Goal: Task Accomplishment & Management: Use online tool/utility

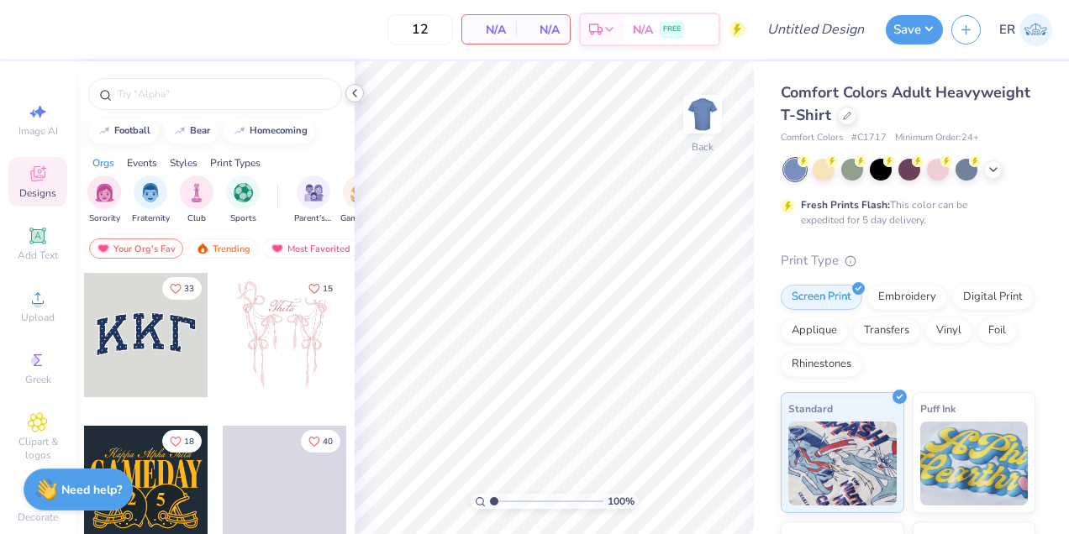
click at [351, 97] on icon at bounding box center [354, 93] width 13 height 13
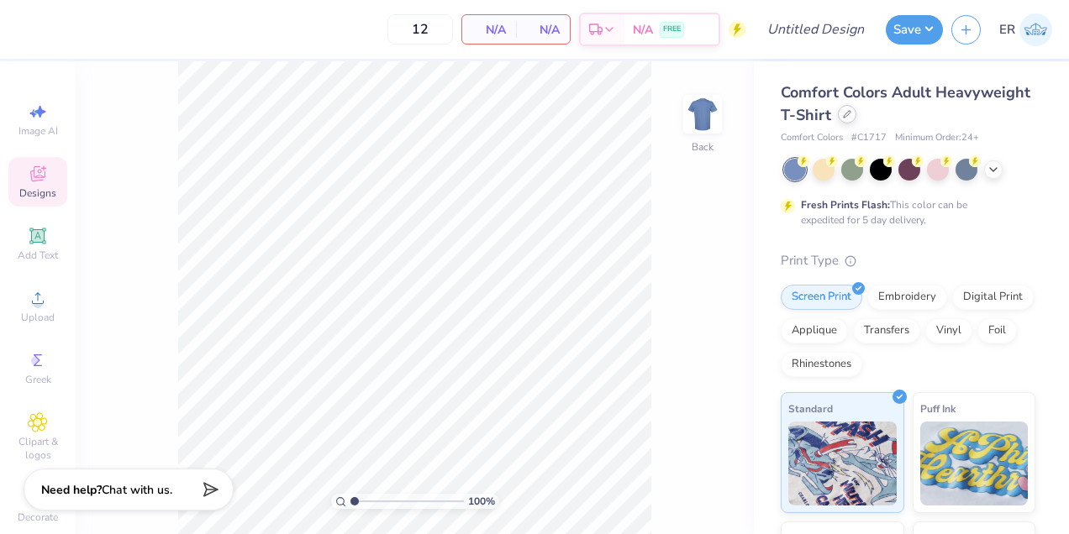
click at [846, 119] on div at bounding box center [847, 114] width 18 height 18
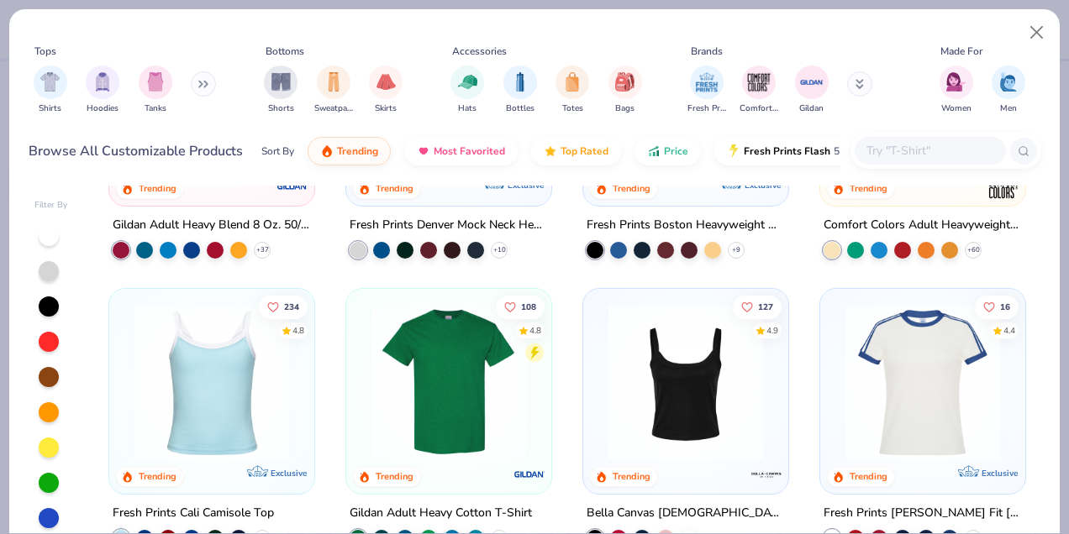
scroll to position [210, 0]
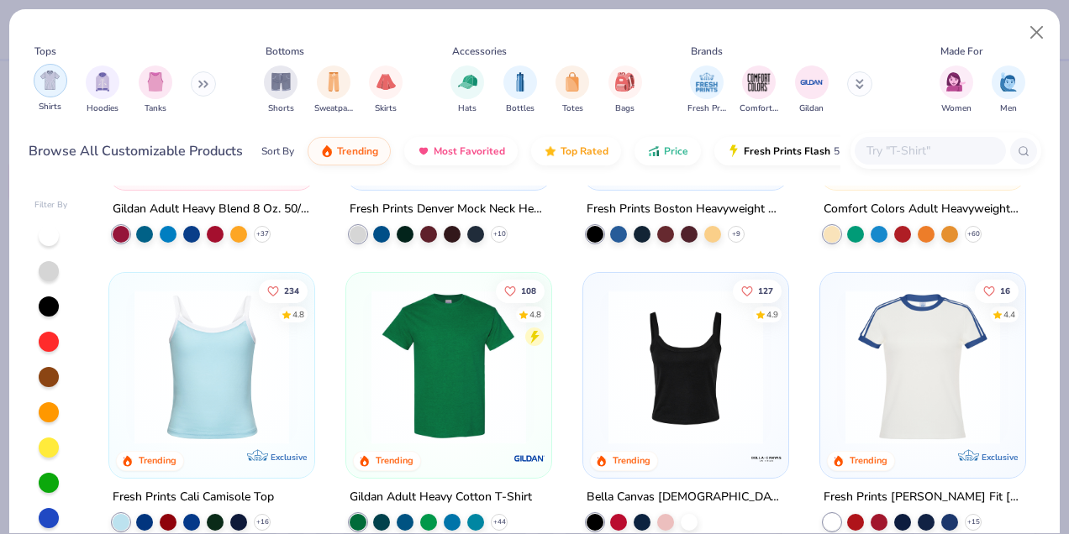
click at [48, 82] on img "filter for Shirts" at bounding box center [49, 80] width 19 height 19
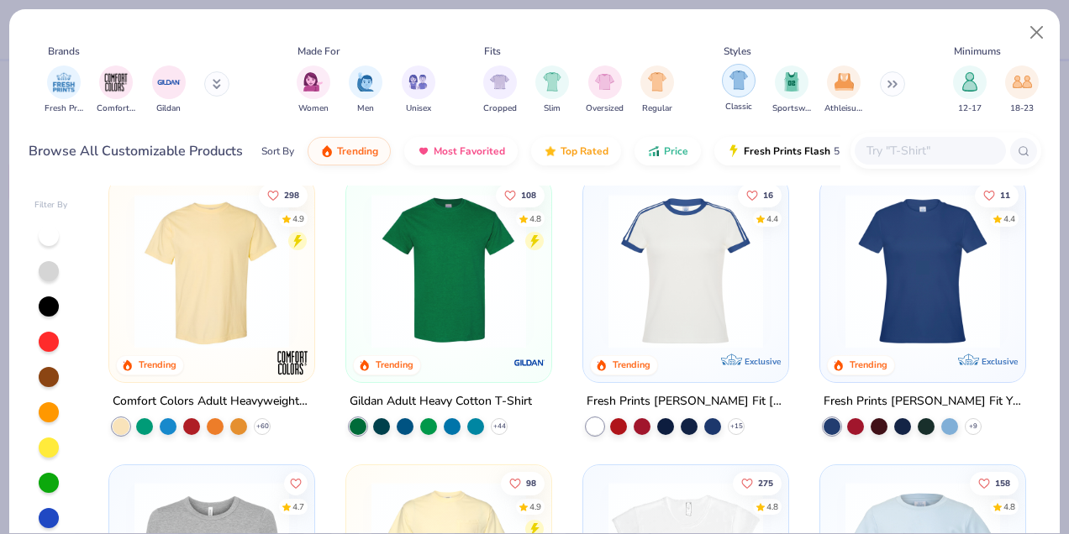
scroll to position [0, 644]
click at [892, 79] on button at bounding box center [891, 83] width 25 height 25
click at [841, 89] on img "filter for Athleisure" at bounding box center [843, 80] width 19 height 19
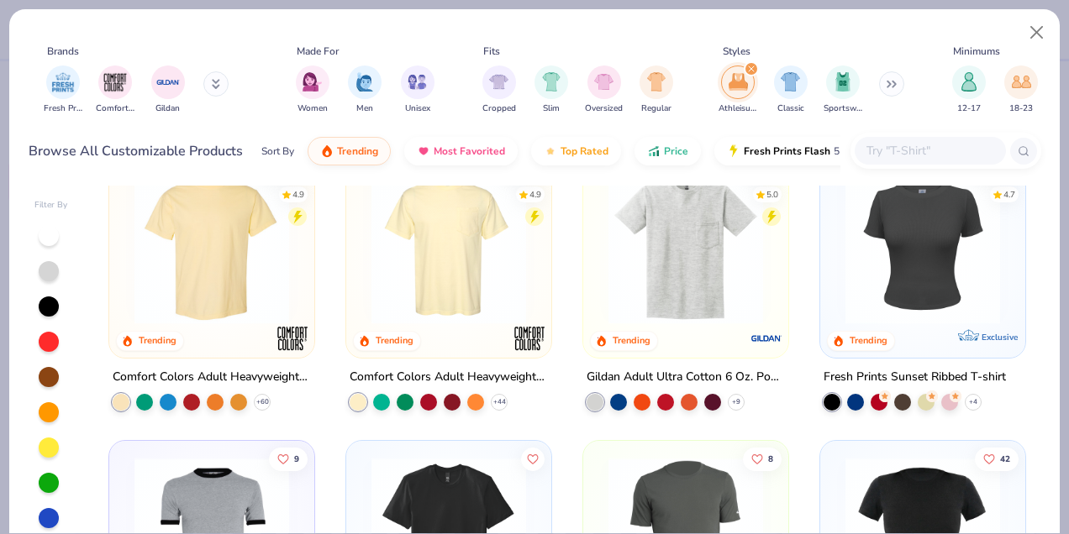
scroll to position [36, 0]
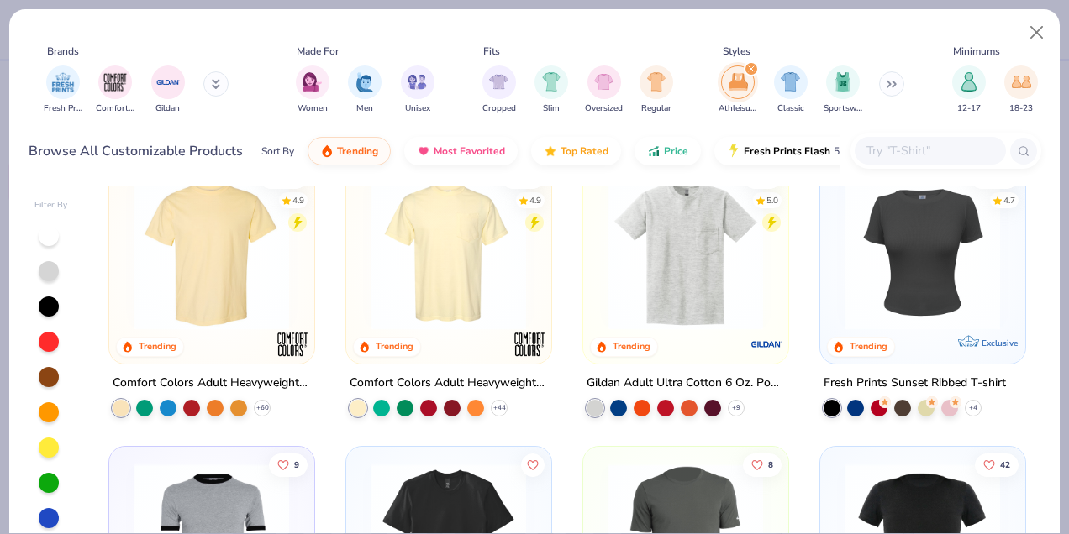
click at [750, 69] on icon "filter for Athleisure" at bounding box center [751, 68] width 5 height 5
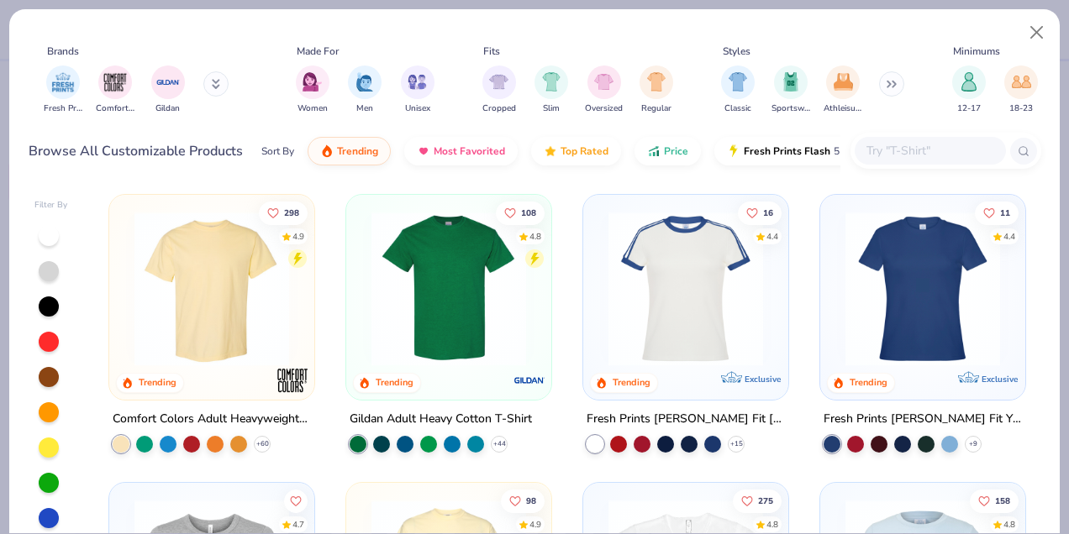
click at [886, 76] on button at bounding box center [891, 83] width 25 height 25
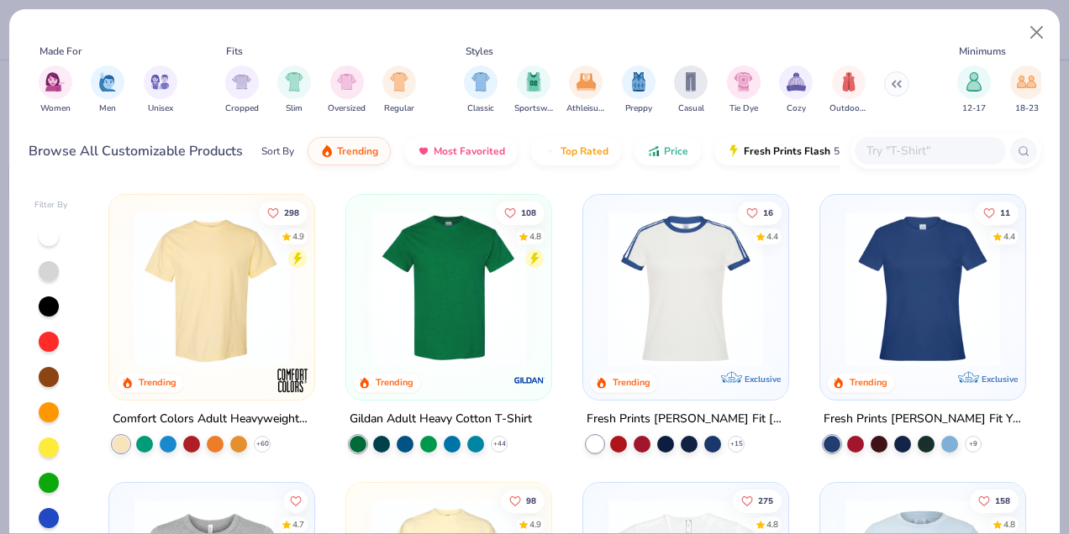
scroll to position [0, 918]
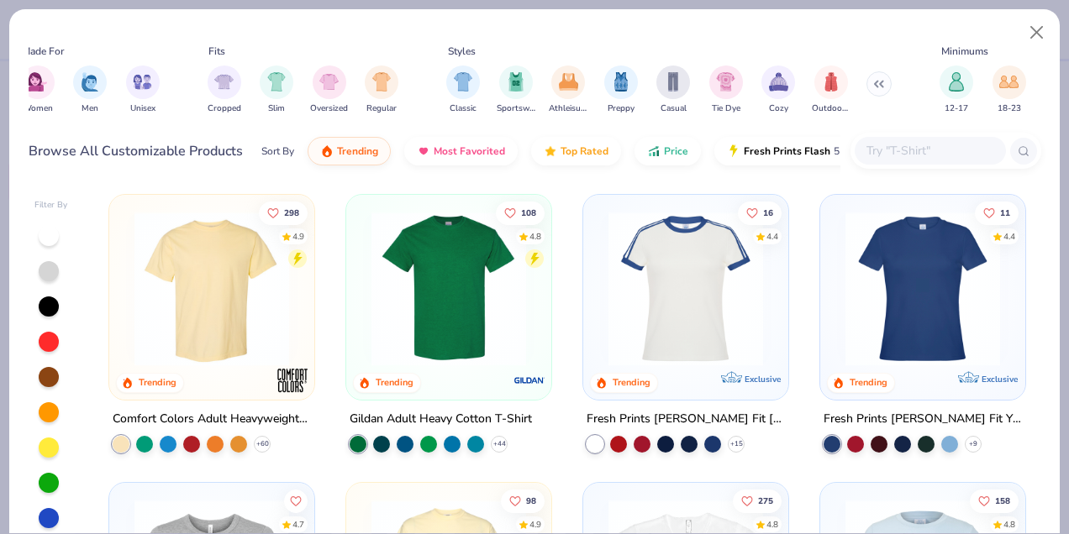
click at [881, 88] on button at bounding box center [878, 83] width 25 height 25
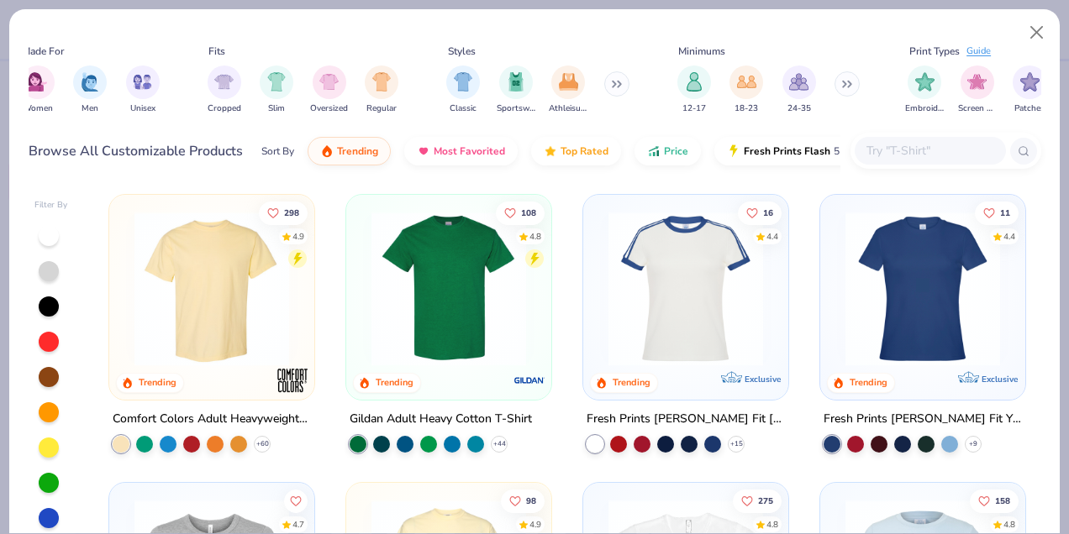
click at [850, 82] on icon at bounding box center [847, 84] width 10 height 8
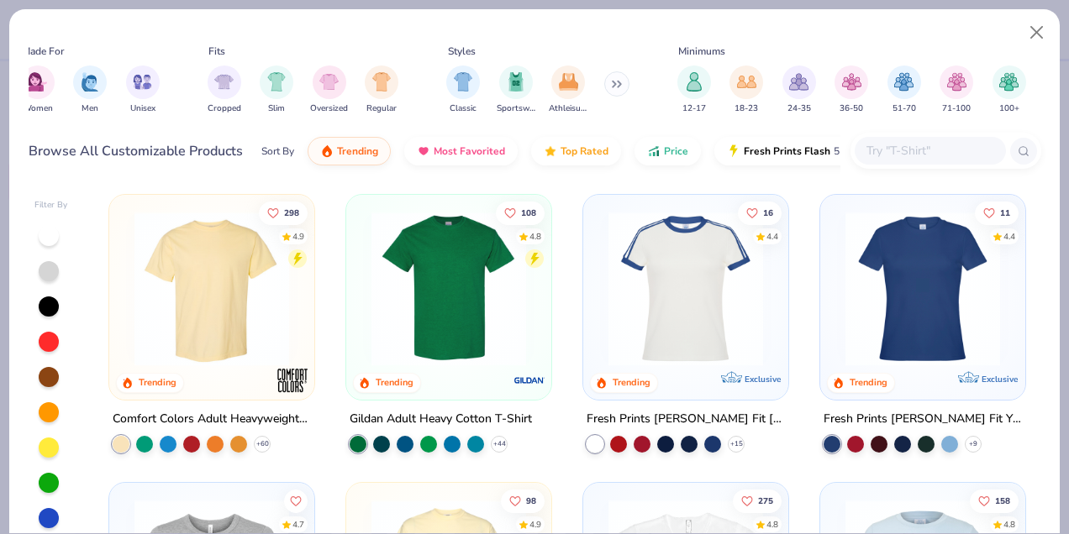
scroll to position [0, 922]
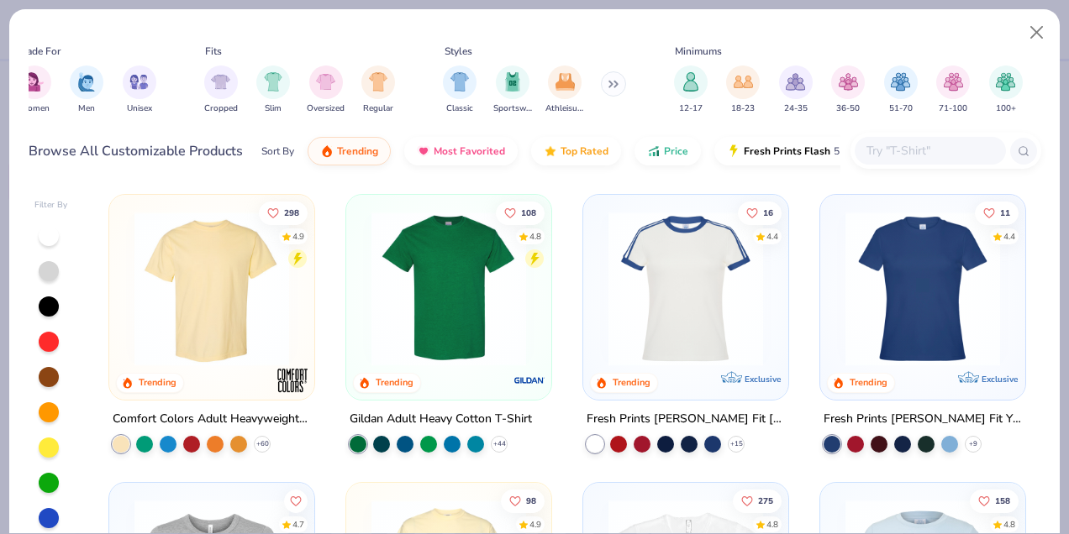
click at [623, 92] on button at bounding box center [613, 83] width 25 height 25
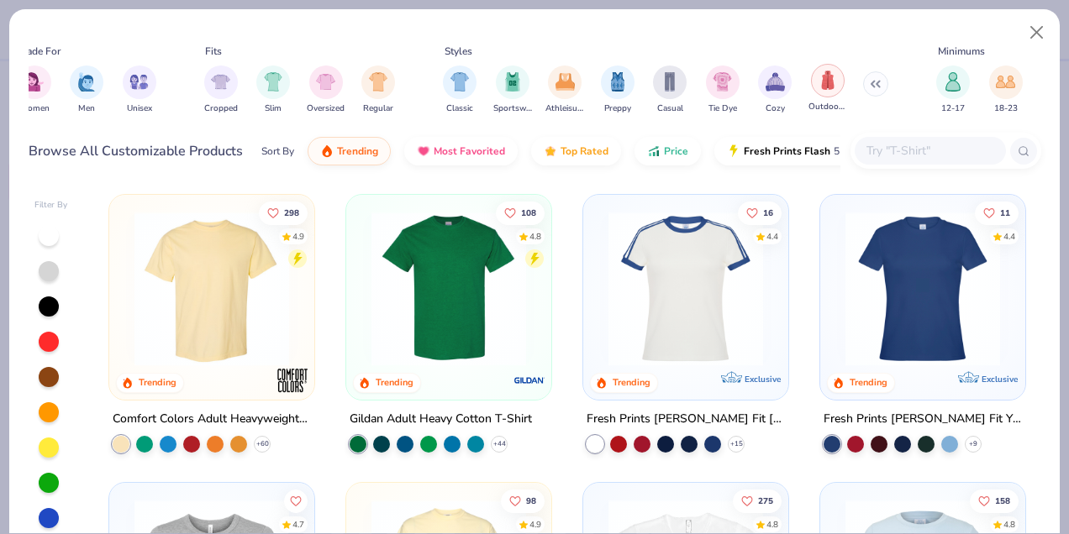
click at [823, 71] on img "filter for Outdoorsy" at bounding box center [827, 80] width 18 height 19
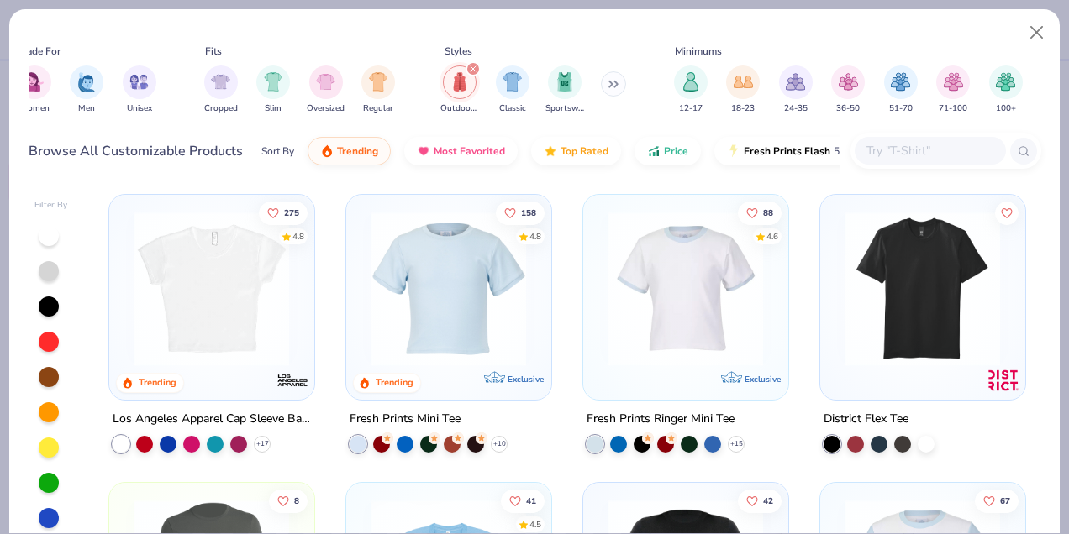
click at [471, 63] on div "filter for Outdoorsy" at bounding box center [473, 68] width 15 height 15
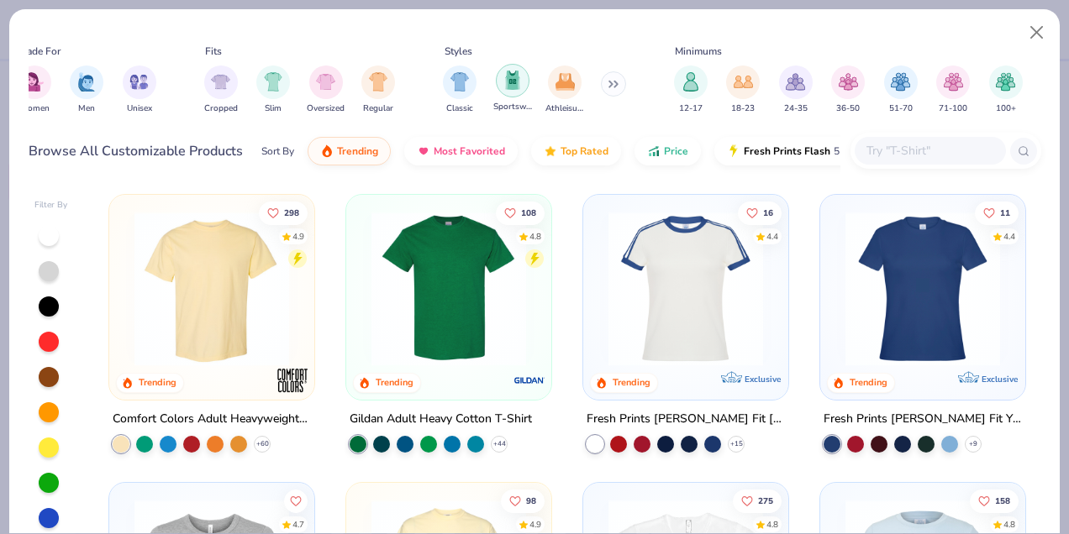
click at [512, 83] on img "filter for Sportswear" at bounding box center [512, 80] width 18 height 19
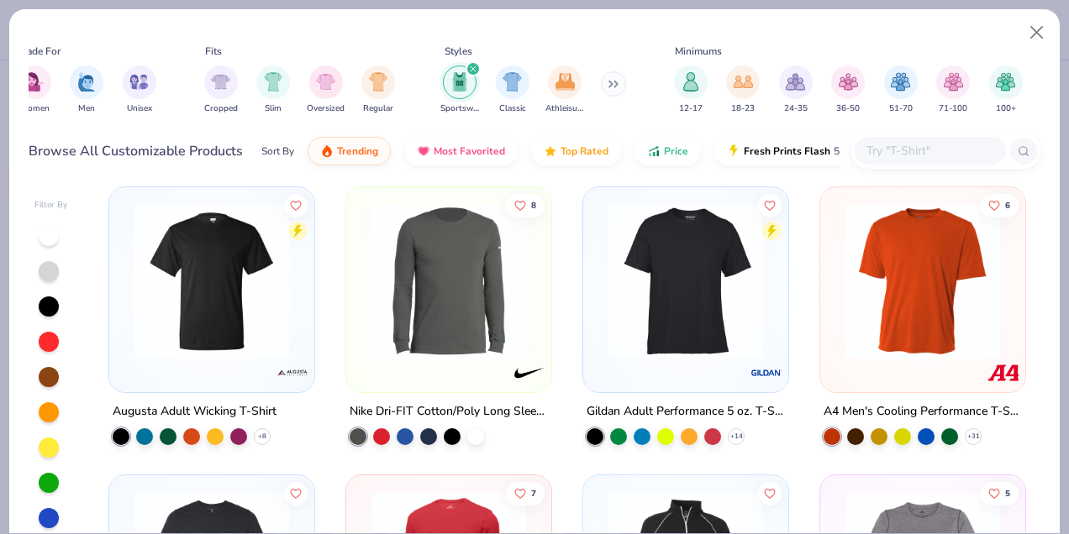
scroll to position [293, 0]
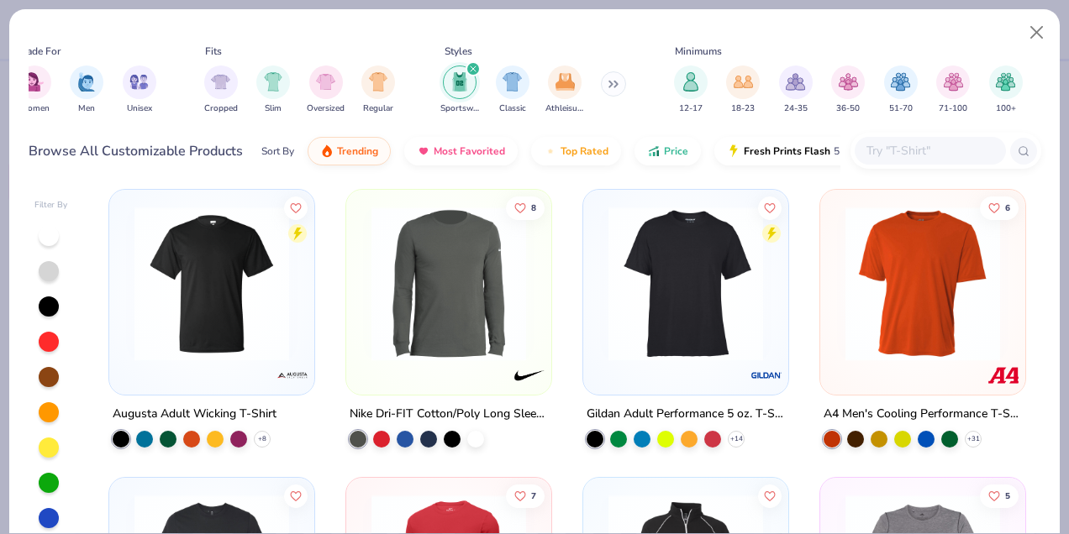
click at [662, 381] on div at bounding box center [685, 292] width 205 height 205
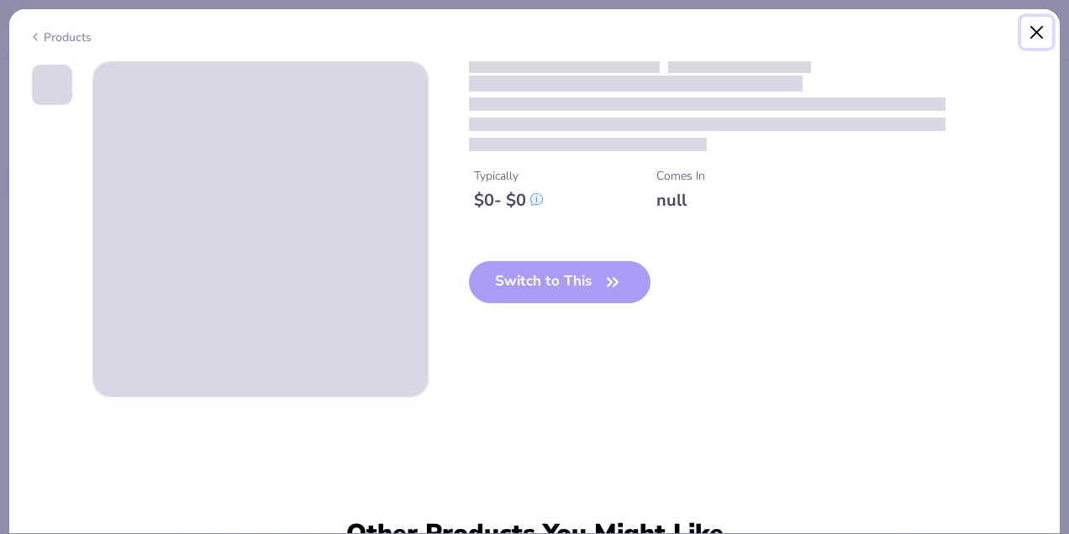
click at [1030, 35] on button "Close" at bounding box center [1037, 33] width 32 height 32
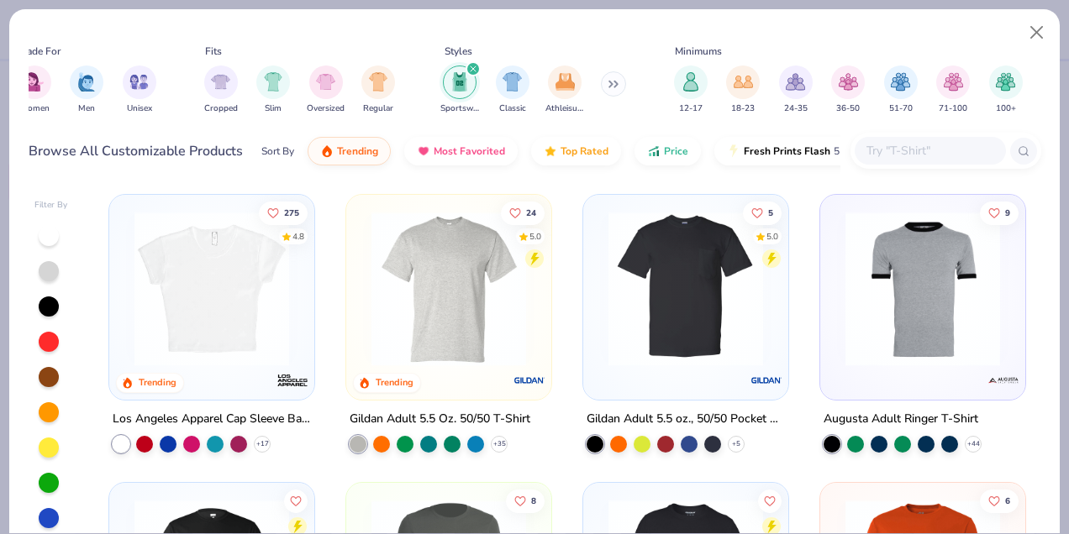
click at [470, 70] on icon "filter for Sportswear" at bounding box center [473, 69] width 7 height 7
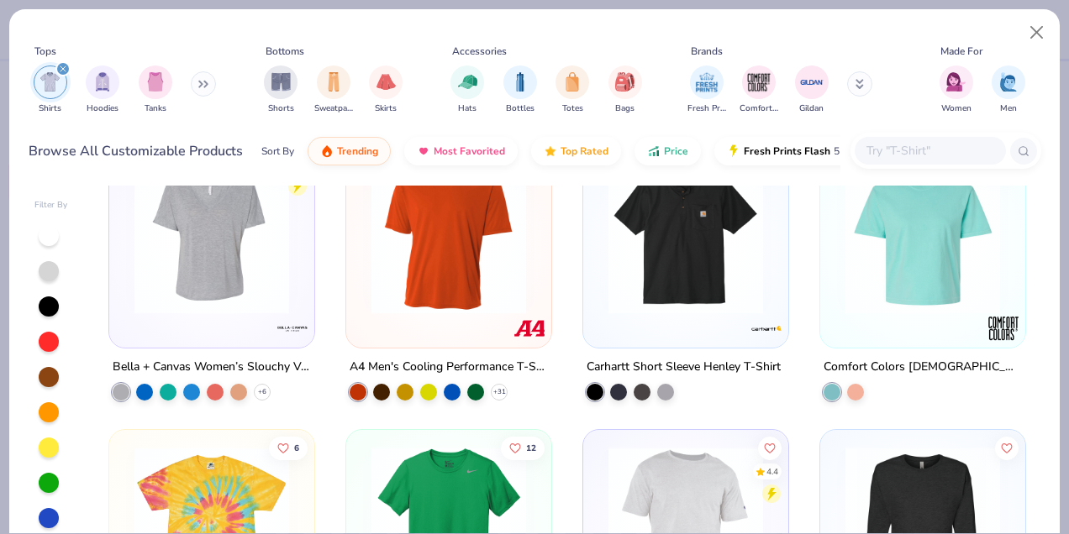
click at [896, 145] on input "text" at bounding box center [929, 150] width 129 height 19
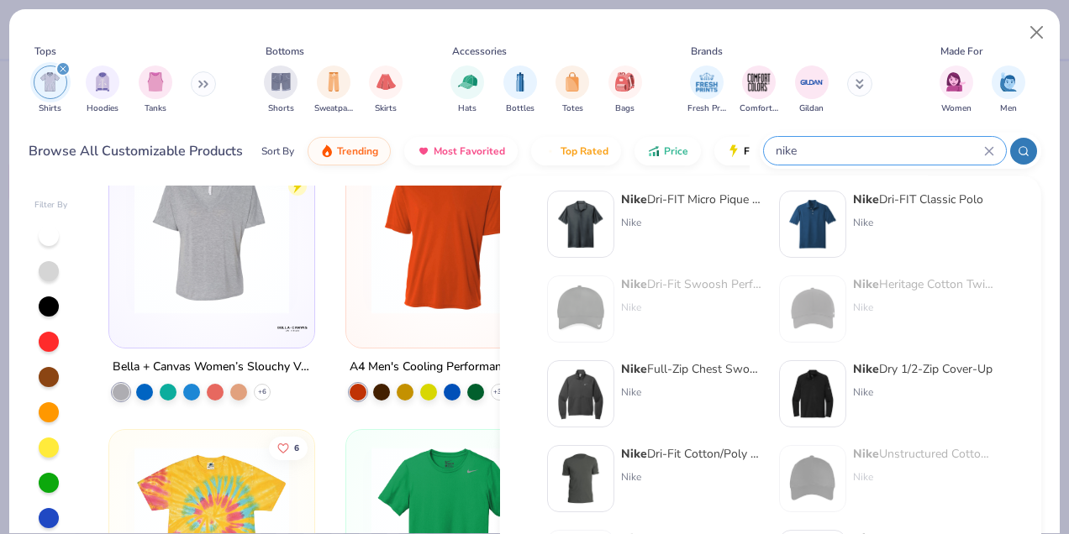
scroll to position [99, 0]
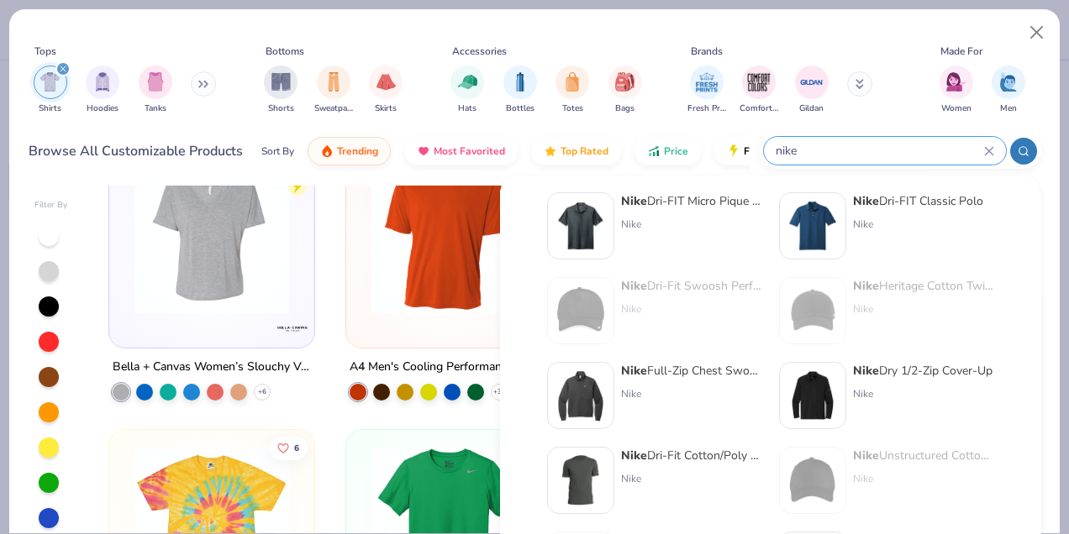
click at [1018, 153] on icon at bounding box center [1024, 151] width 12 height 12
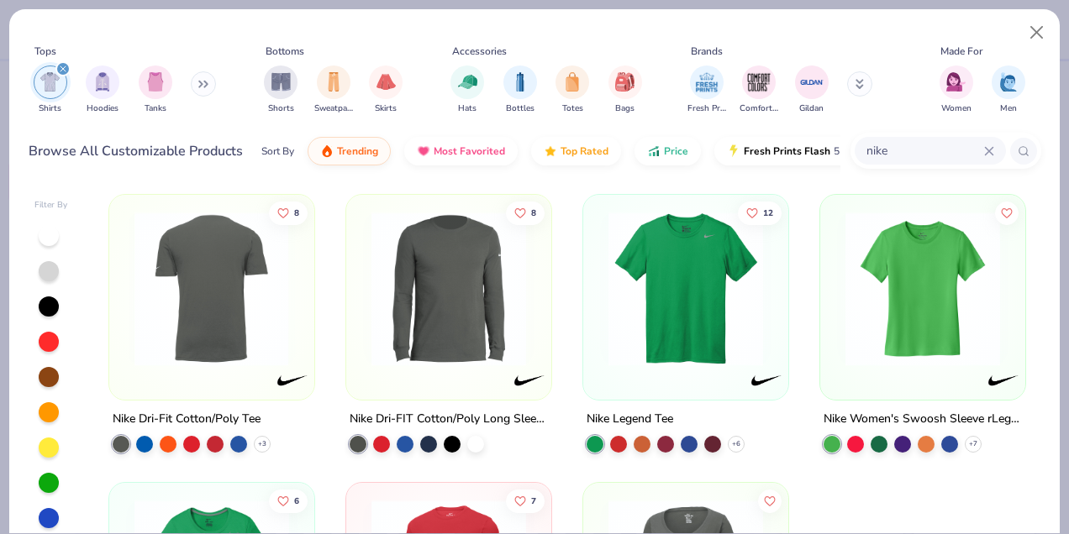
type input "nike"
click at [757, 345] on img at bounding box center [685, 289] width 171 height 155
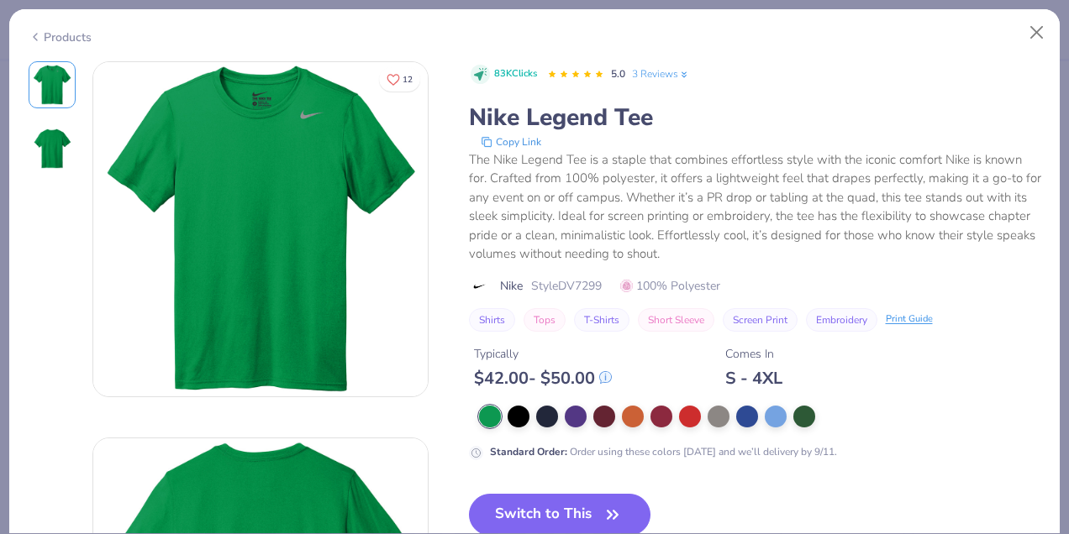
scroll to position [71, 0]
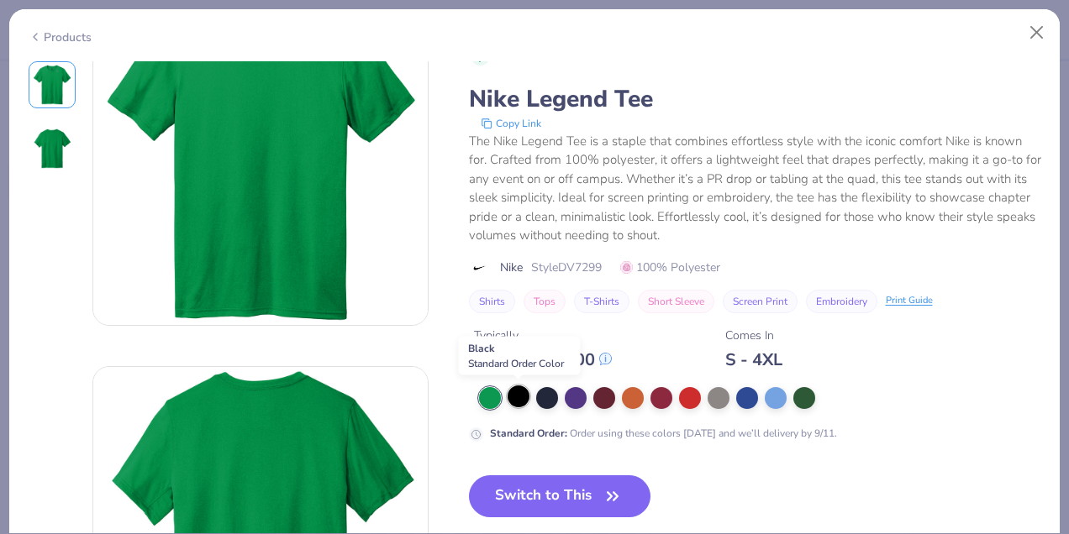
click at [523, 398] on div at bounding box center [519, 397] width 22 height 22
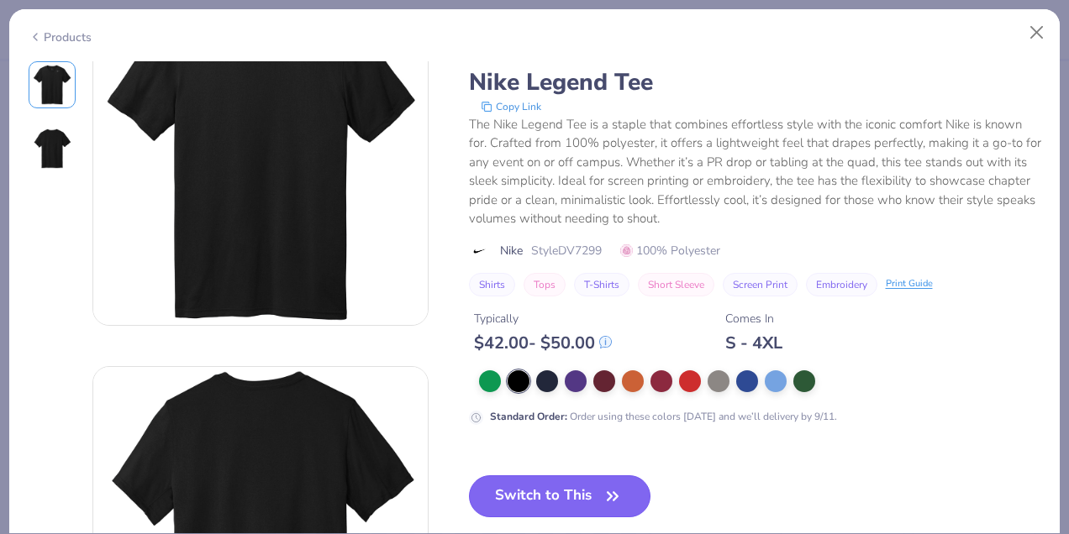
click at [631, 500] on button "Switch to This" at bounding box center [560, 497] width 182 height 42
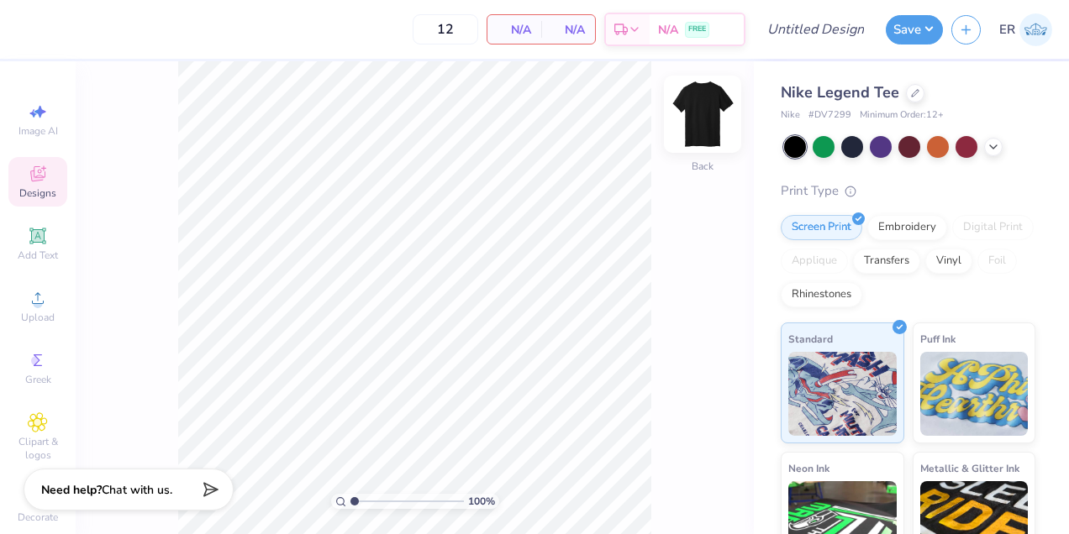
click at [703, 94] on img at bounding box center [702, 114] width 67 height 67
click at [37, 309] on div "Upload" at bounding box center [37, 307] width 59 height 50
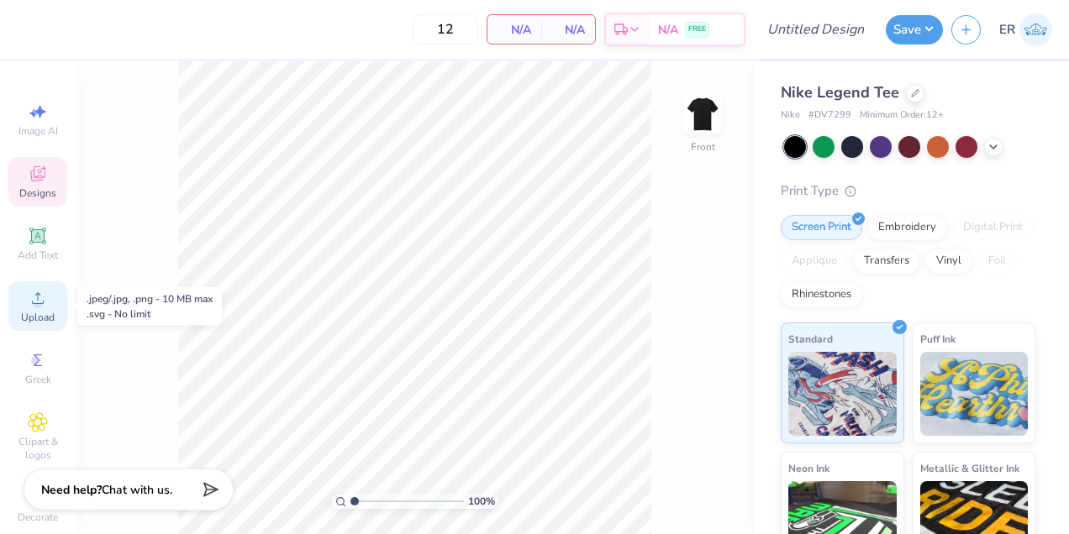
click at [66, 306] on div "Upload" at bounding box center [37, 307] width 59 height 50
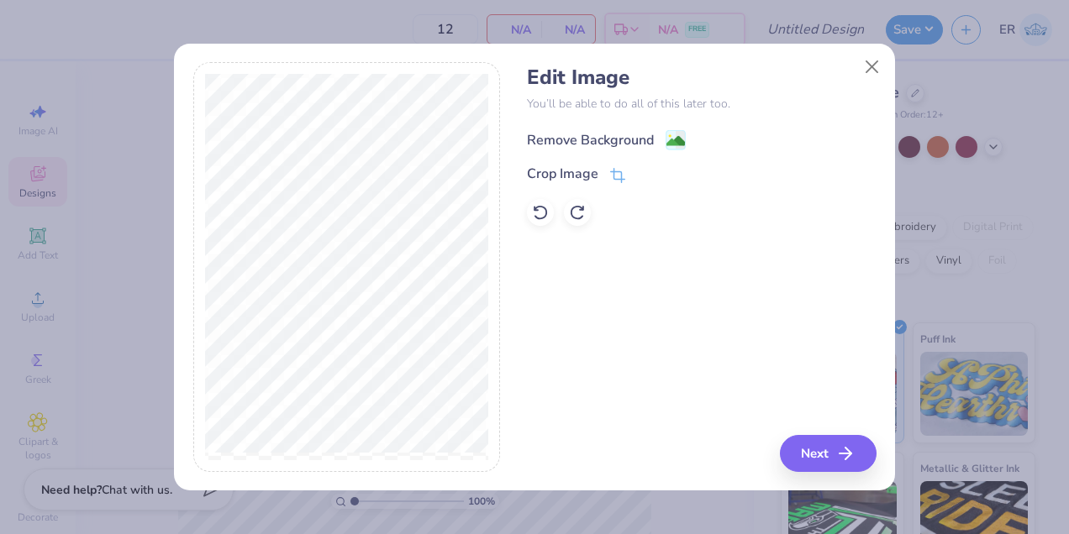
click at [623, 141] on div "Remove Background" at bounding box center [590, 140] width 127 height 20
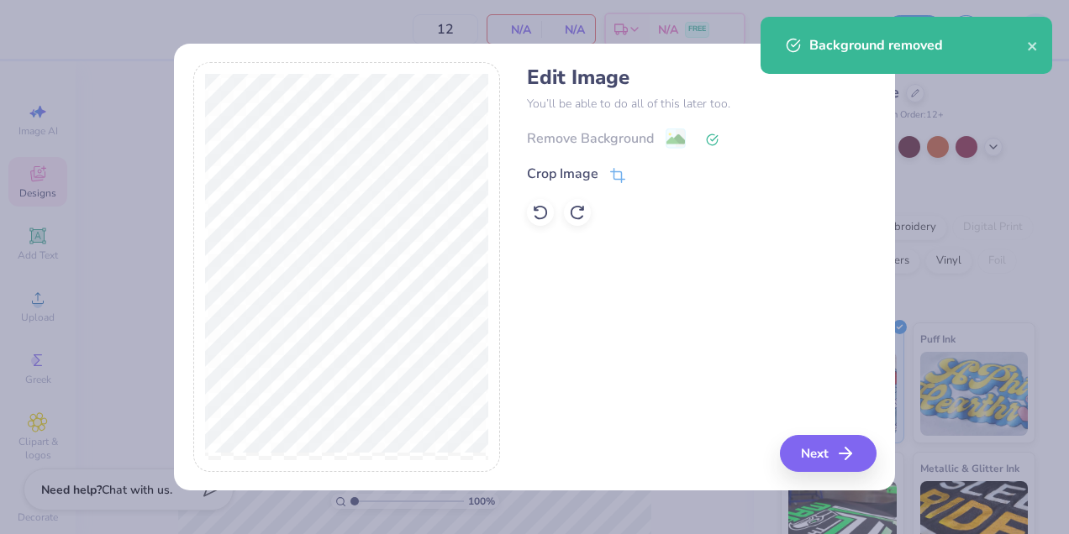
click at [665, 139] on div "Remove Background" at bounding box center [701, 138] width 349 height 21
click at [542, 207] on icon at bounding box center [541, 213] width 14 height 15
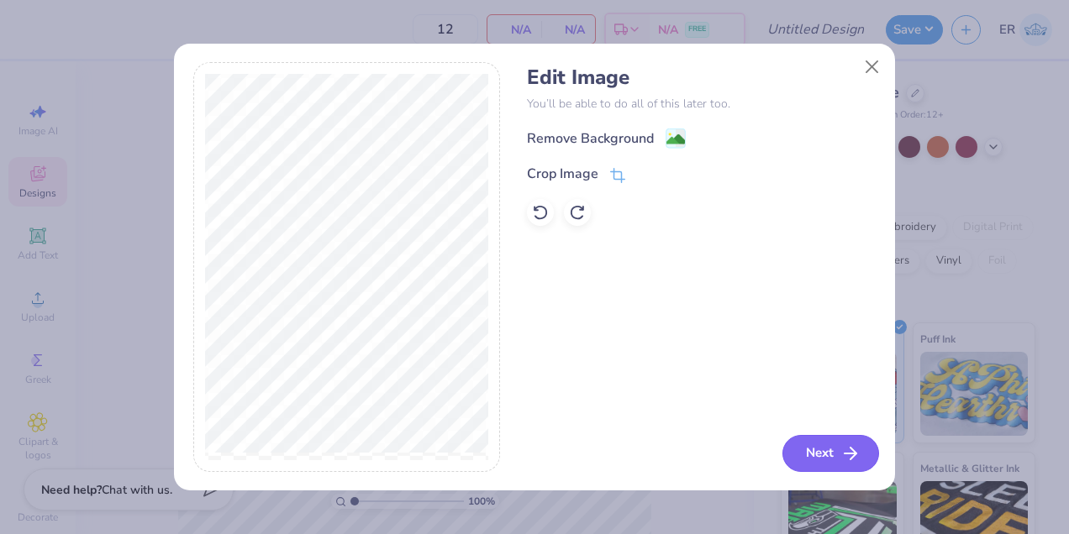
click at [809, 452] on button "Next" at bounding box center [830, 453] width 97 height 37
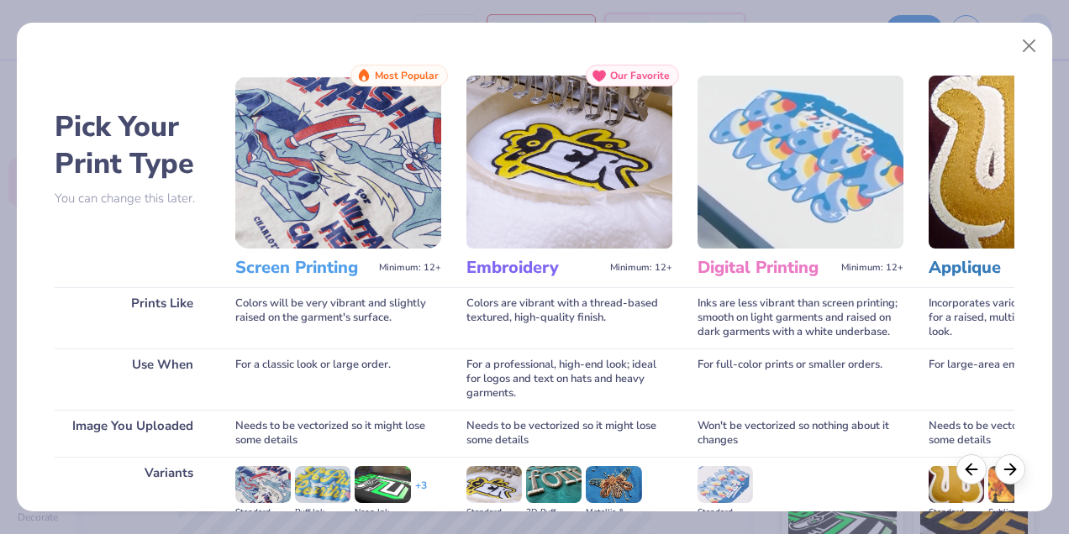
scroll to position [219, 0]
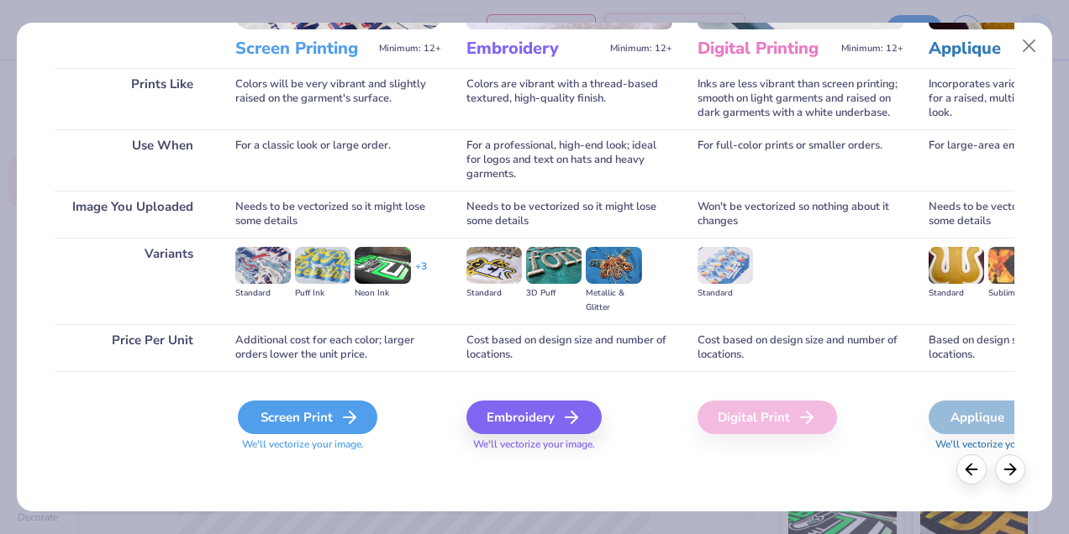
click at [309, 412] on div "Screen Print" at bounding box center [307, 418] width 139 height 34
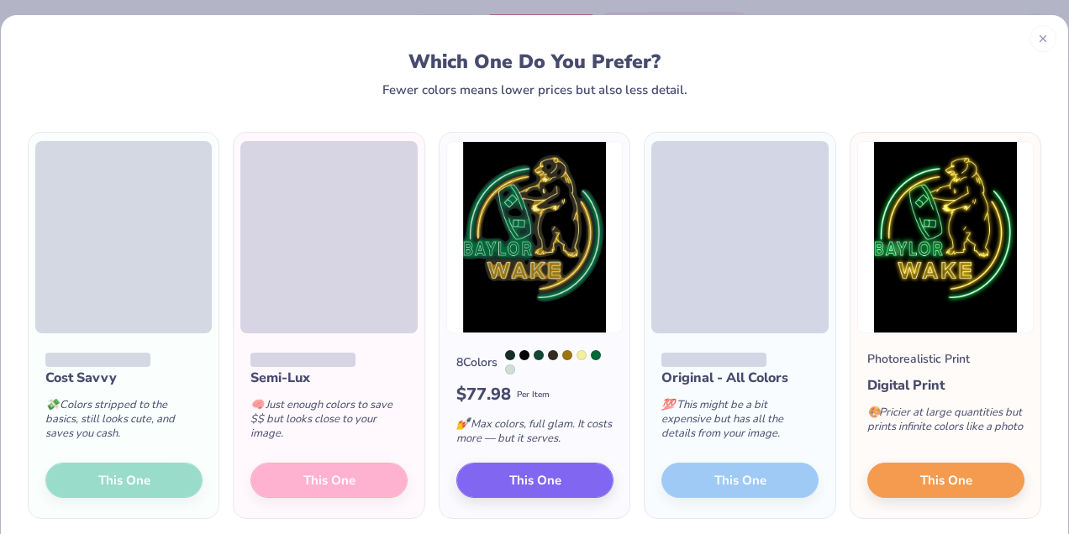
scroll to position [0, 0]
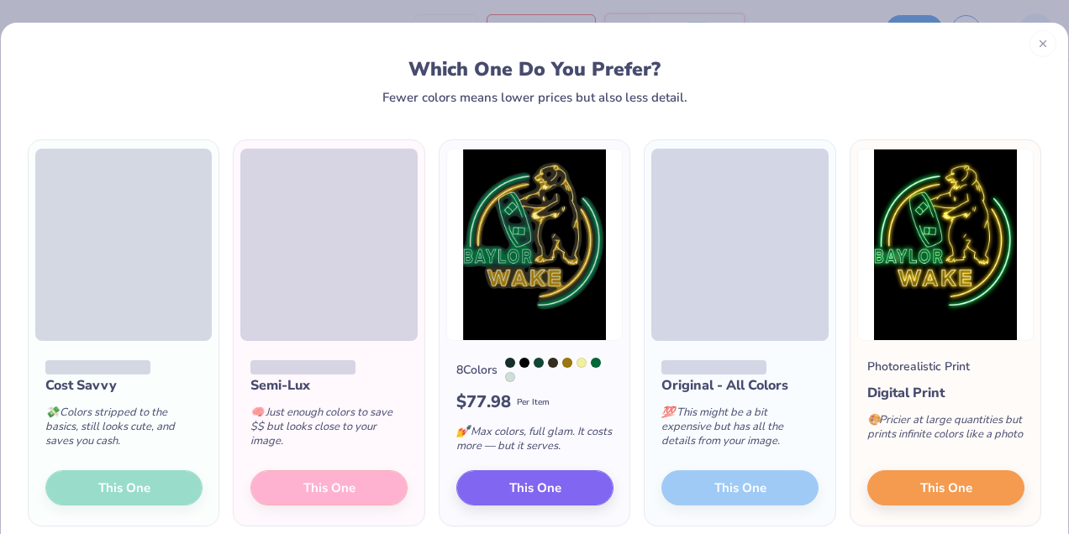
click at [1053, 43] on div at bounding box center [1042, 43] width 27 height 27
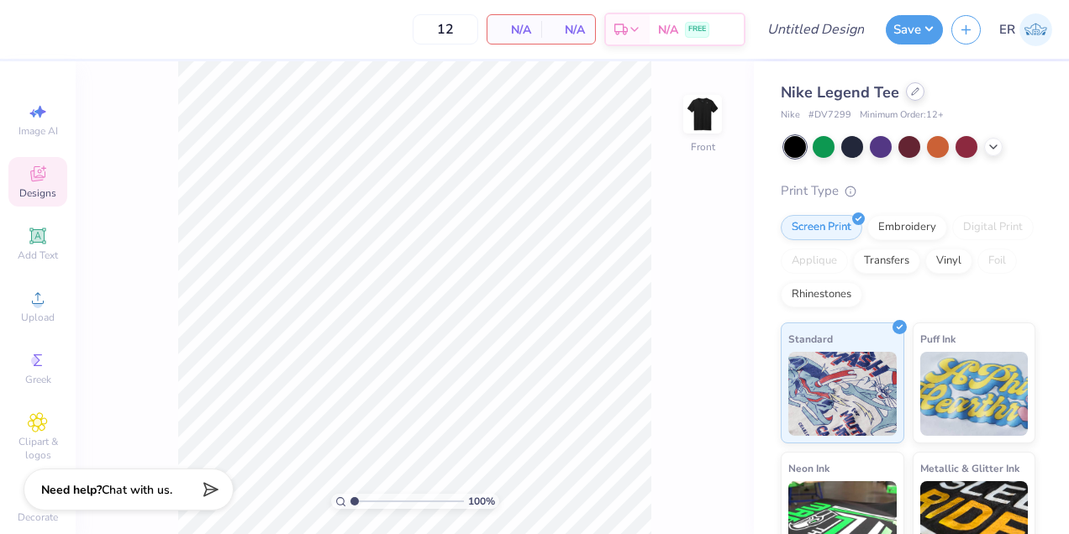
click at [913, 93] on icon at bounding box center [915, 91] width 8 height 8
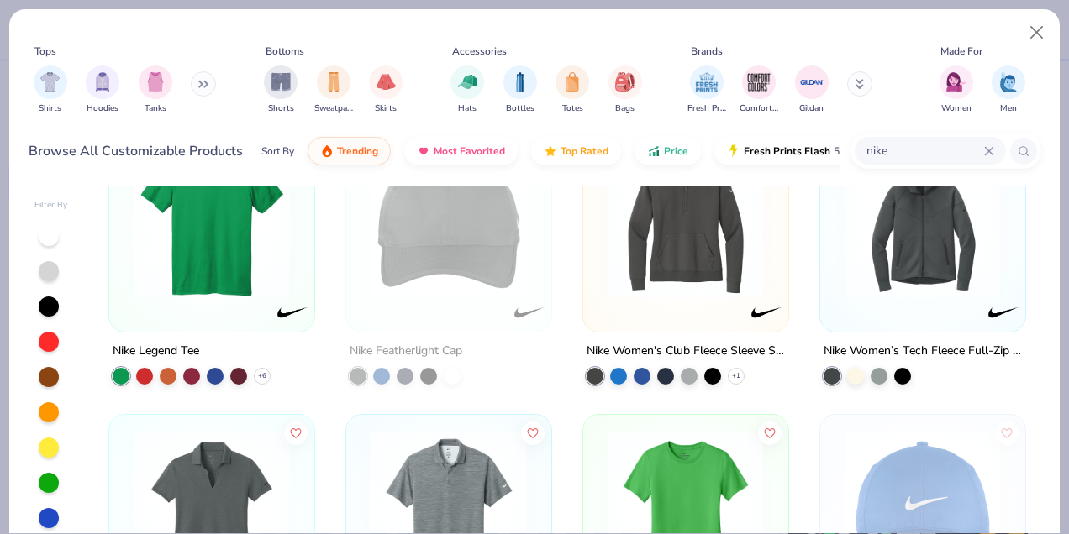
scroll to position [1474, 0]
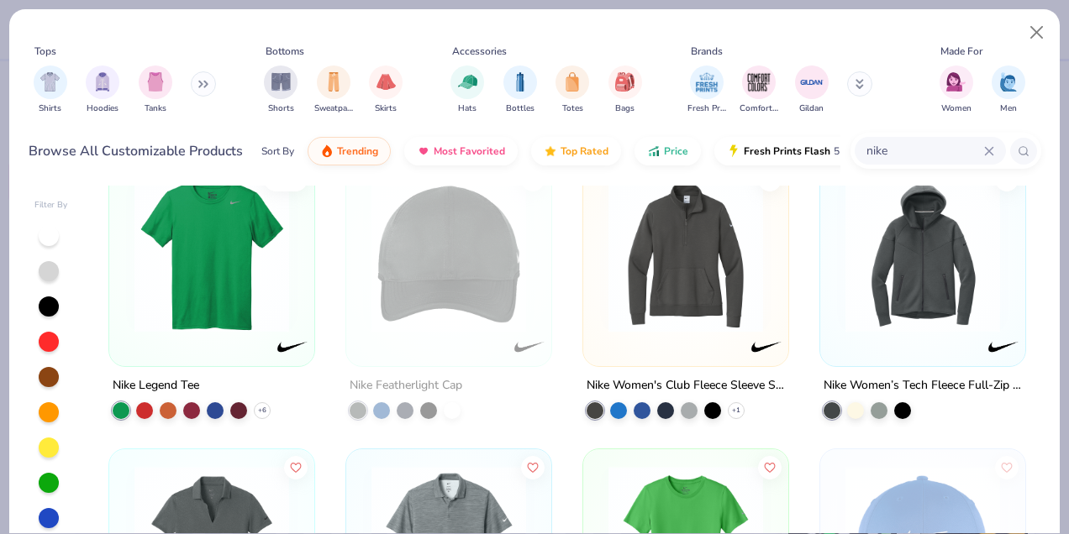
click at [987, 149] on icon at bounding box center [989, 151] width 8 height 8
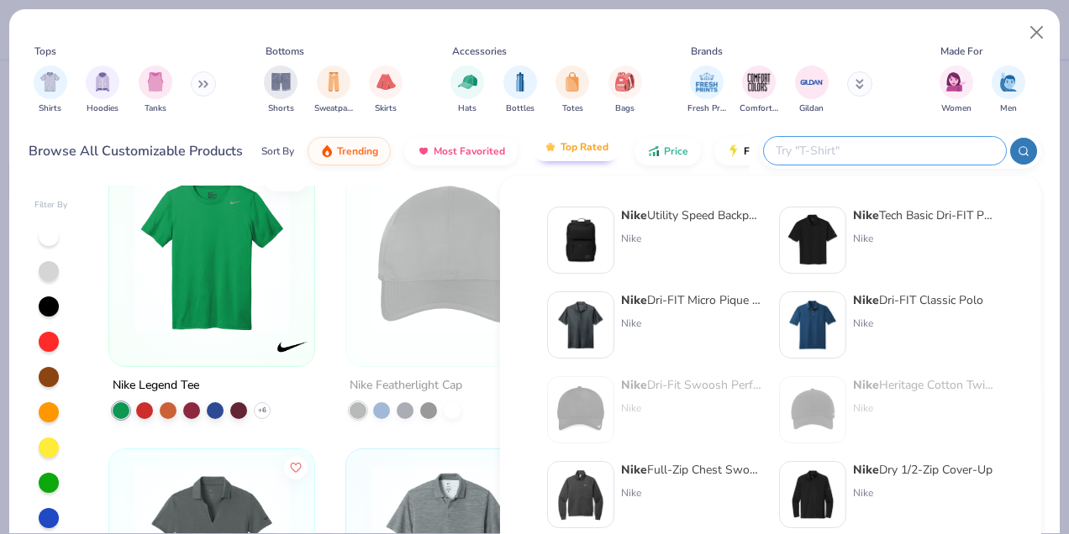
scroll to position [1304, 0]
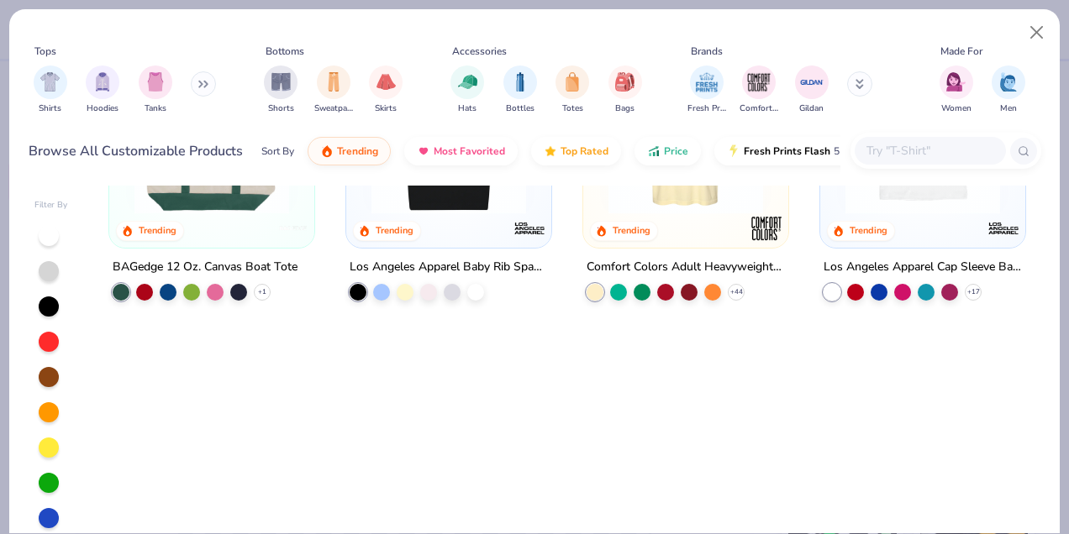
click at [866, 118] on div "Fresh Prints Comfort Colors Gildan" at bounding box center [791, 90] width 212 height 62
click at [55, 82] on img "filter for Shirts" at bounding box center [49, 80] width 19 height 19
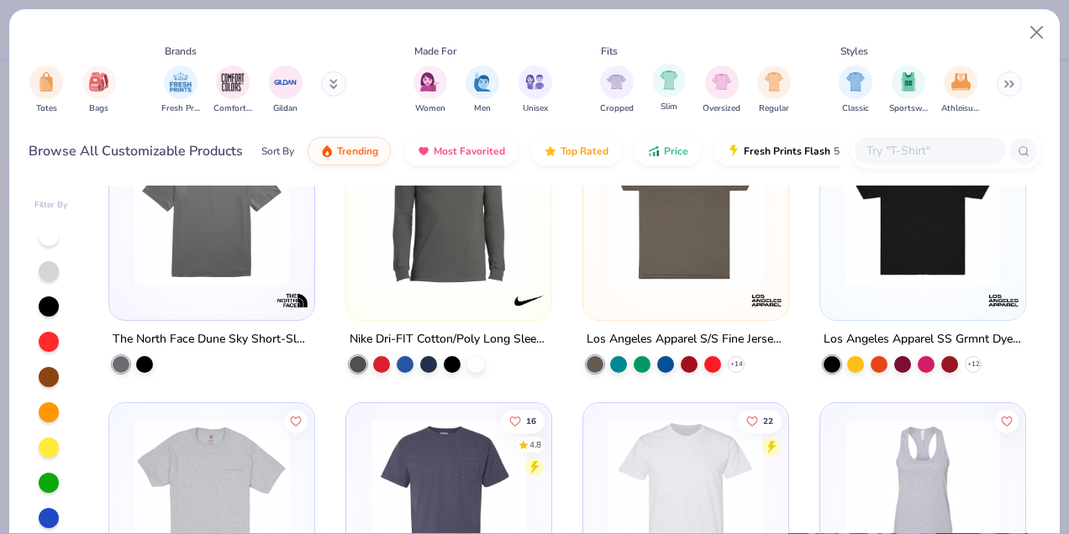
scroll to position [0, 651]
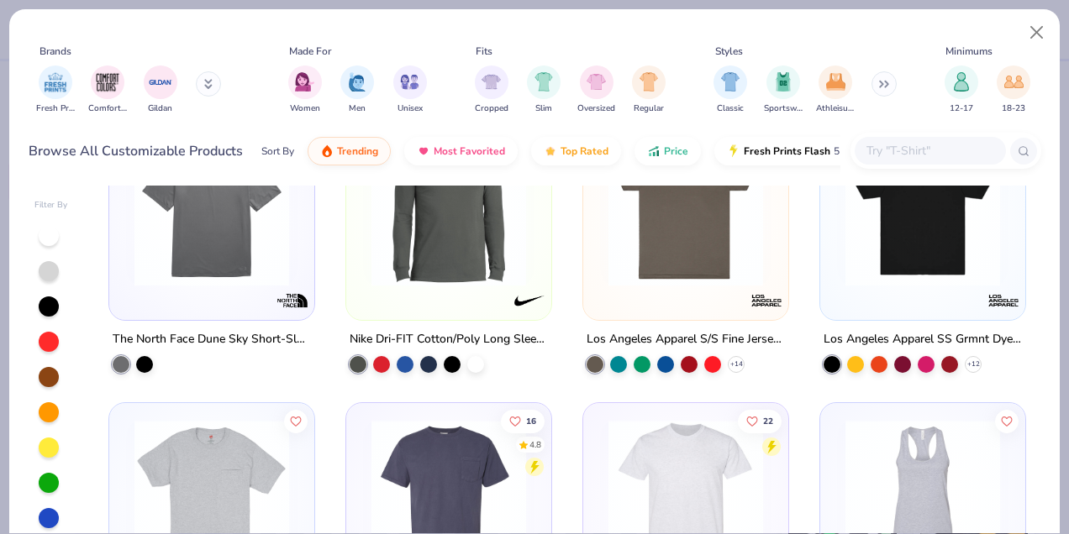
click at [887, 84] on icon at bounding box center [883, 84] width 10 height 8
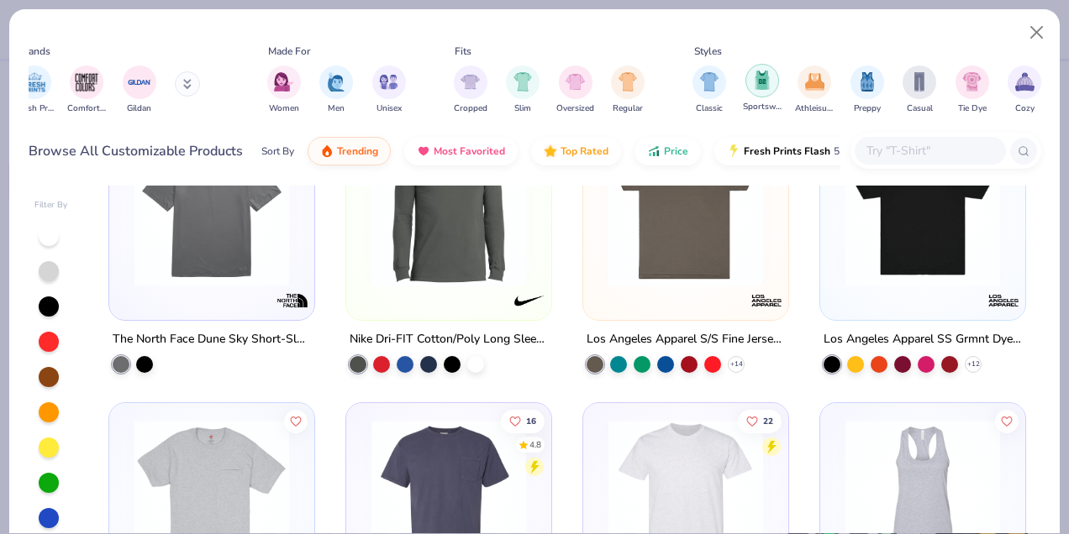
click at [772, 79] on div "filter for Sportswear" at bounding box center [762, 81] width 34 height 34
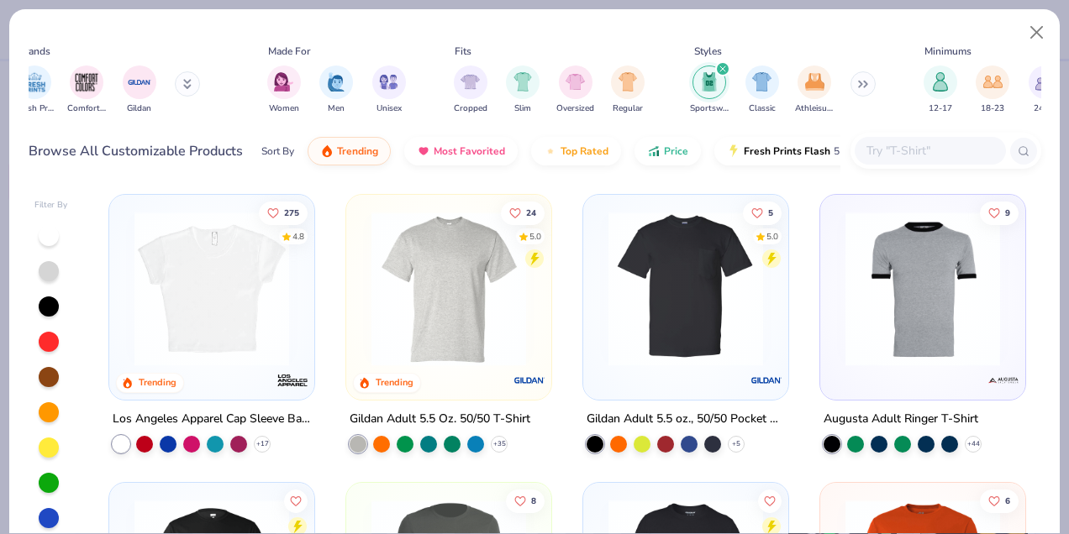
click at [478, 315] on img at bounding box center [448, 289] width 171 height 155
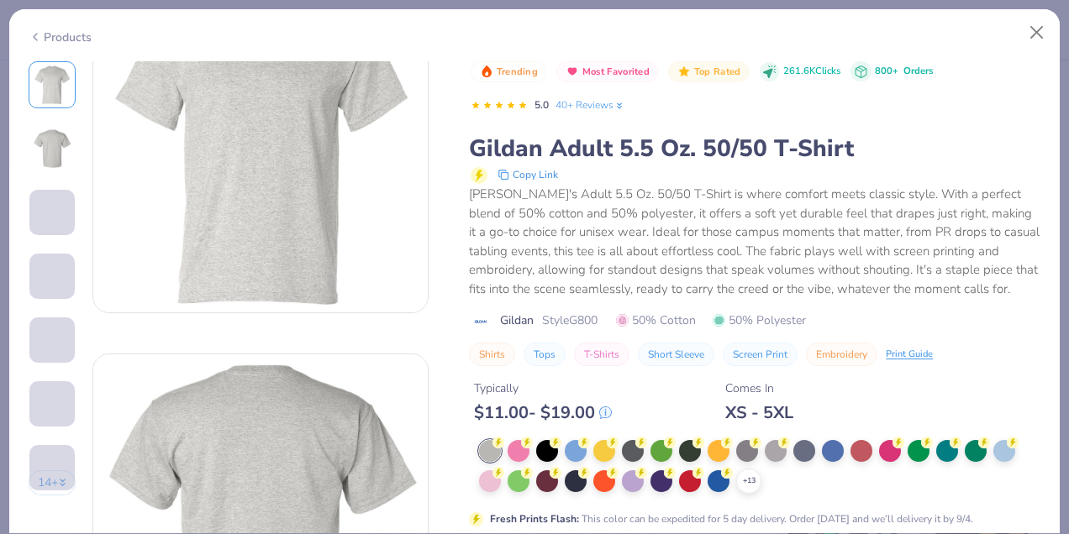
scroll to position [88, 0]
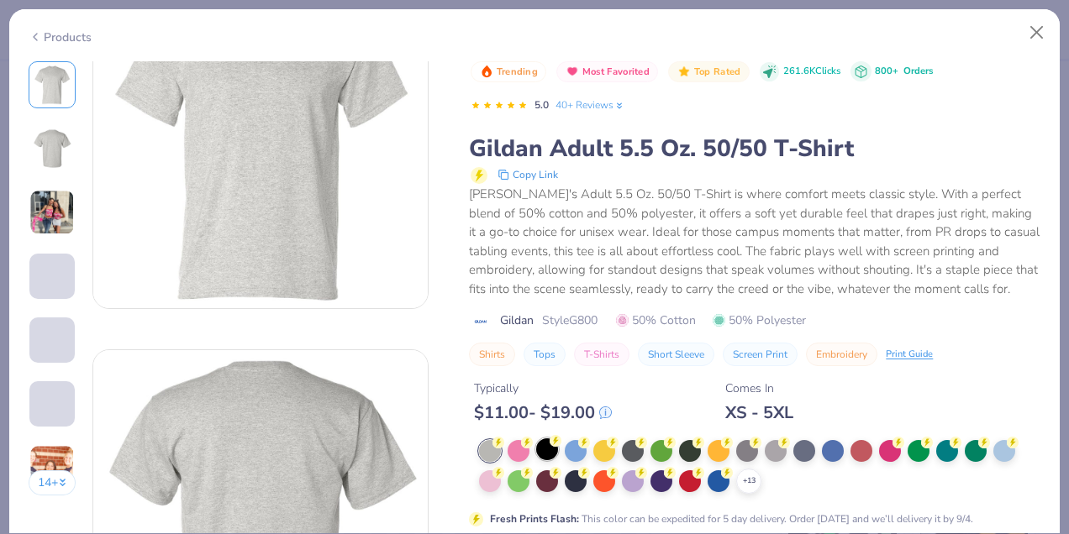
click at [543, 455] on div at bounding box center [547, 450] width 22 height 22
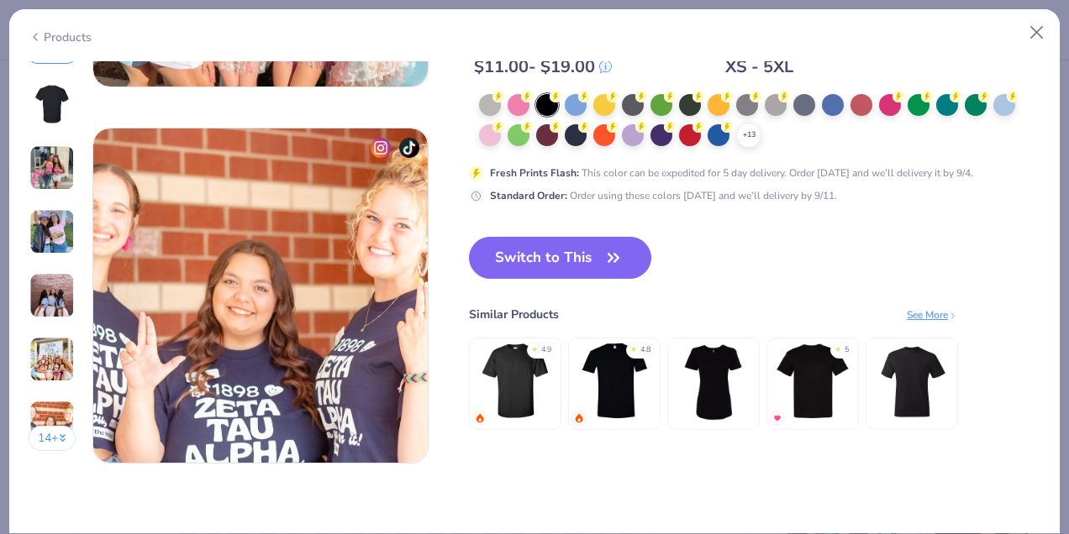
scroll to position [2193, 0]
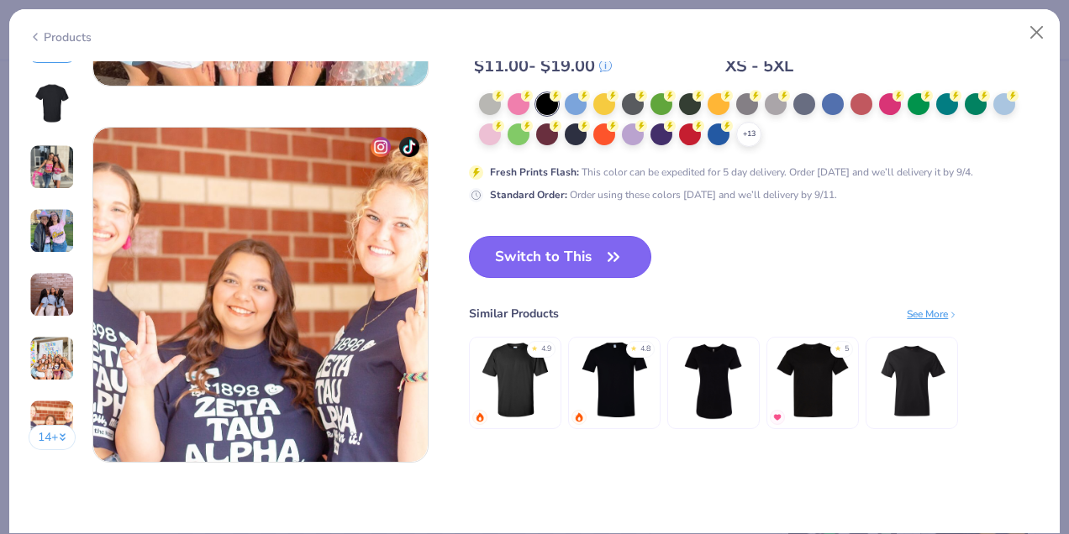
click at [612, 268] on icon "button" at bounding box center [614, 257] width 24 height 24
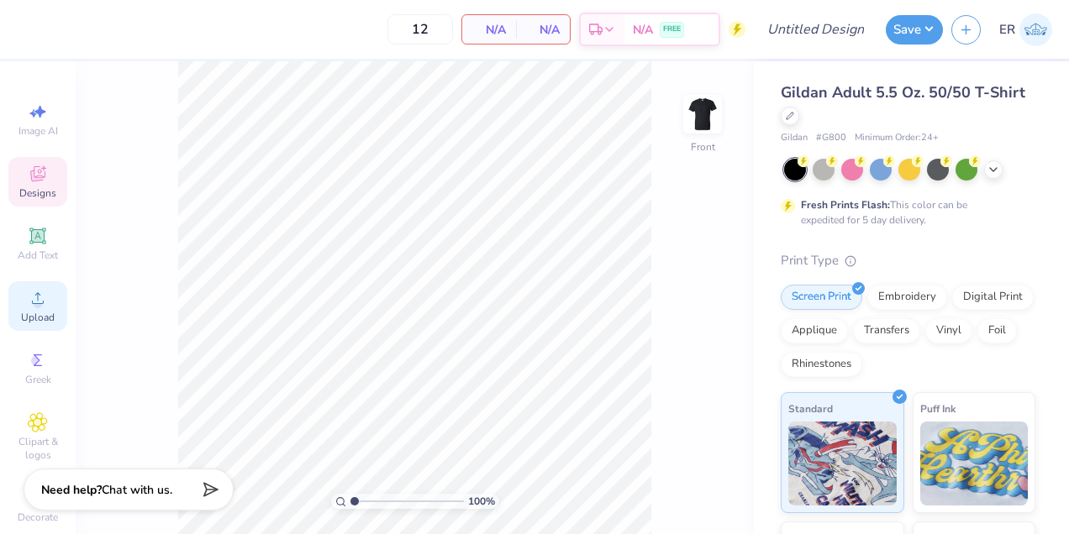
click at [34, 304] on circle at bounding box center [37, 303] width 9 height 9
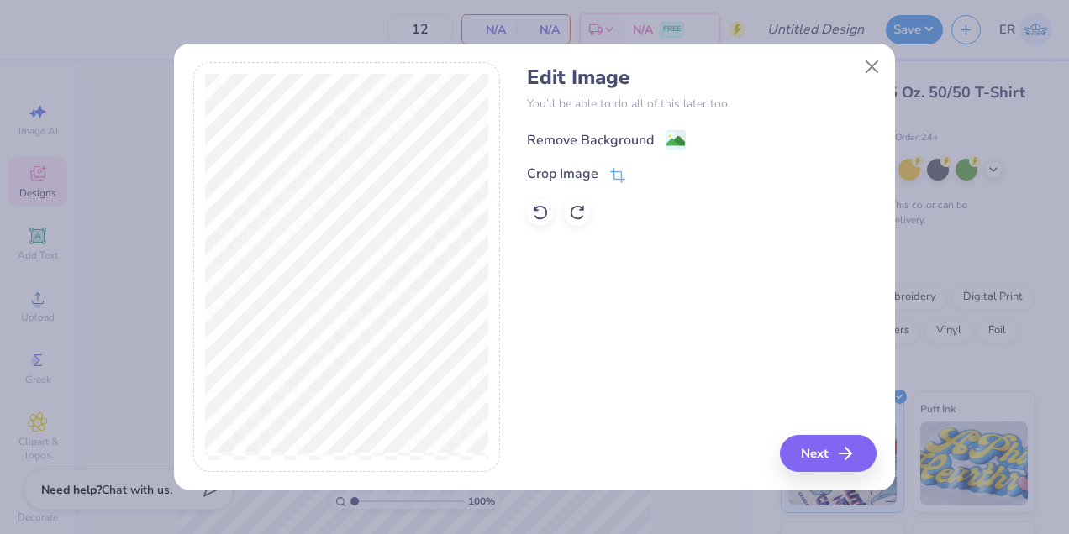
click at [587, 138] on div "Remove Background" at bounding box center [590, 140] width 127 height 20
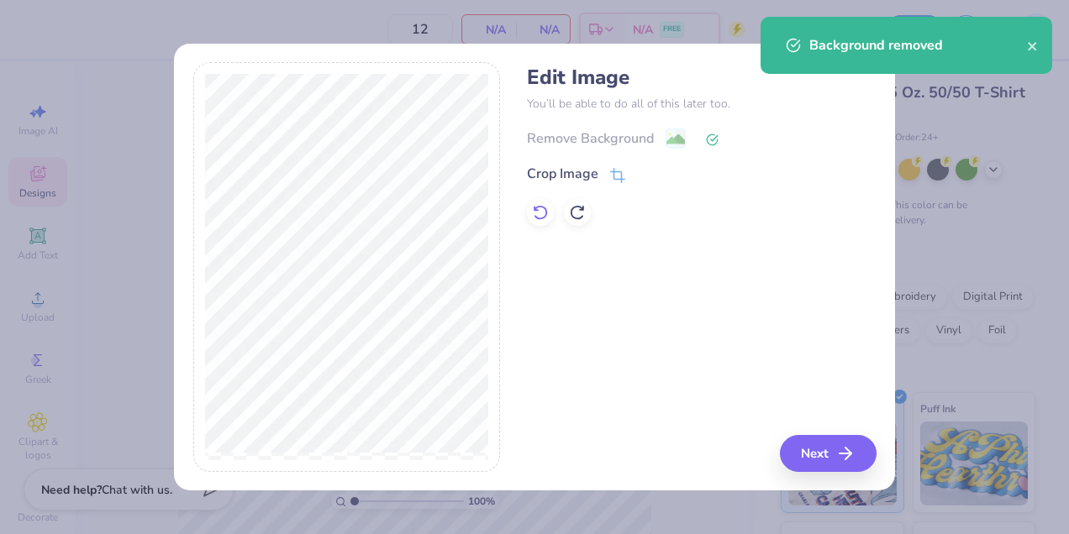
click at [543, 210] on icon at bounding box center [540, 212] width 17 height 17
click at [832, 449] on button "Next" at bounding box center [830, 453] width 97 height 37
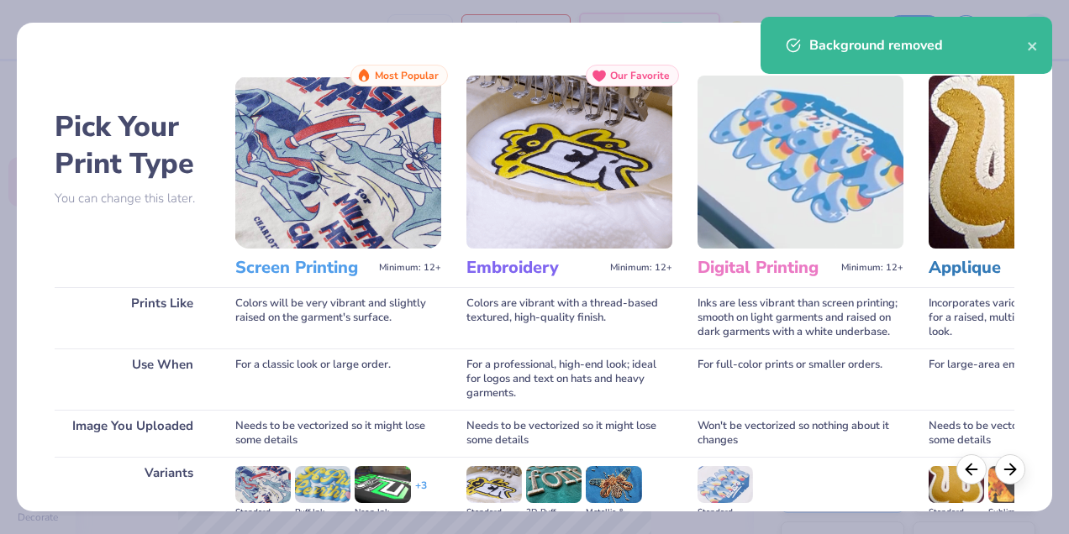
scroll to position [219, 0]
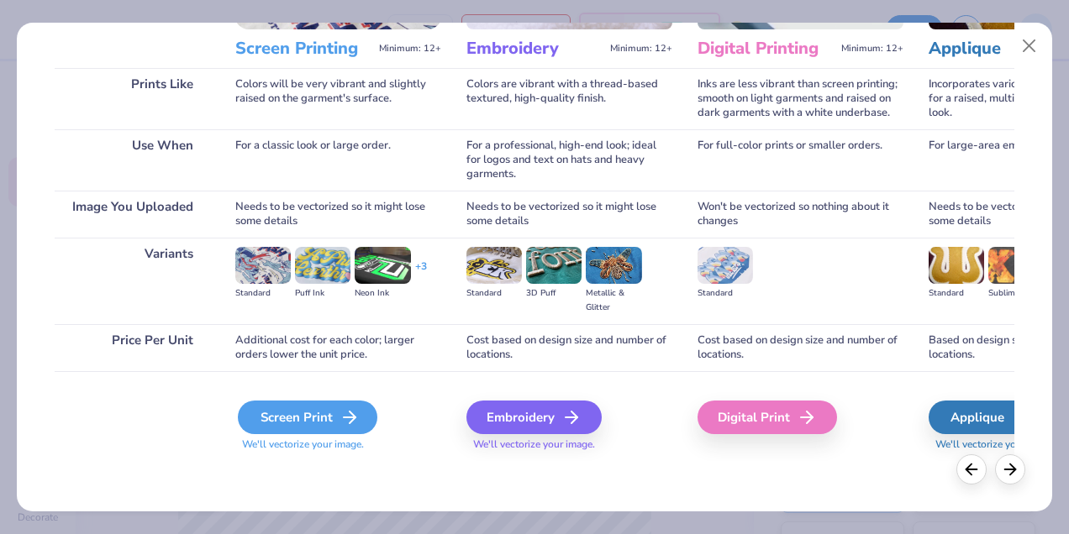
click at [331, 411] on div "Screen Print" at bounding box center [307, 418] width 139 height 34
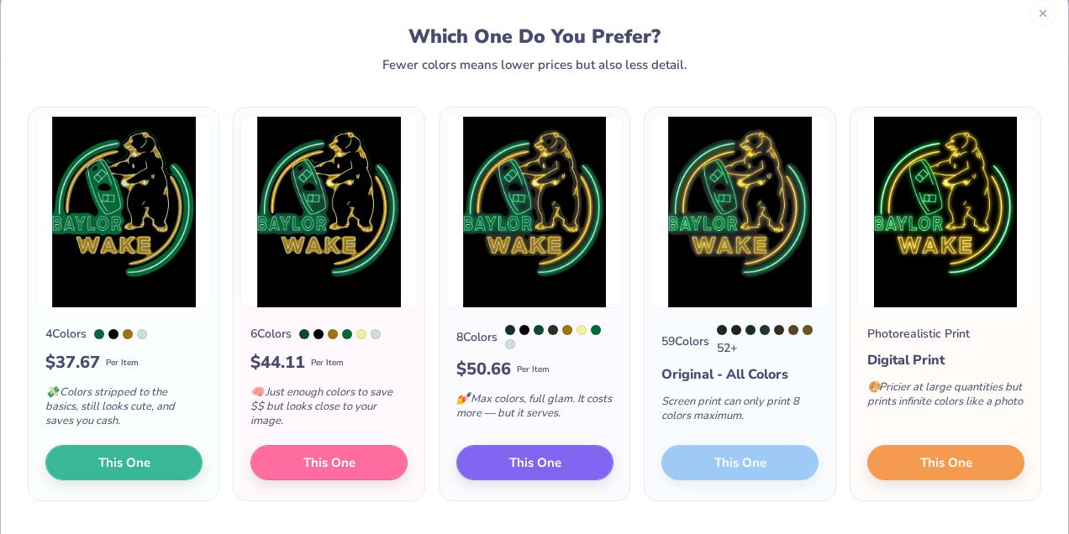
scroll to position [0, 0]
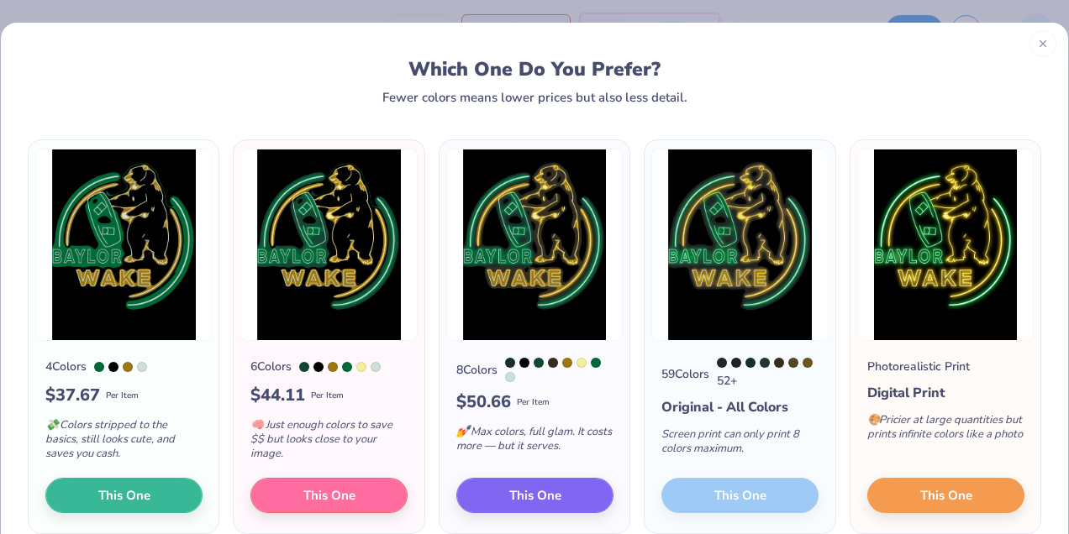
click at [1042, 44] on line at bounding box center [1042, 43] width 6 height 6
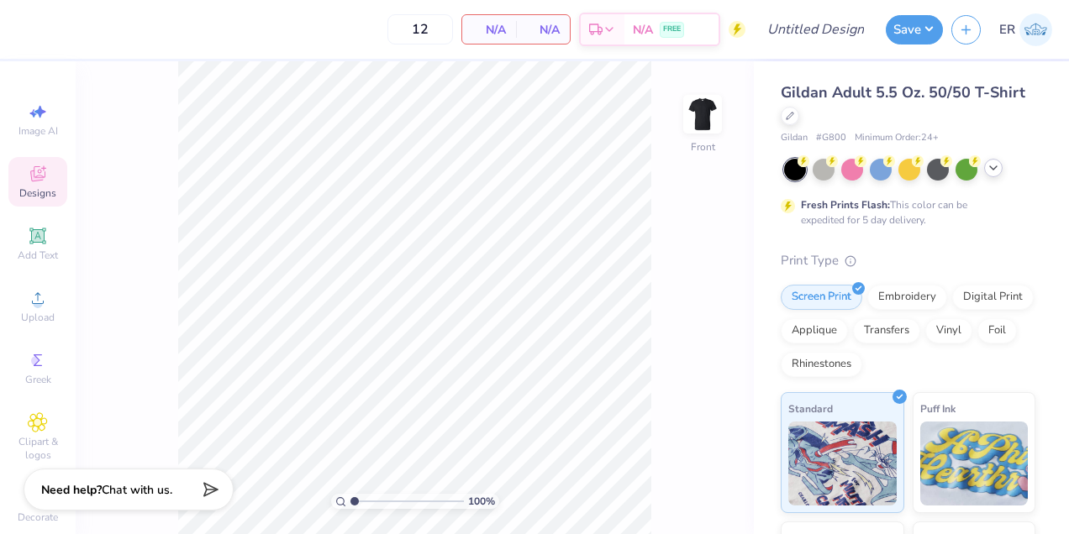
click at [996, 165] on icon at bounding box center [993, 167] width 13 height 13
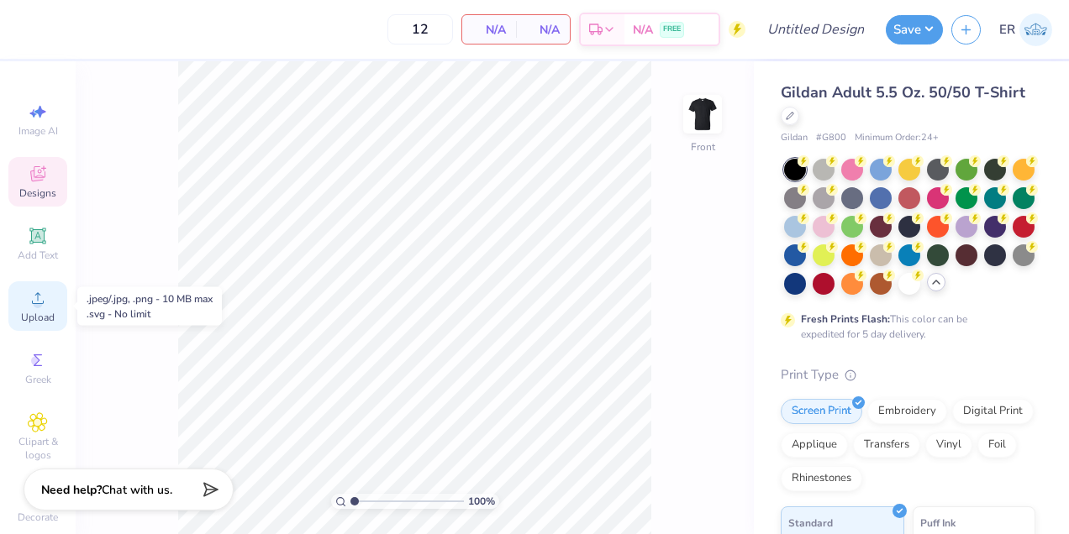
click at [48, 302] on div "Upload" at bounding box center [37, 307] width 59 height 50
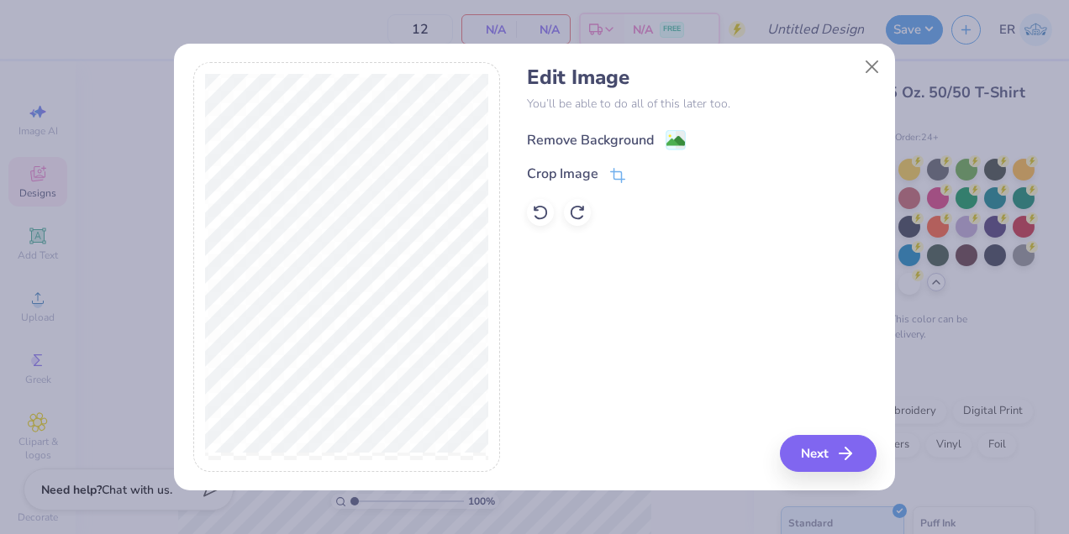
click at [621, 145] on div "Remove Background" at bounding box center [590, 140] width 127 height 20
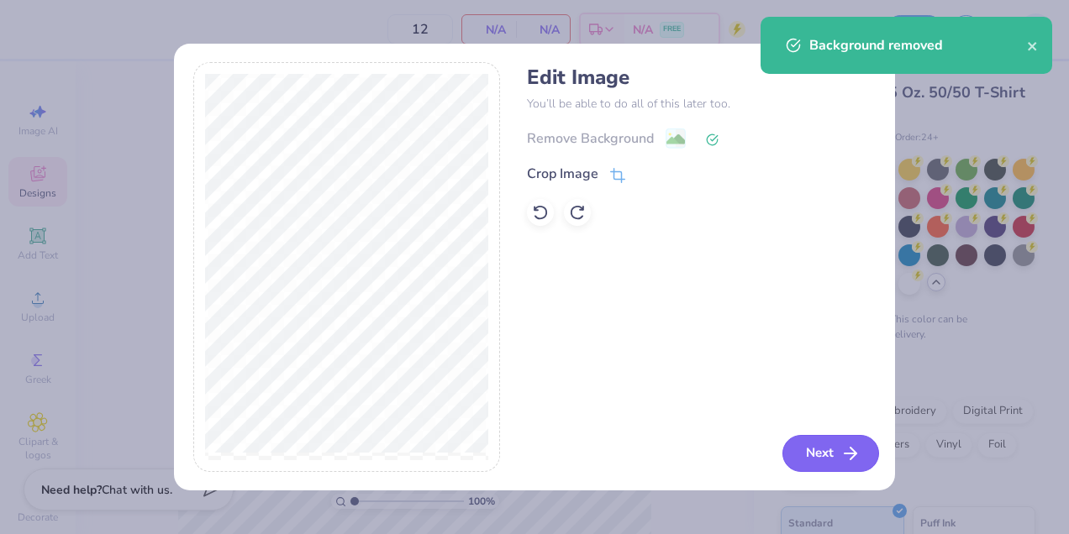
click at [848, 450] on icon "button" at bounding box center [850, 454] width 20 height 20
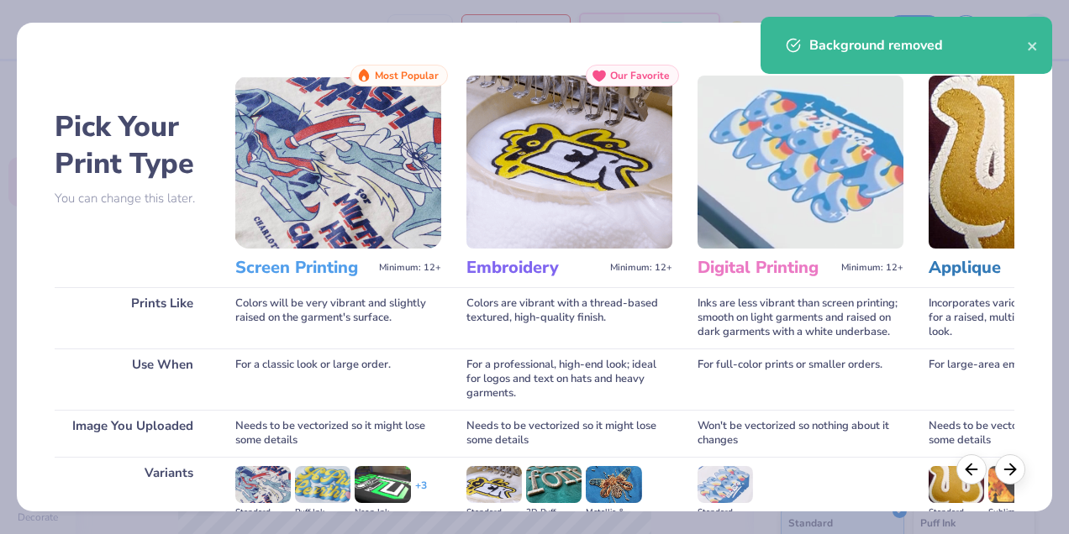
scroll to position [219, 0]
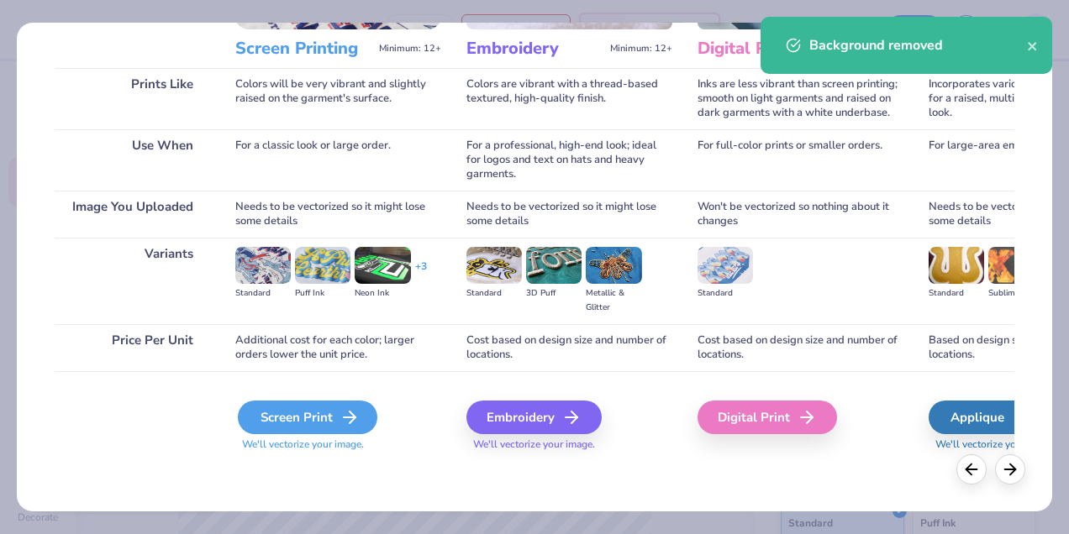
click at [303, 409] on div "Screen Print" at bounding box center [307, 418] width 139 height 34
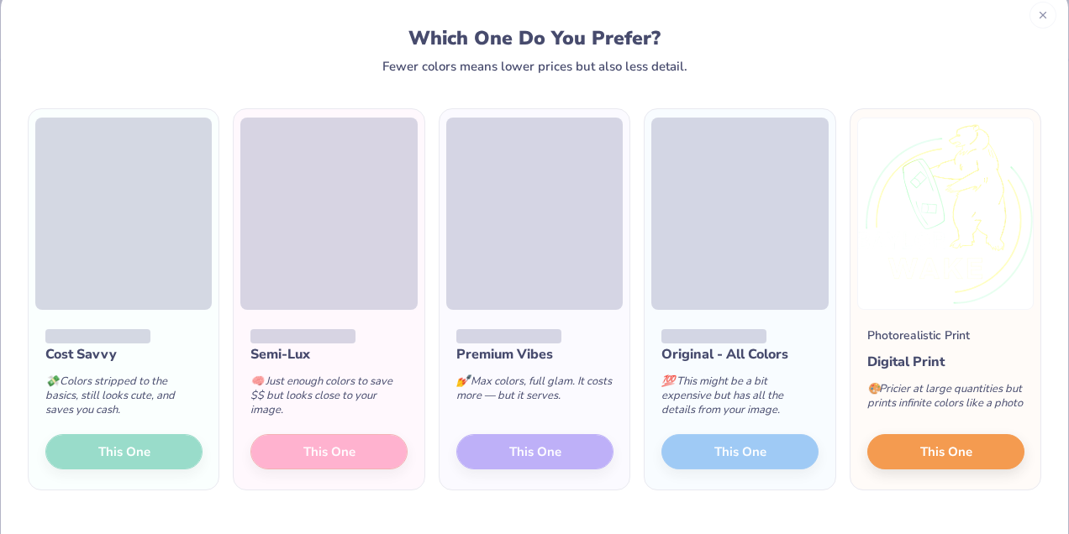
scroll to position [76, 0]
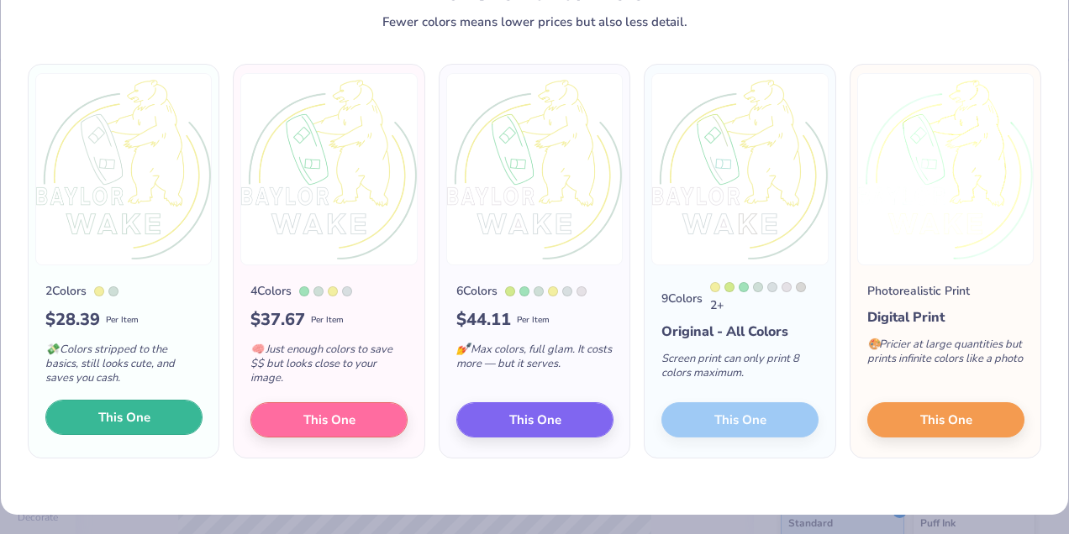
click at [160, 413] on button "This One" at bounding box center [123, 417] width 157 height 35
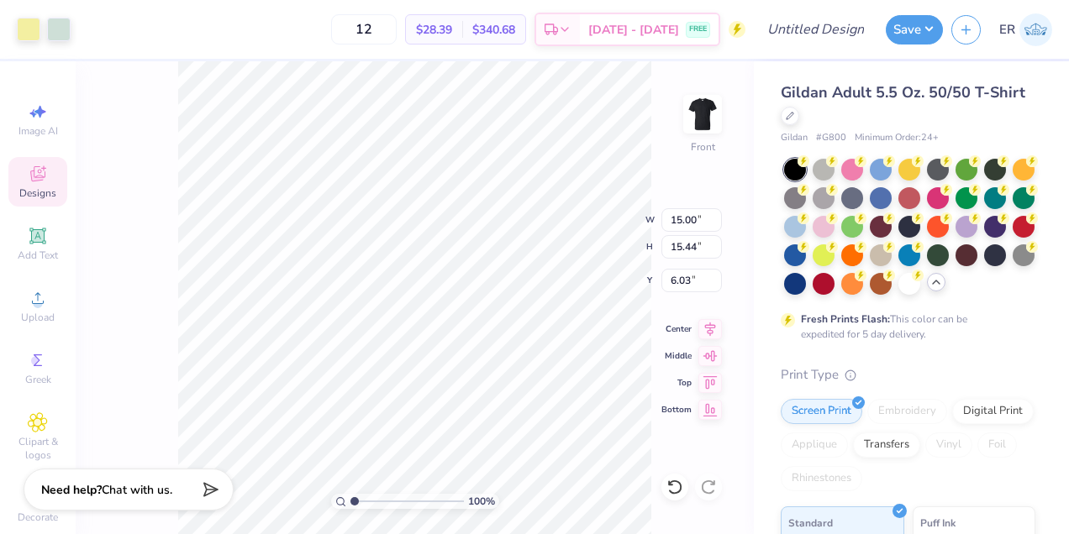
type input "11.14"
type input "11.46"
type input "3.00"
click at [64, 29] on div at bounding box center [59, 28] width 24 height 24
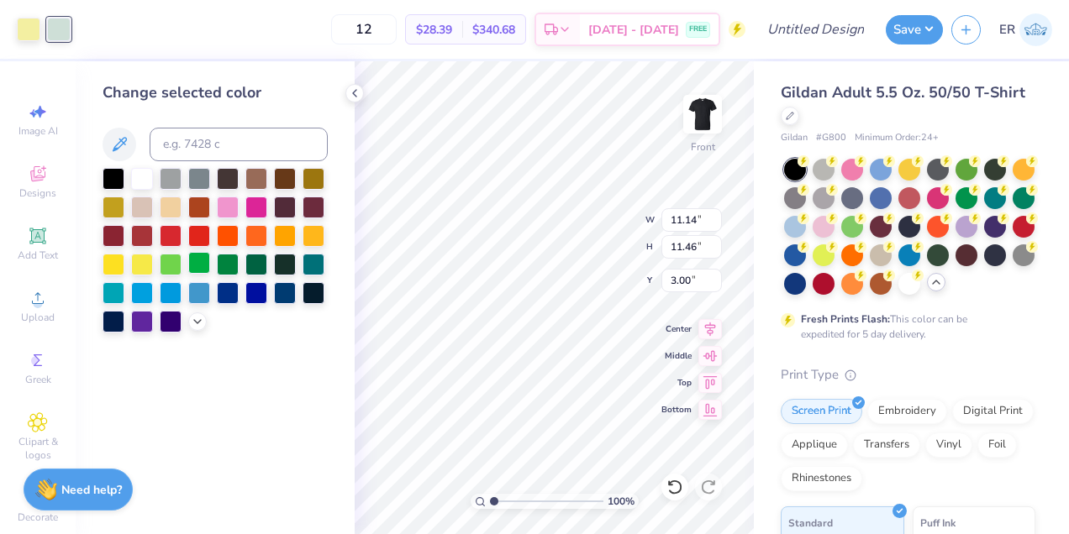
click at [192, 260] on div at bounding box center [199, 263] width 22 height 22
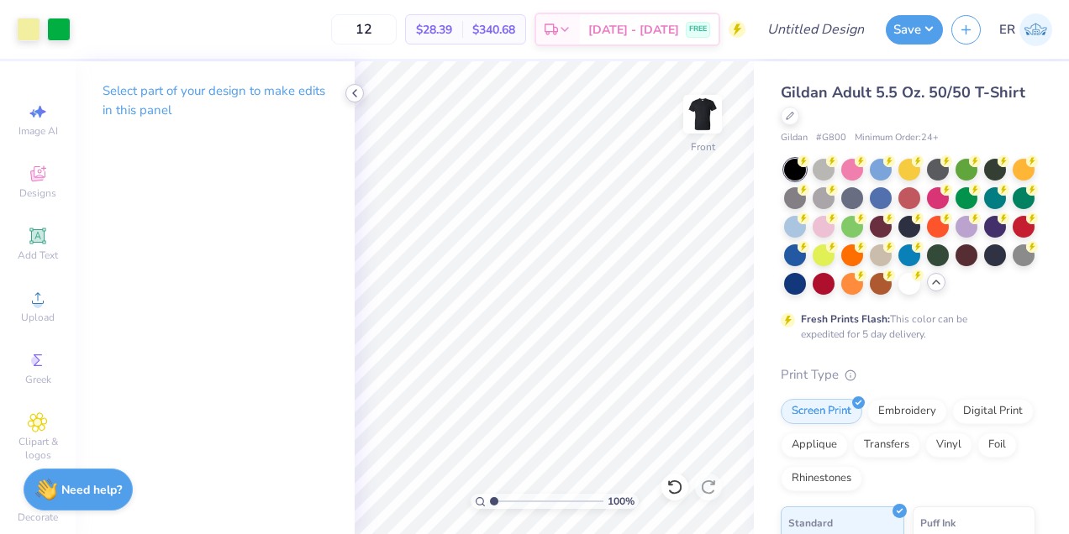
click at [355, 88] on icon at bounding box center [354, 93] width 13 height 13
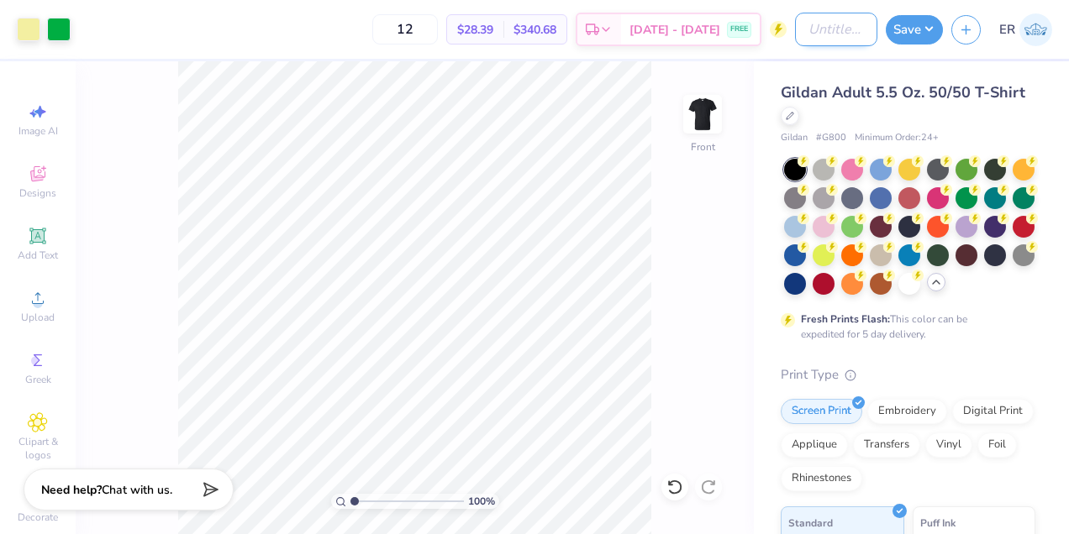
click at [824, 42] on input "Design Title" at bounding box center [836, 30] width 82 height 34
type input "Baylor Wake Design 1"
click at [908, 34] on button "Save" at bounding box center [914, 27] width 57 height 29
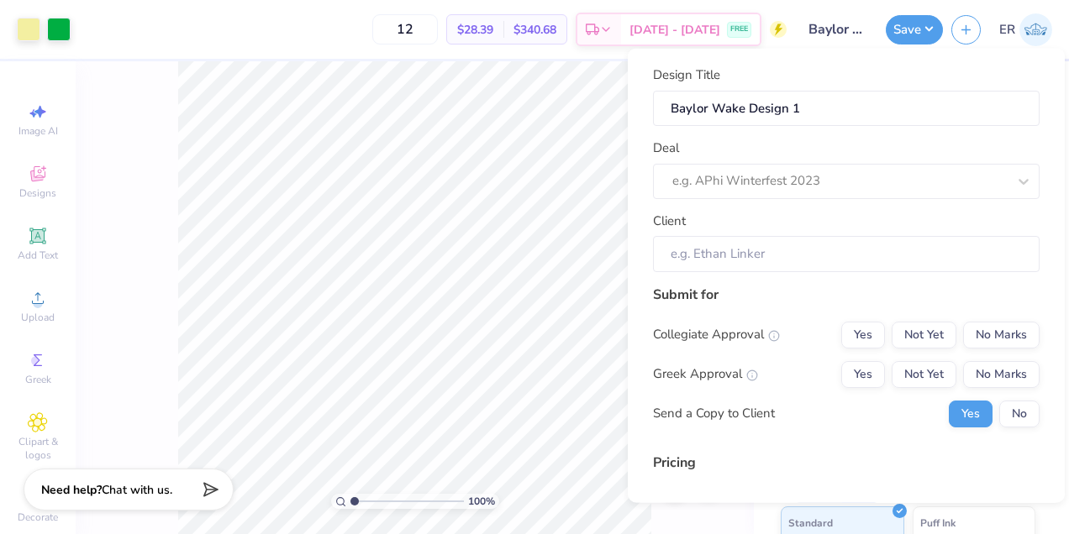
click at [781, 205] on div "Design Title Baylor Wake Design 1 Deal e.g. APhi Winterfest 2023 Client" at bounding box center [846, 169] width 387 height 207
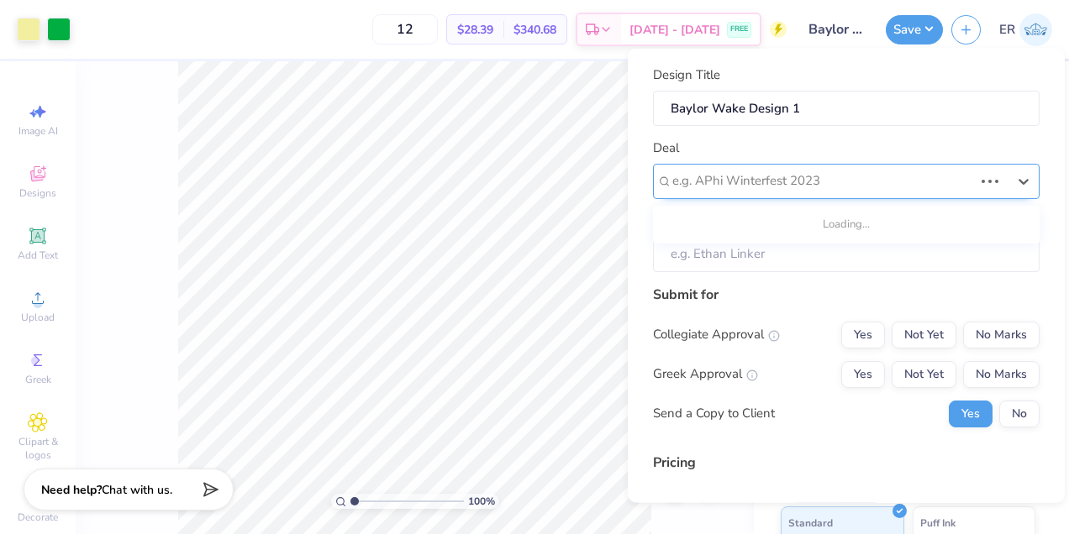
click at [781, 193] on div "e.g. APhi Winterfest 2023" at bounding box center [823, 181] width 304 height 26
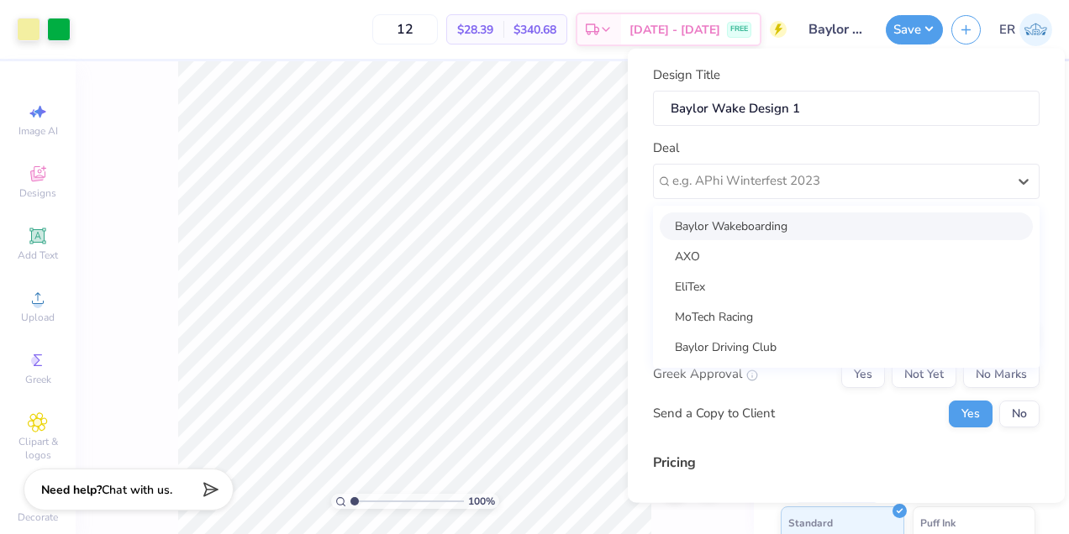
click at [765, 234] on div "Baylor Wakeboarding" at bounding box center [846, 226] width 373 height 28
type input "[PERSON_NAME]"
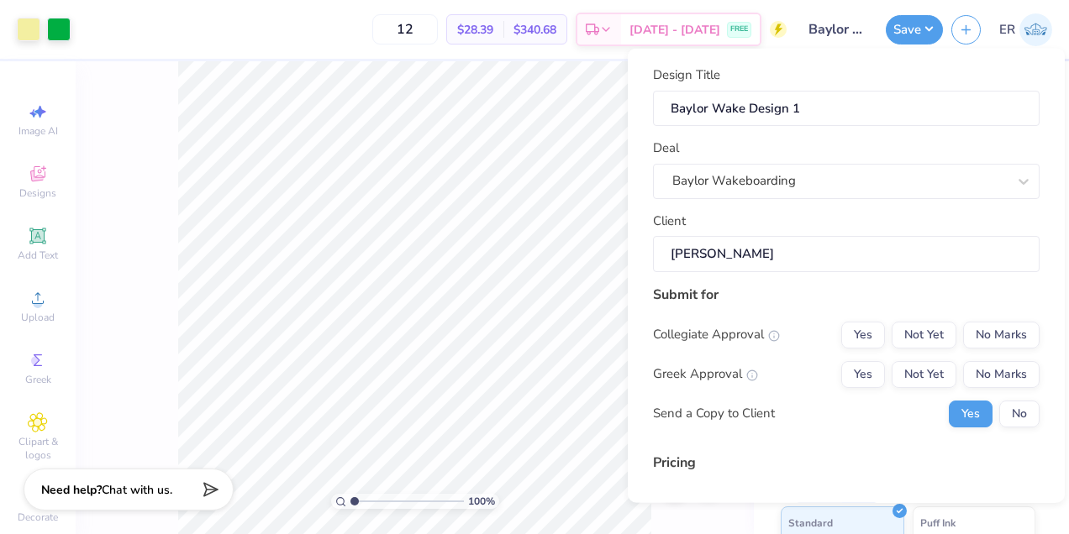
click at [766, 257] on input "[PERSON_NAME]" at bounding box center [846, 254] width 387 height 36
click at [1008, 329] on button "No Marks" at bounding box center [1001, 334] width 76 height 27
click at [997, 371] on button "No Marks" at bounding box center [1001, 373] width 76 height 27
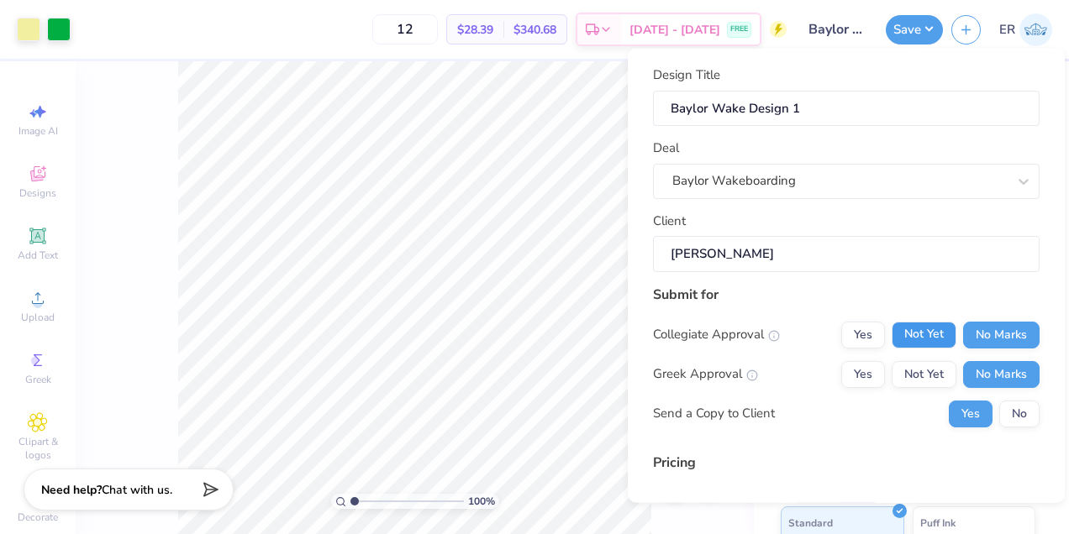
click at [908, 328] on button "Not Yet" at bounding box center [924, 334] width 65 height 27
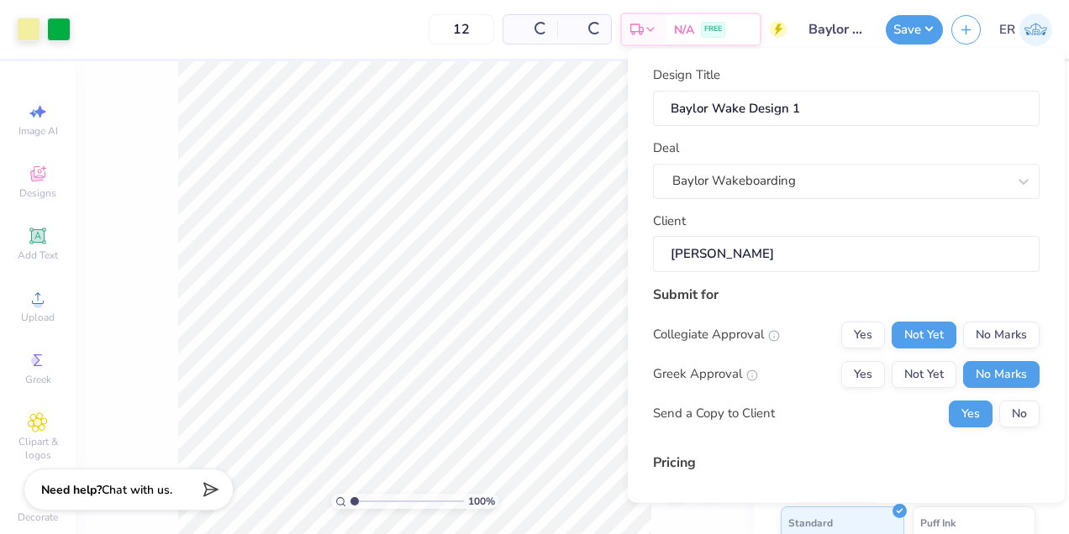
type input "$28.39"
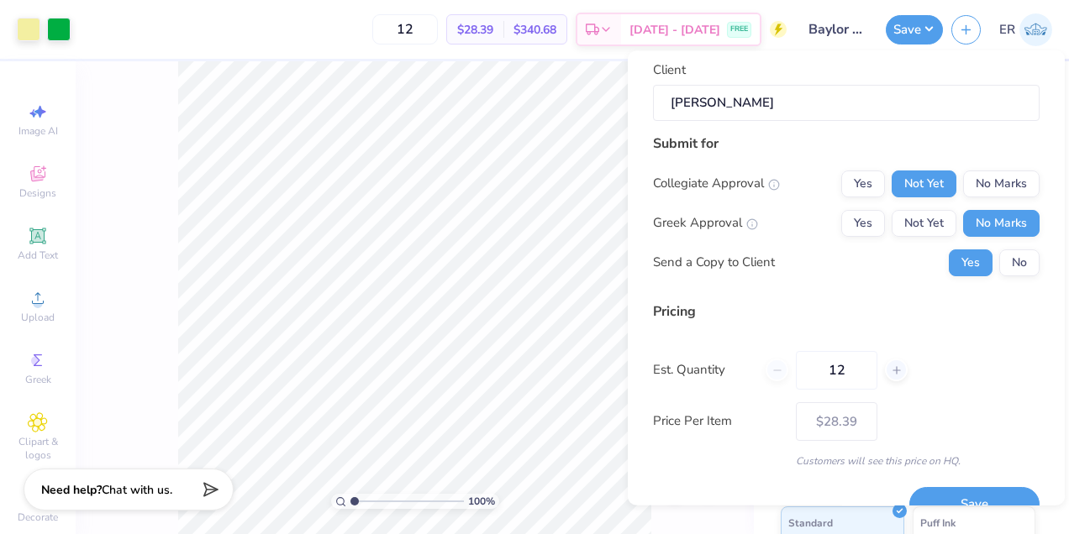
scroll to position [187, 0]
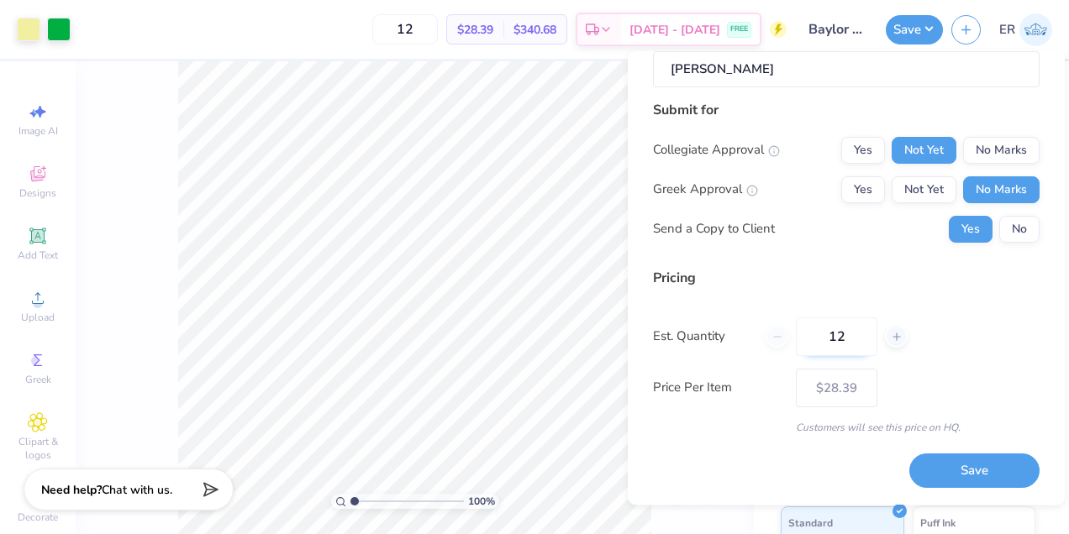
click at [855, 337] on input "12" at bounding box center [837, 337] width 82 height 39
type input "1"
type input "30"
click at [969, 469] on button "Save" at bounding box center [974, 472] width 130 height 34
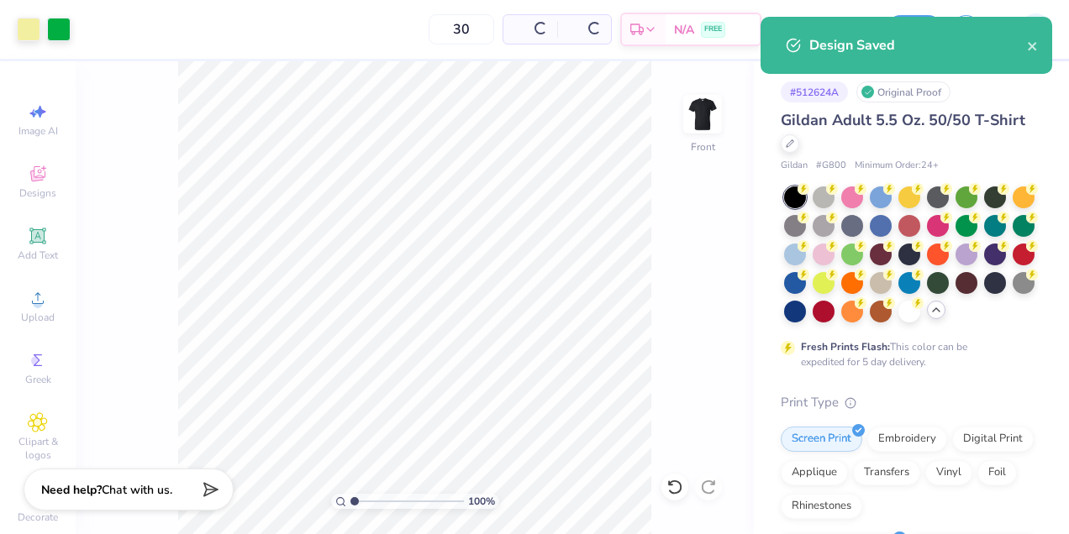
type input "$16.39"
click at [1029, 44] on icon "close" at bounding box center [1032, 46] width 8 height 8
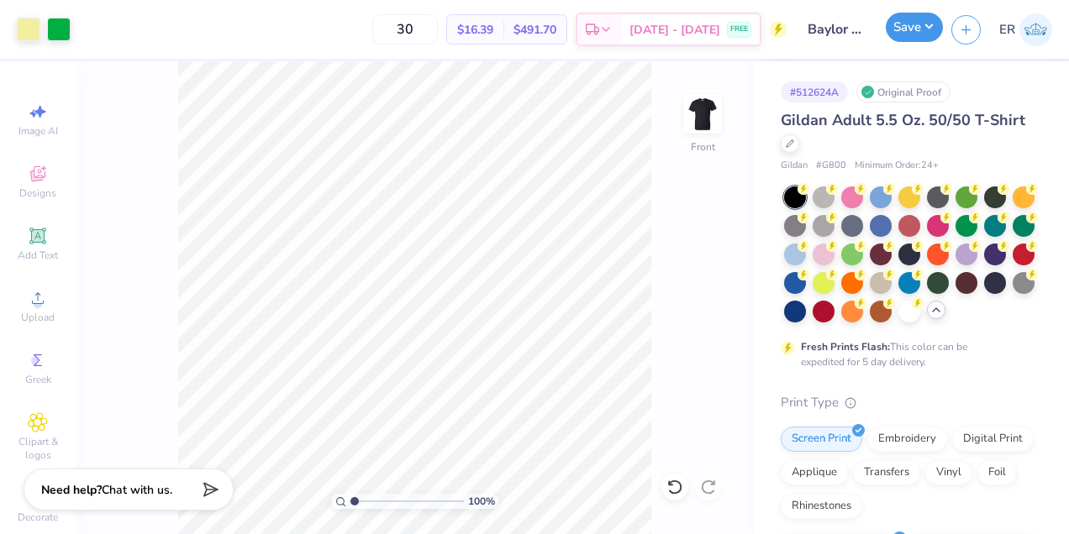
click at [916, 39] on button "Save" at bounding box center [914, 27] width 57 height 29
click at [1037, 37] on img at bounding box center [1035, 29] width 33 height 33
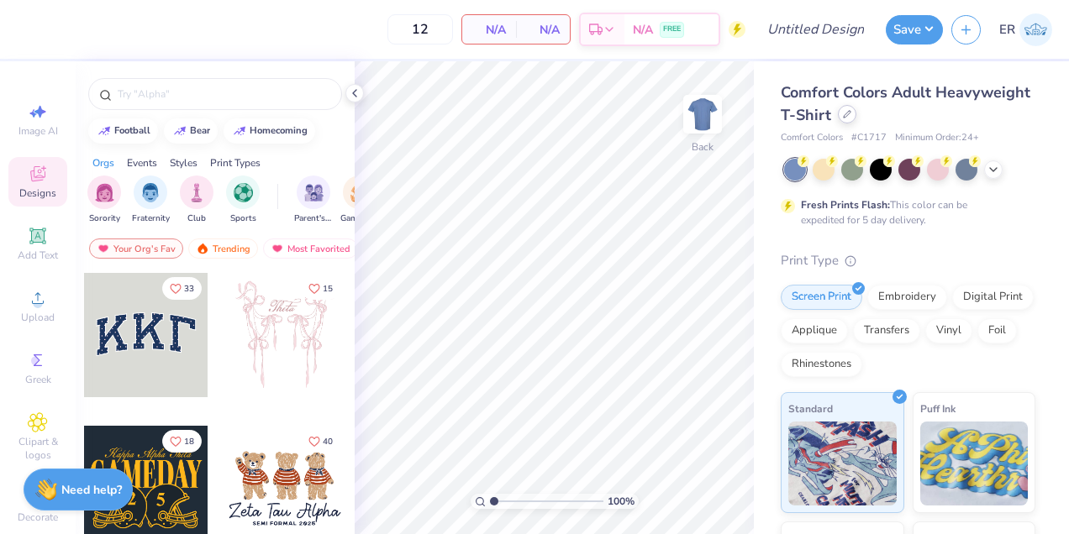
click at [842, 107] on div at bounding box center [847, 114] width 18 height 18
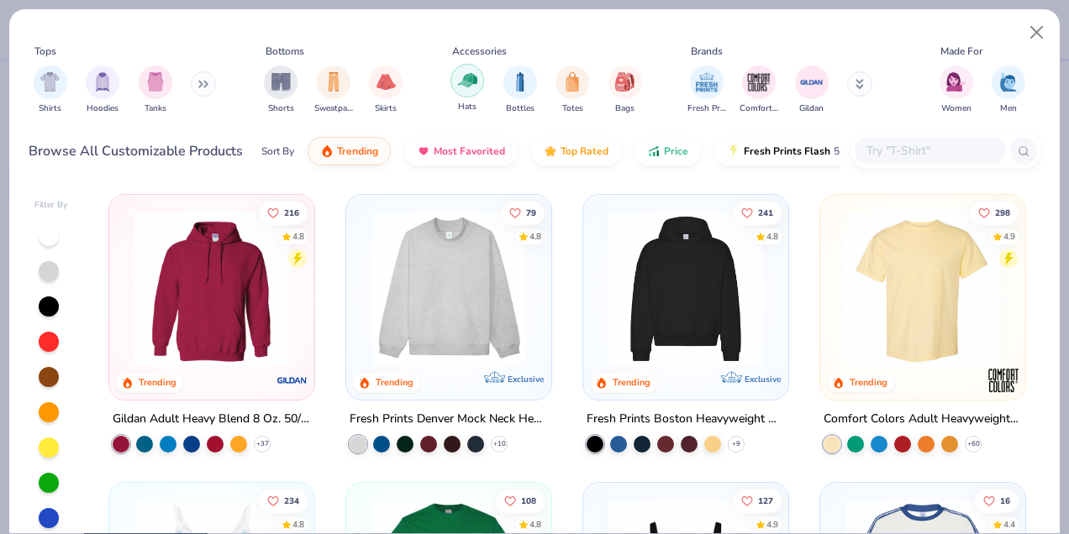
click at [469, 84] on img "filter for Hats" at bounding box center [467, 80] width 19 height 19
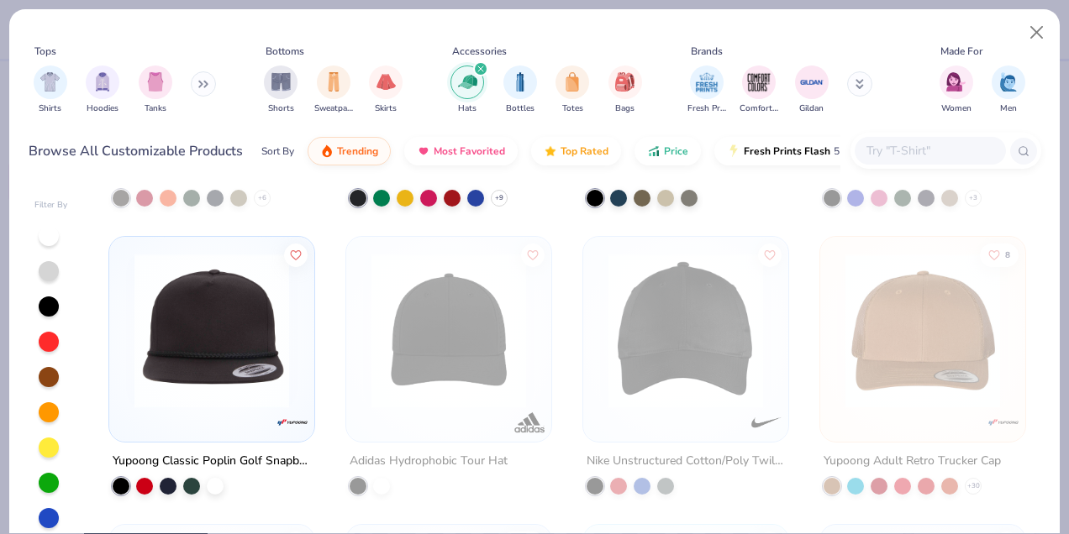
scroll to position [1204, 0]
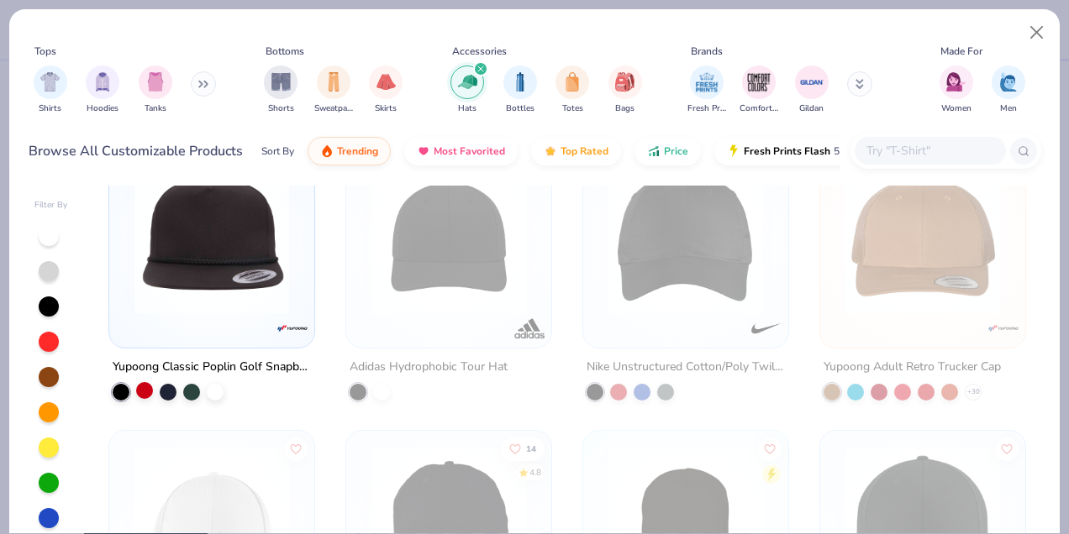
click at [150, 385] on div at bounding box center [144, 390] width 17 height 17
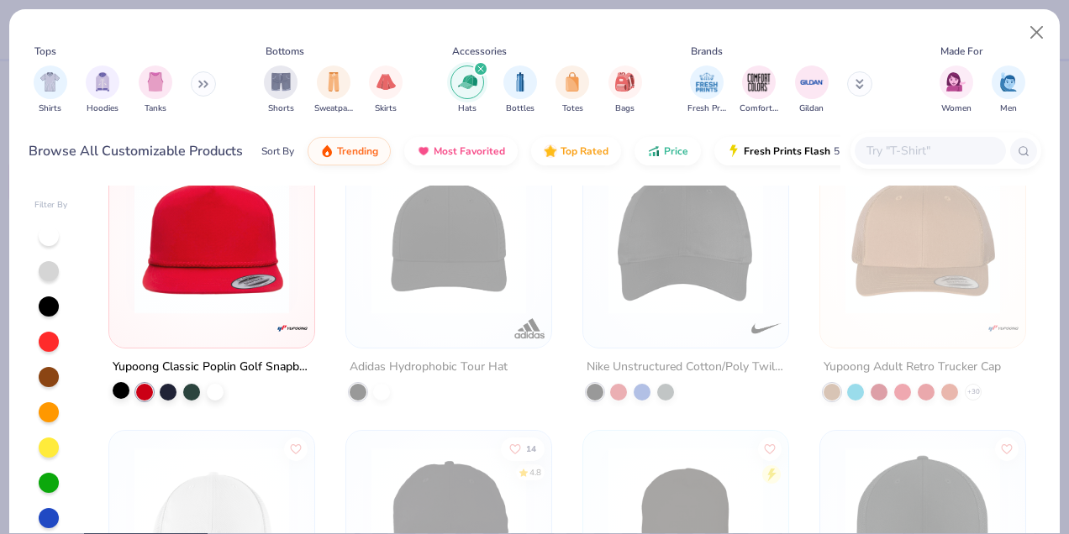
click at [121, 392] on div at bounding box center [121, 390] width 17 height 17
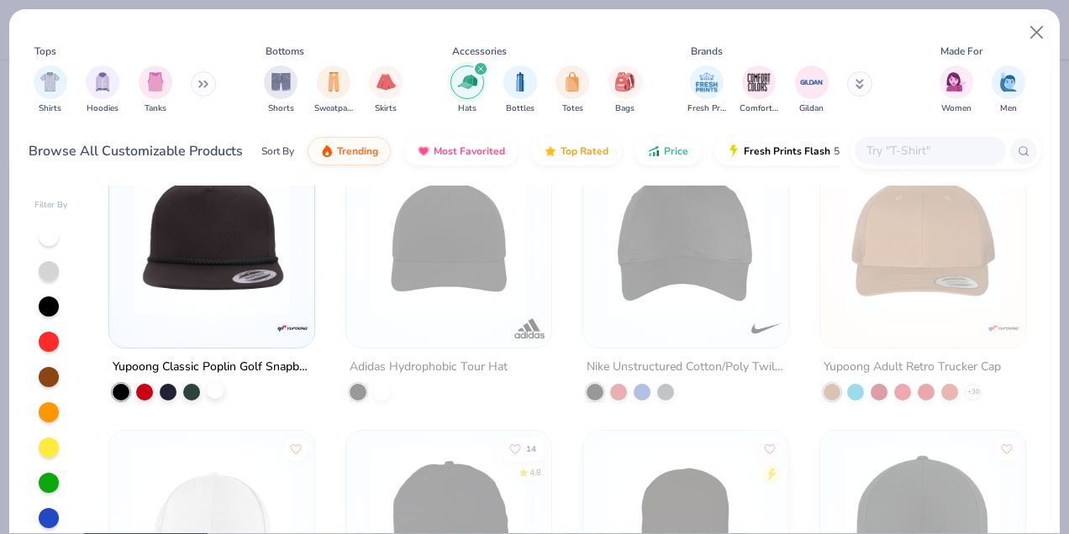
click at [209, 388] on div at bounding box center [215, 390] width 17 height 17
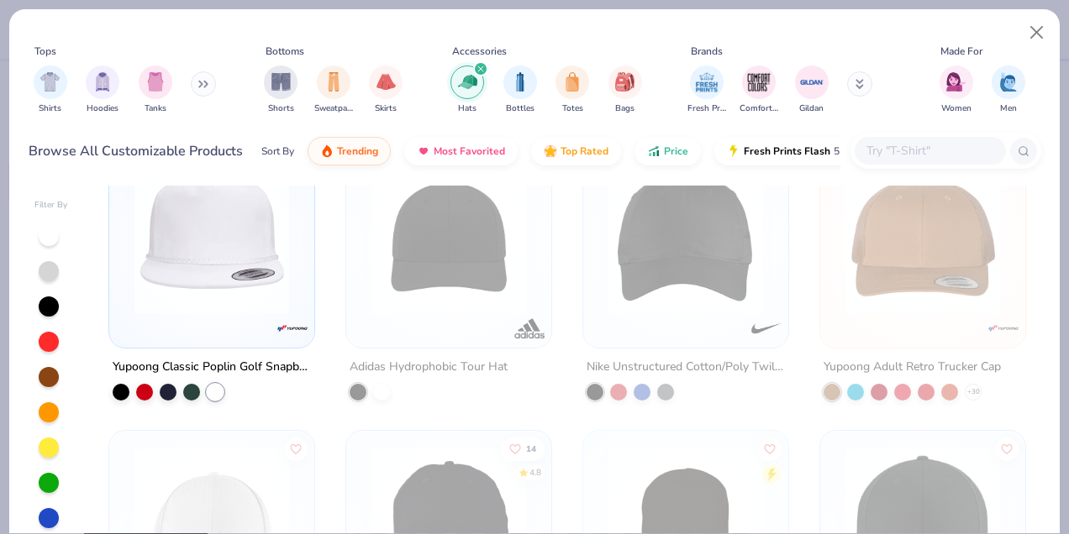
click at [236, 295] on img at bounding box center [211, 237] width 171 height 155
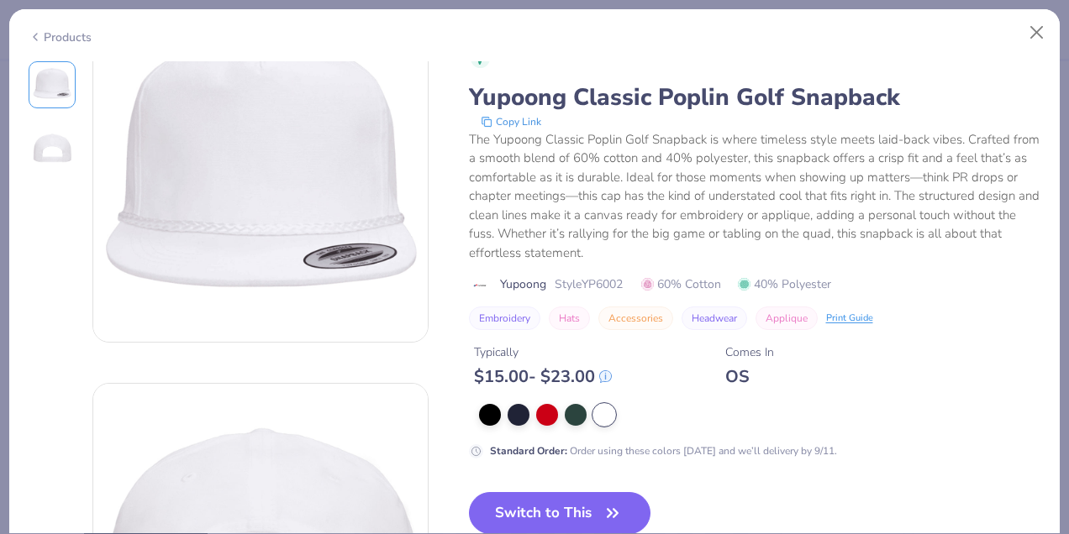
scroll to position [53, 0]
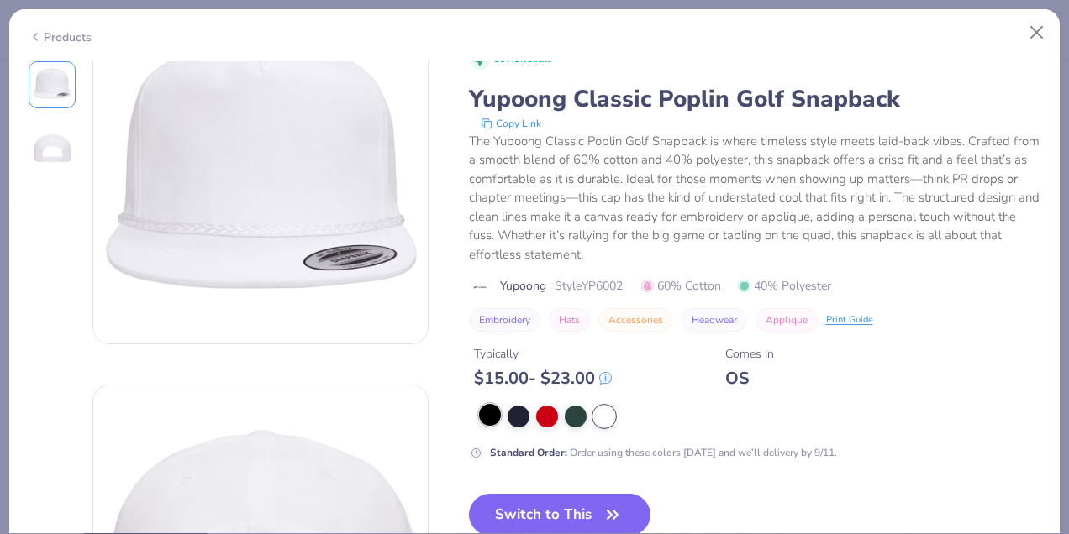
click at [494, 419] on div at bounding box center [490, 415] width 22 height 22
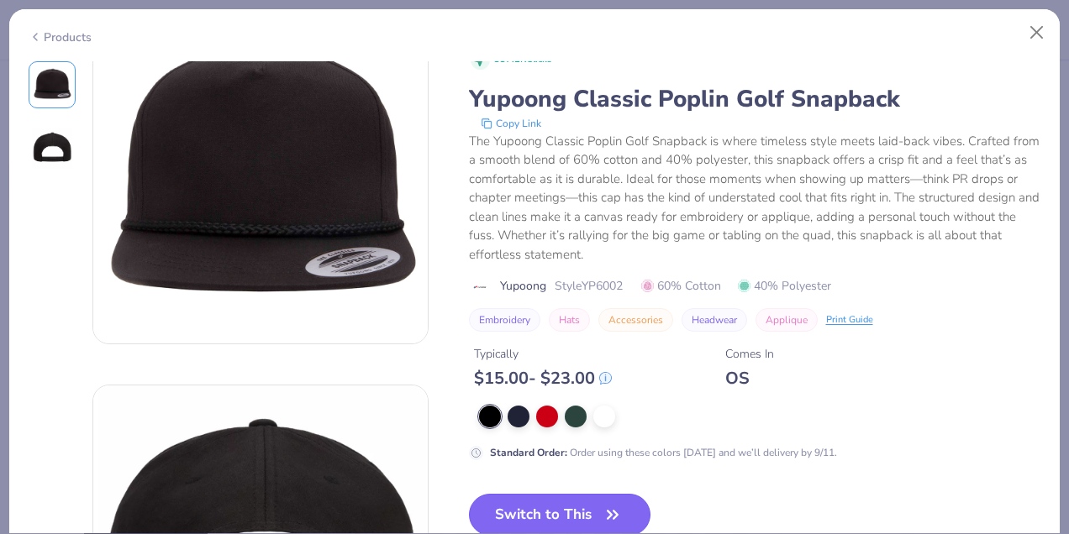
click at [594, 518] on button "Switch to This" at bounding box center [560, 515] width 182 height 42
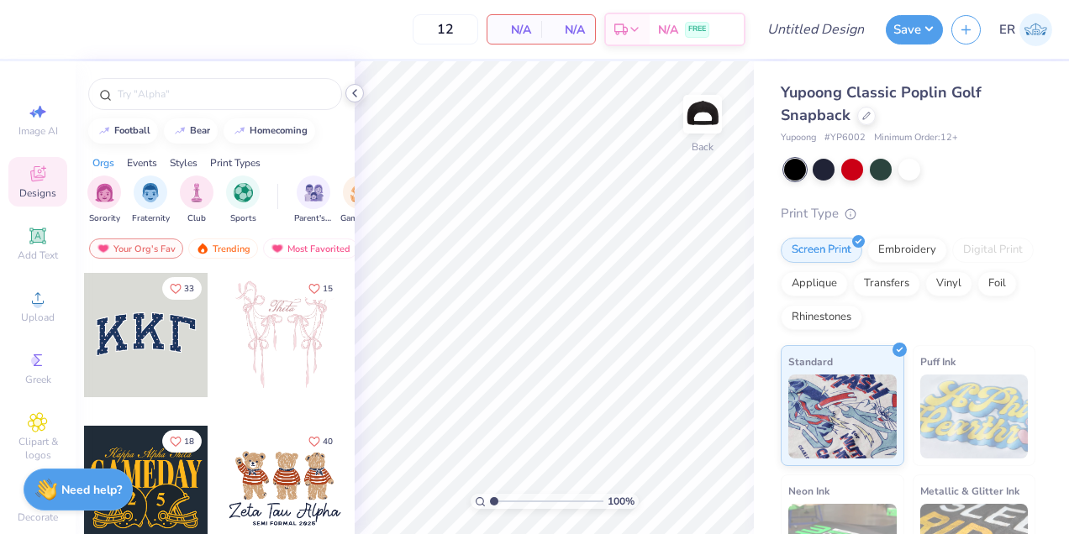
click at [355, 97] on icon at bounding box center [354, 93] width 13 height 13
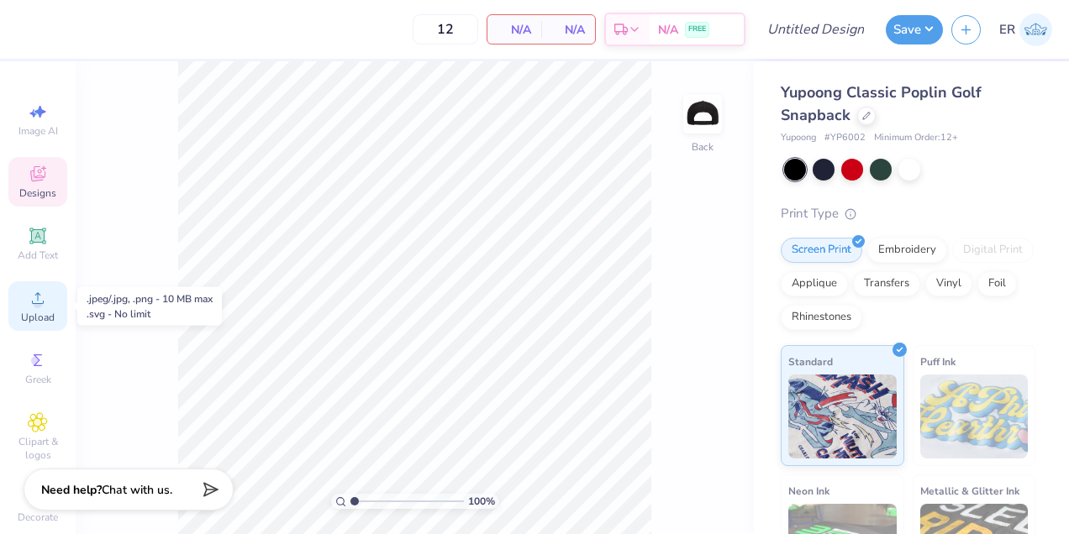
click at [50, 293] on div "Upload" at bounding box center [37, 307] width 59 height 50
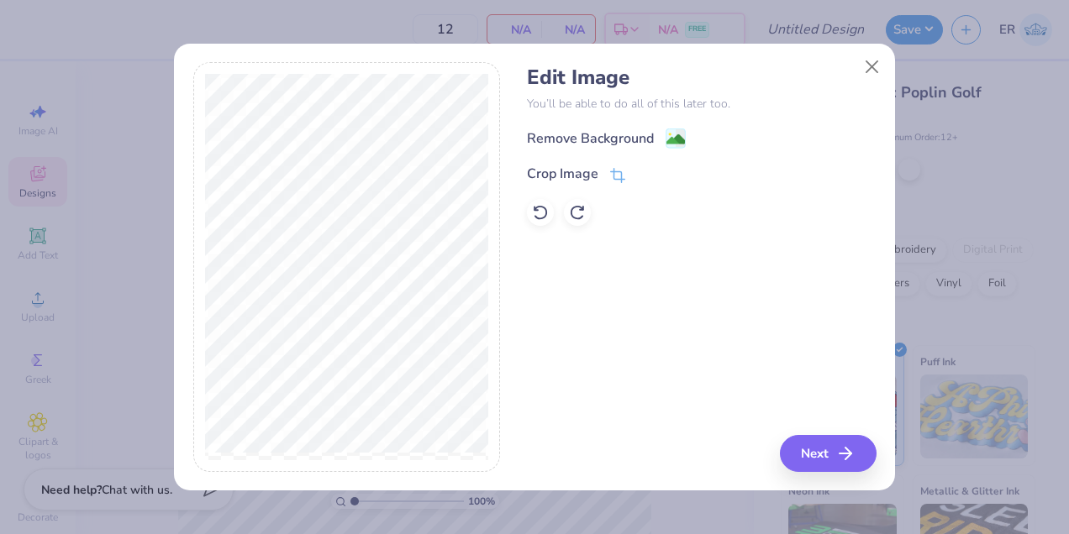
click at [596, 149] on div "Remove Background Crop Image" at bounding box center [701, 177] width 349 height 98
click at [616, 132] on div "Remove Background" at bounding box center [590, 140] width 127 height 20
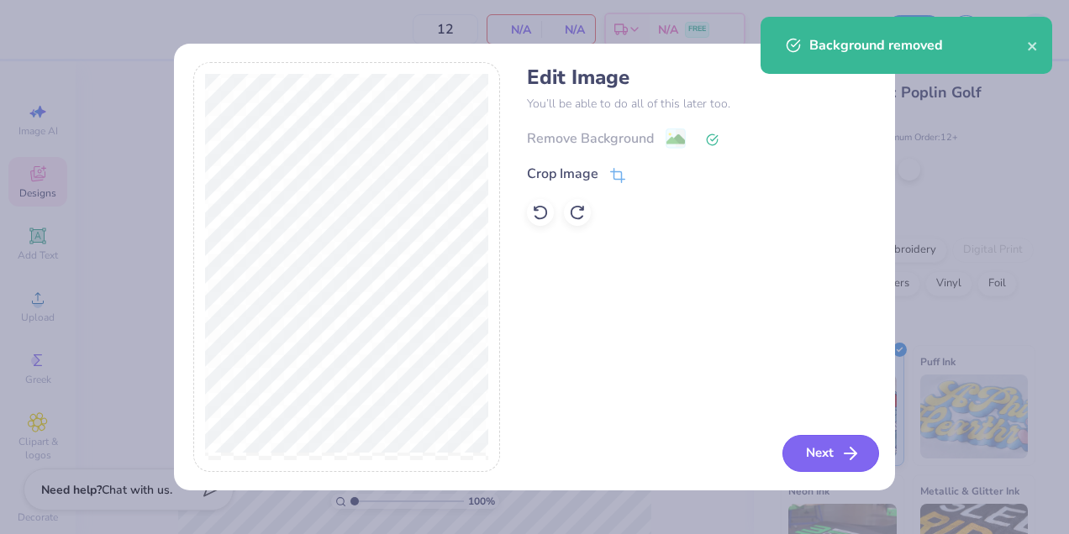
click at [826, 453] on button "Next" at bounding box center [830, 453] width 97 height 37
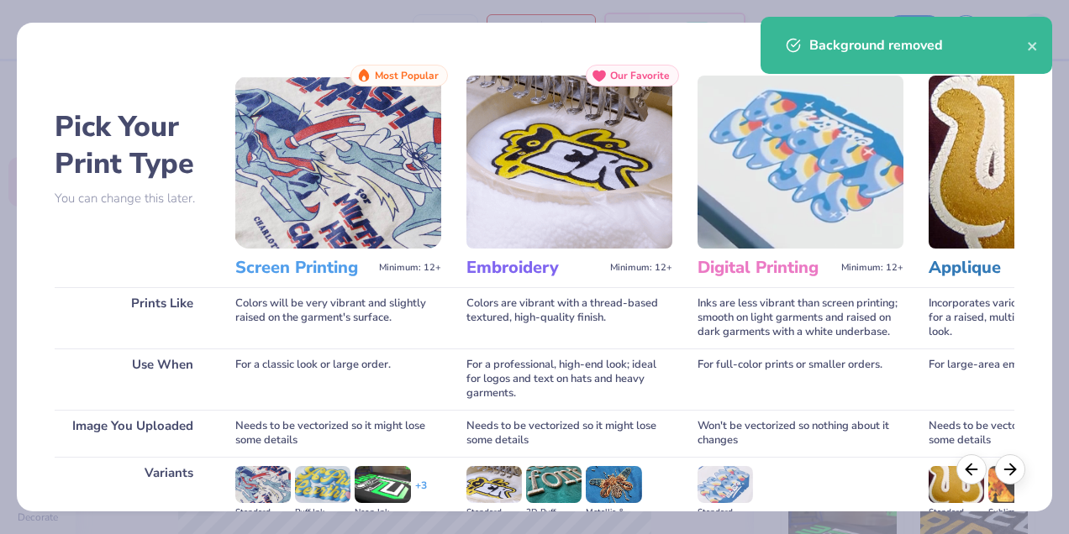
scroll to position [219, 0]
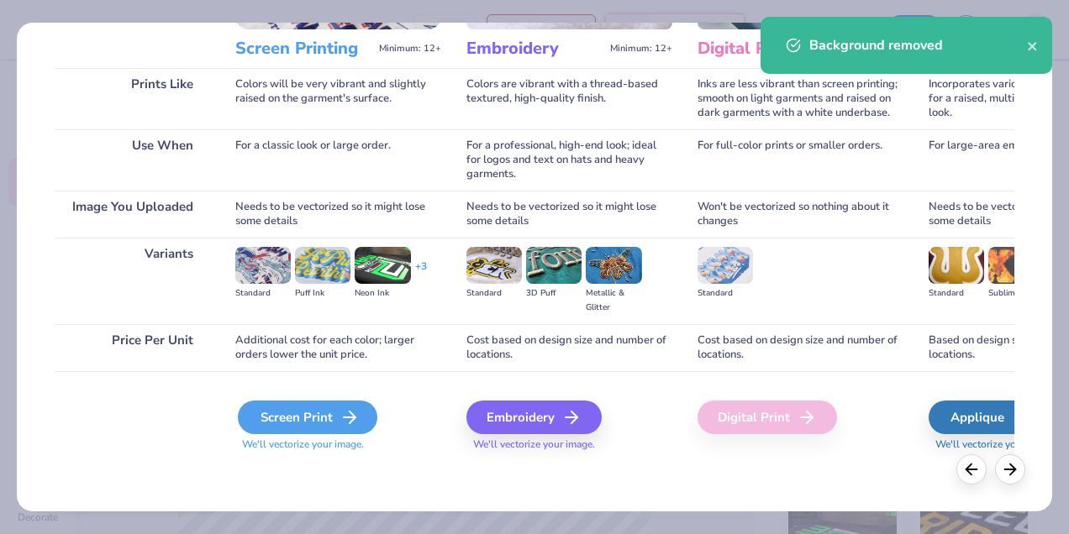
click at [328, 414] on div "Screen Print" at bounding box center [307, 418] width 139 height 34
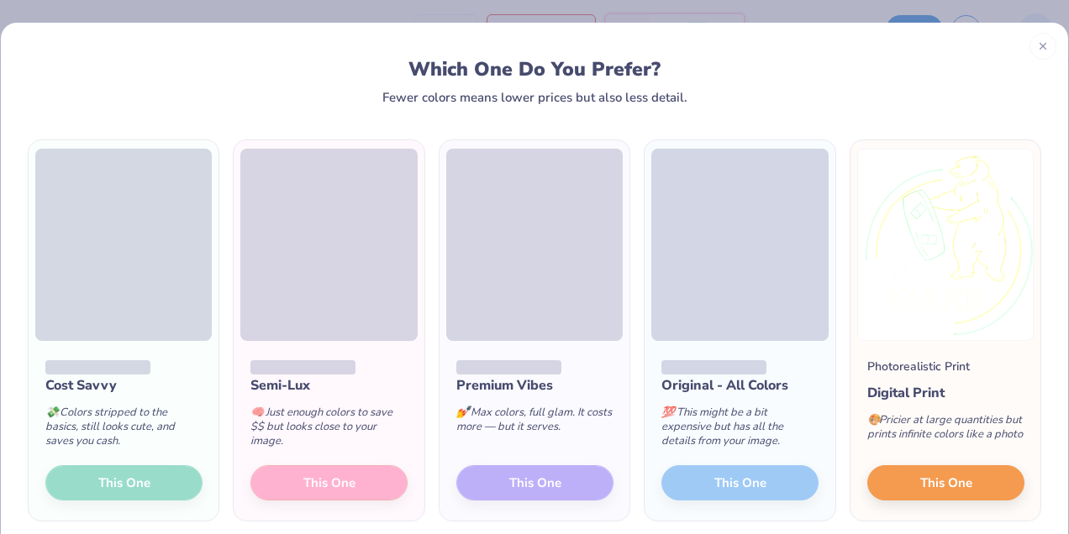
scroll to position [76, 0]
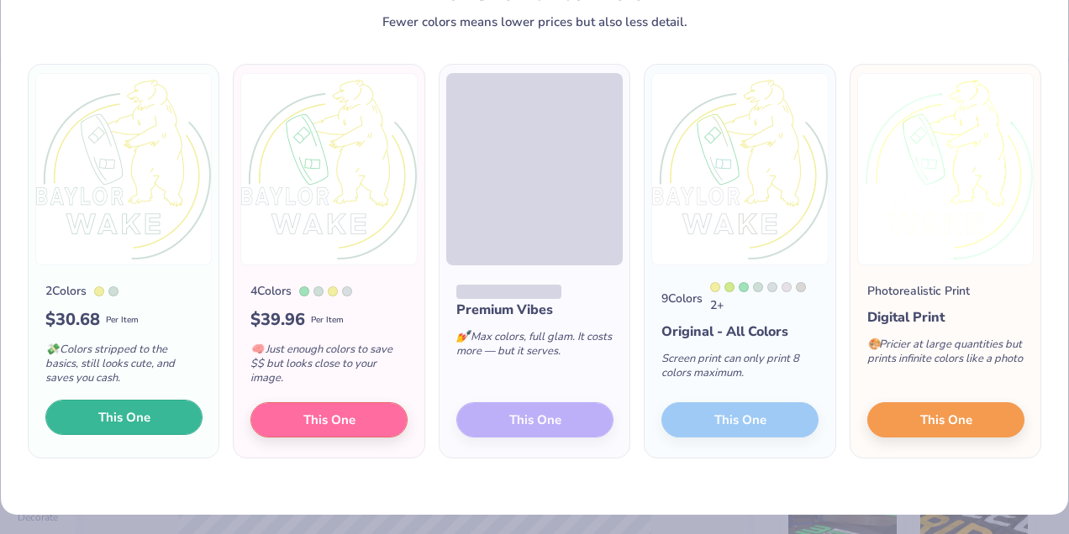
click at [138, 424] on span "This One" at bounding box center [124, 417] width 52 height 19
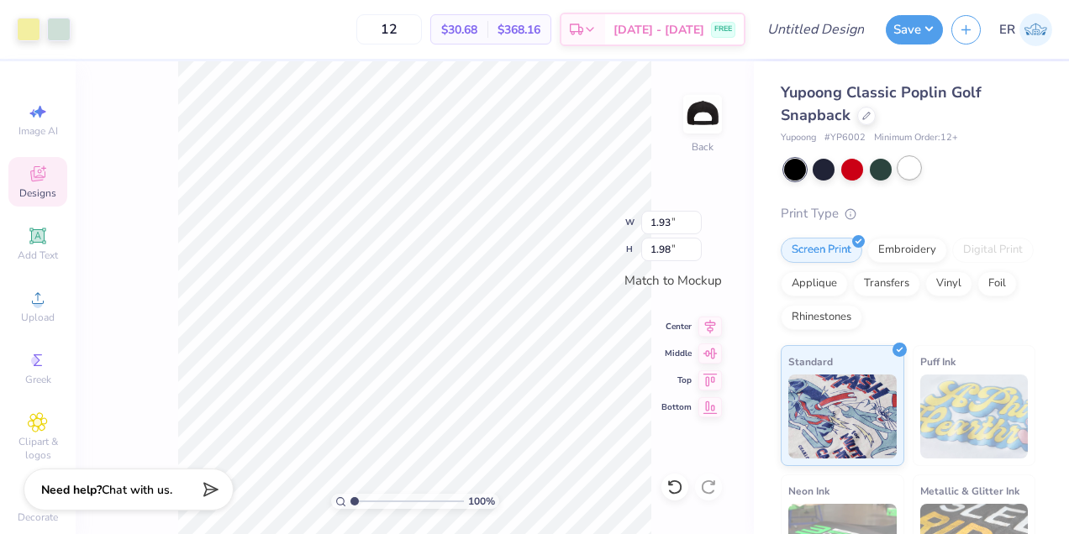
click at [913, 166] on div at bounding box center [909, 168] width 22 height 22
click at [30, 24] on div at bounding box center [29, 28] width 24 height 24
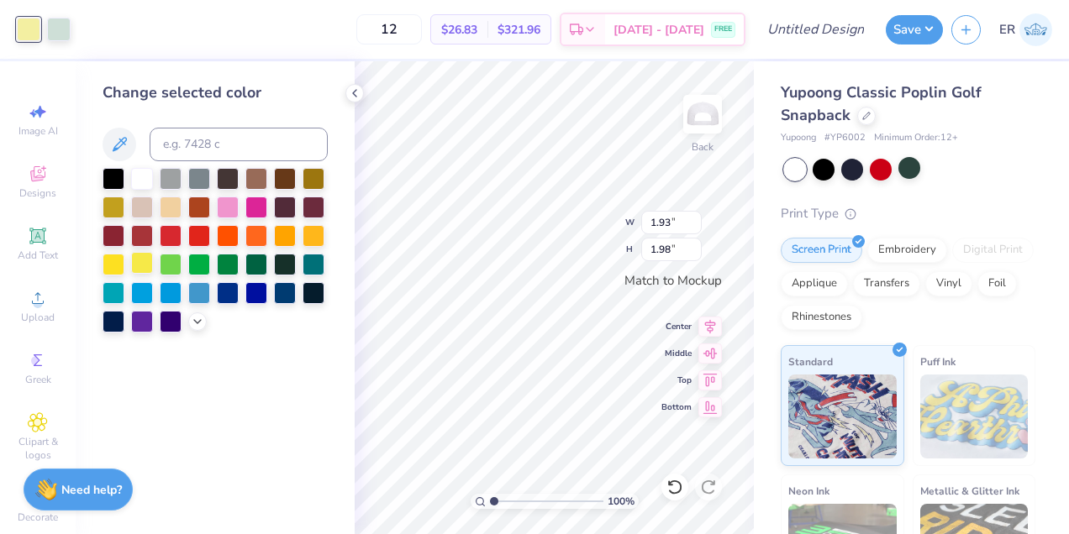
click at [140, 262] on div at bounding box center [142, 263] width 22 height 22
click at [112, 263] on div at bounding box center [114, 263] width 22 height 22
click at [828, 174] on div at bounding box center [824, 168] width 22 height 22
click at [57, 41] on div "Art colors" at bounding box center [35, 29] width 71 height 59
click at [64, 24] on div at bounding box center [59, 28] width 24 height 24
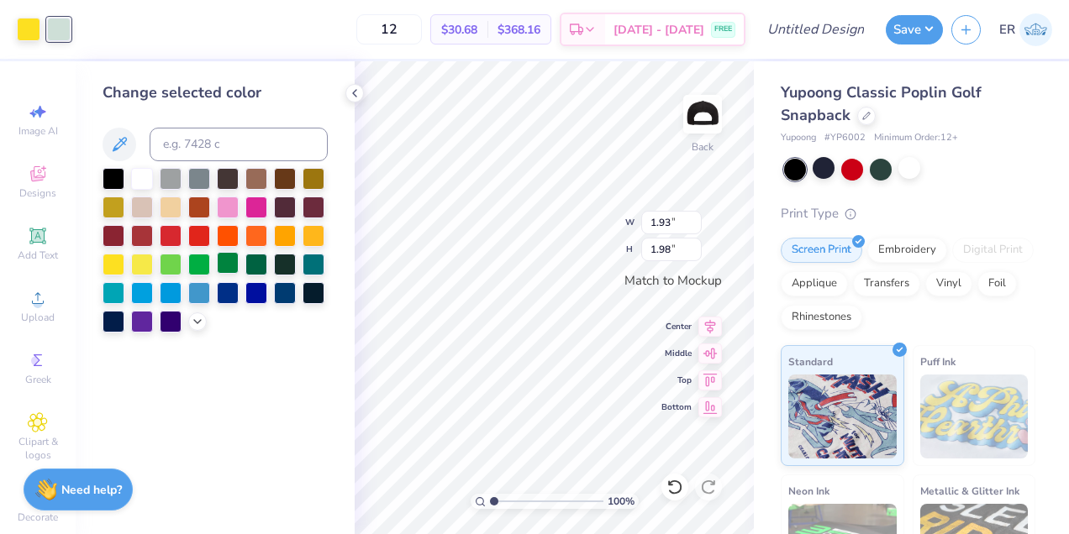
click at [229, 260] on div at bounding box center [228, 263] width 22 height 22
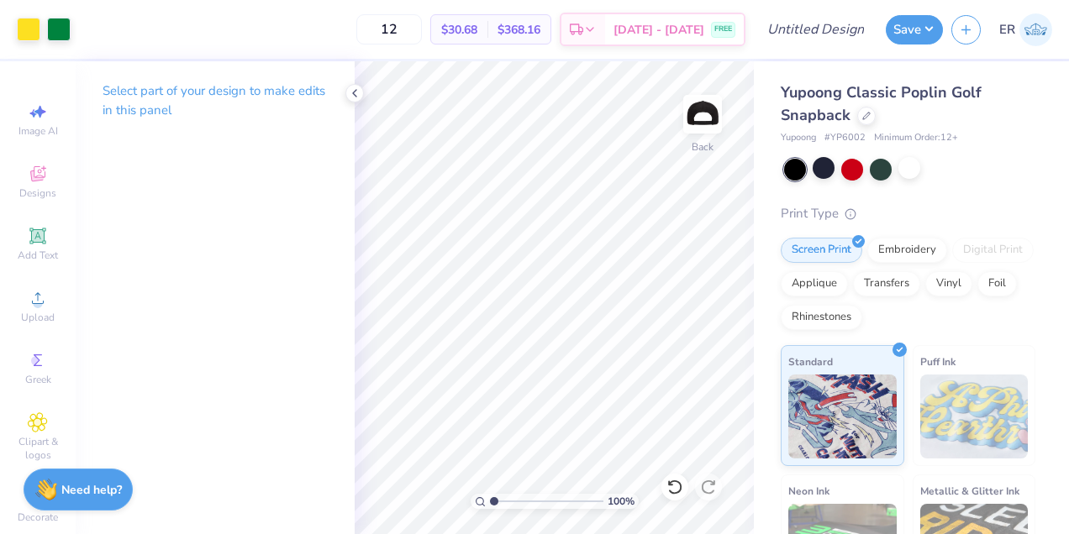
click at [348, 84] on div "Select part of your design to make edits in this panel" at bounding box center [215, 107] width 279 height 92
click at [354, 86] on div at bounding box center [354, 93] width 18 height 18
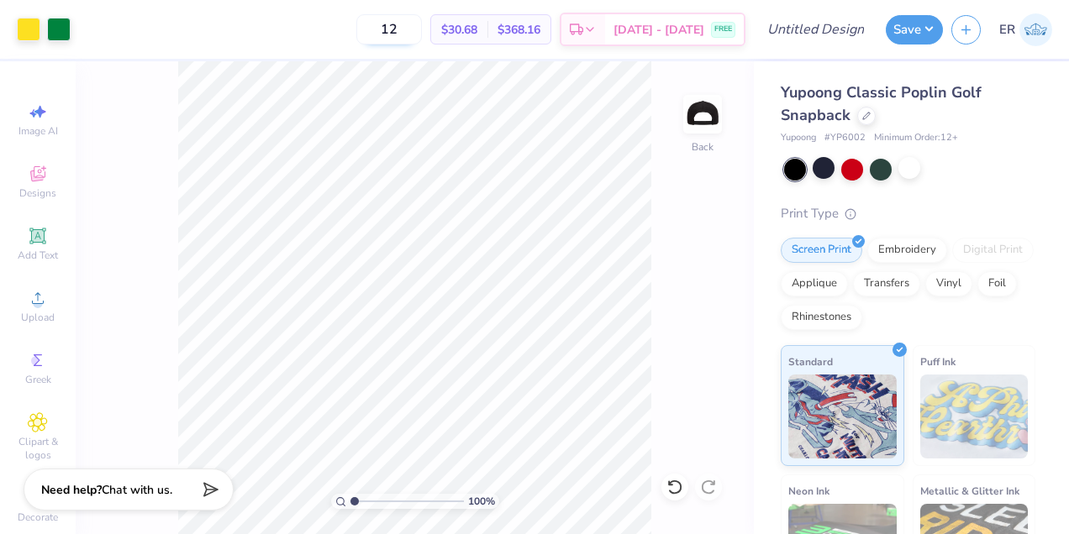
click at [422, 21] on input "12" at bounding box center [389, 29] width 66 height 30
type input "1"
type input "30"
click at [845, 30] on input "Design Title" at bounding box center [836, 30] width 82 height 34
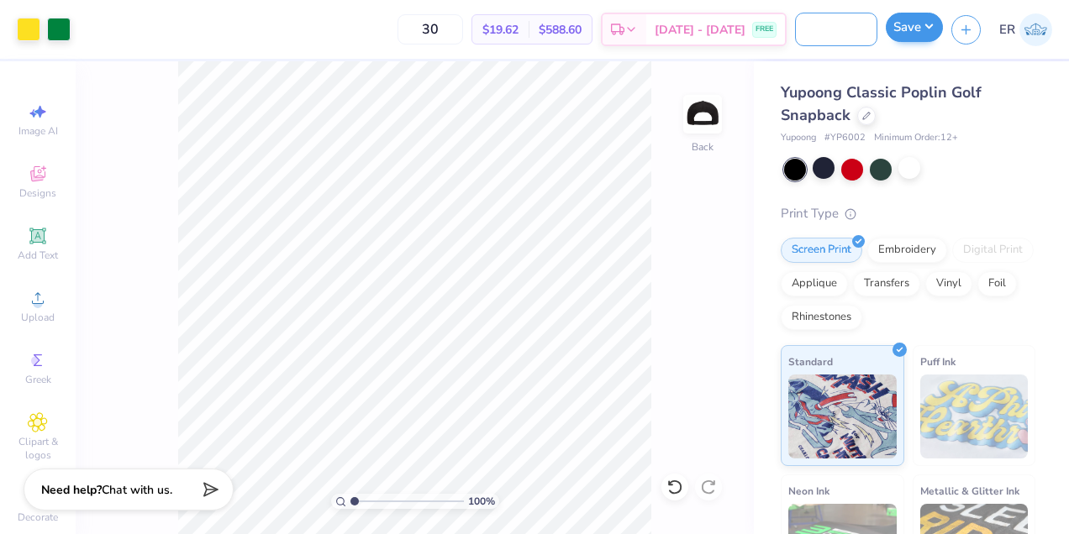
type input "Baylor Wake Hats"
click at [927, 32] on button "Save" at bounding box center [914, 27] width 57 height 29
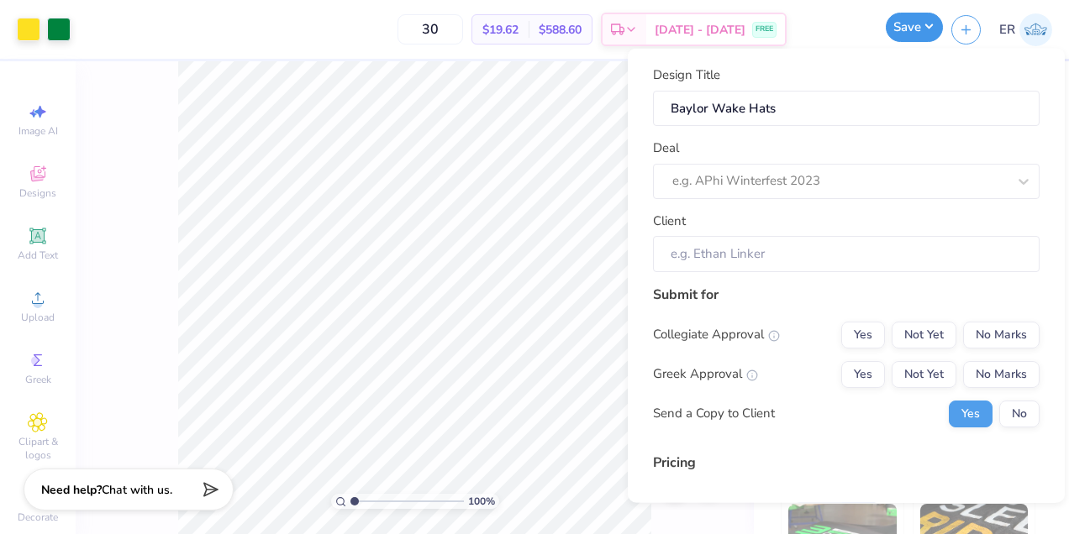
scroll to position [0, 0]
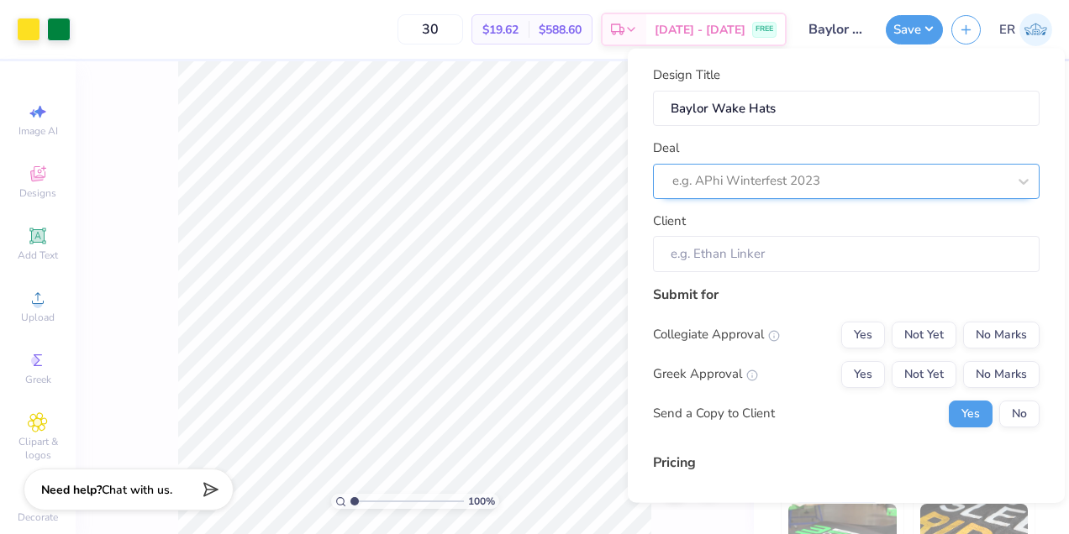
click at [750, 176] on div at bounding box center [839, 181] width 334 height 23
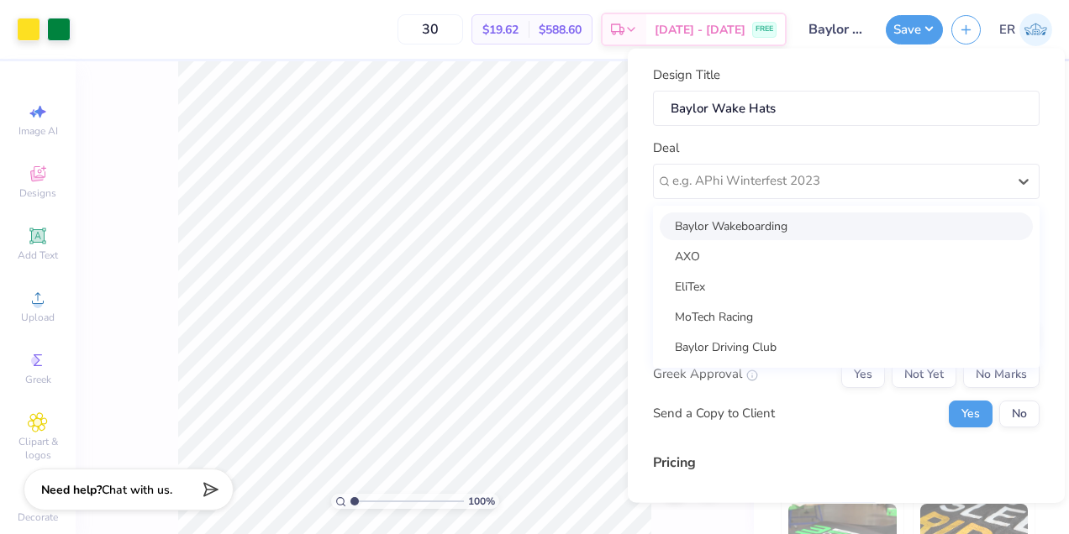
click at [742, 224] on div "Baylor Wakeboarding" at bounding box center [846, 226] width 373 height 28
type input "[PERSON_NAME]"
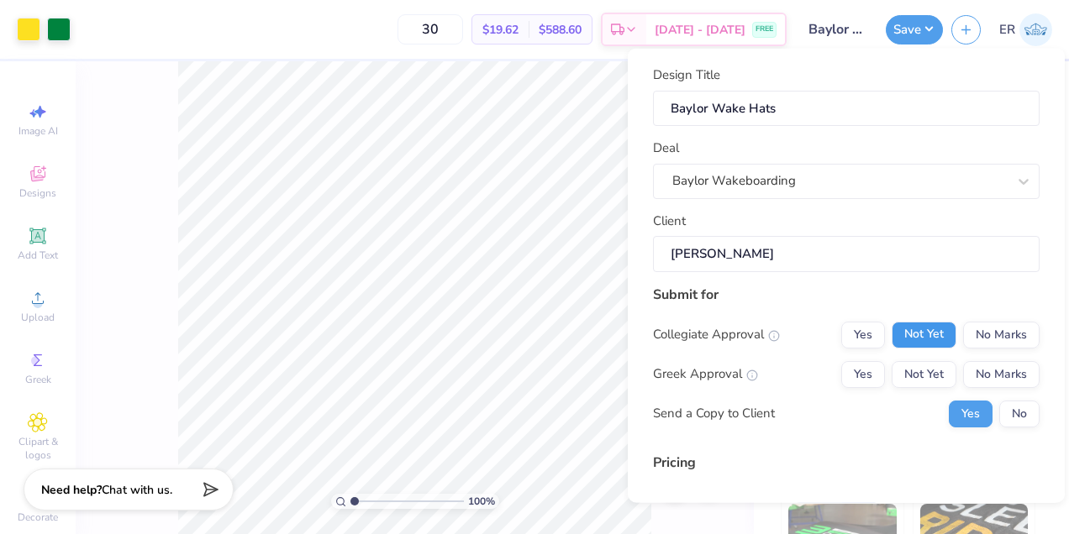
click at [947, 334] on button "Not Yet" at bounding box center [924, 334] width 65 height 27
click at [1000, 371] on button "No Marks" at bounding box center [1001, 373] width 76 height 27
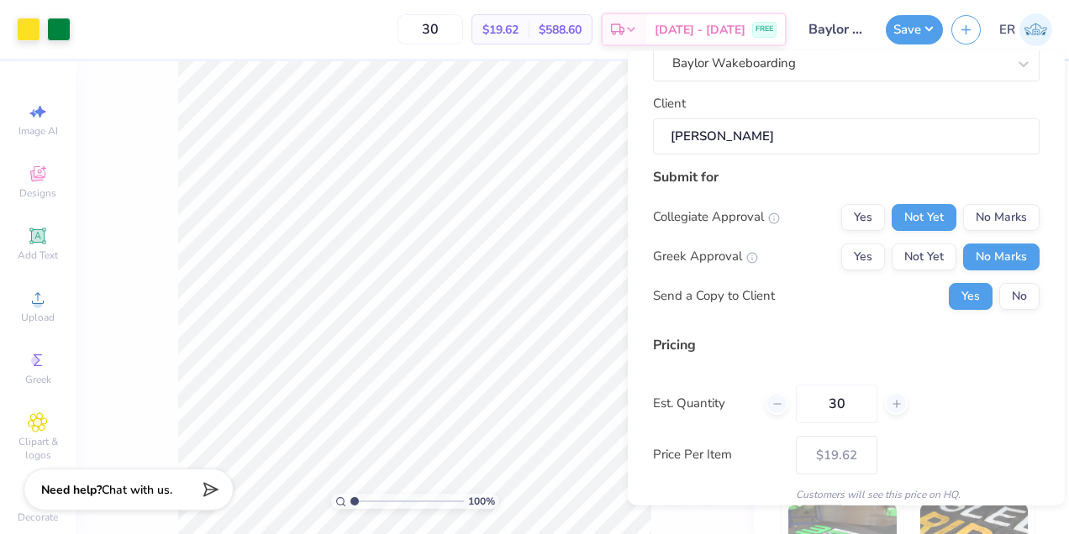
scroll to position [187, 0]
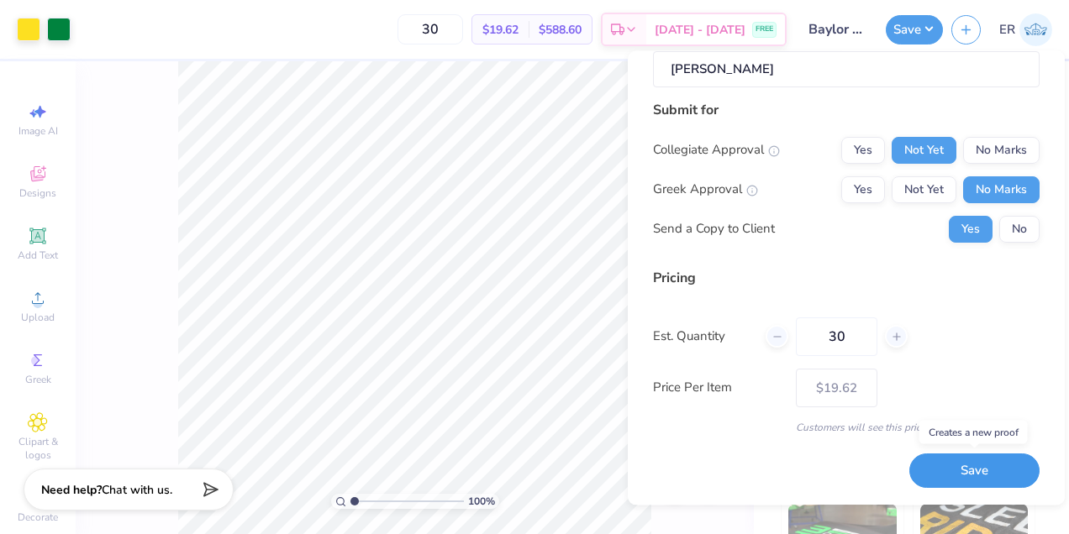
click at [1006, 475] on button "Save" at bounding box center [974, 472] width 130 height 34
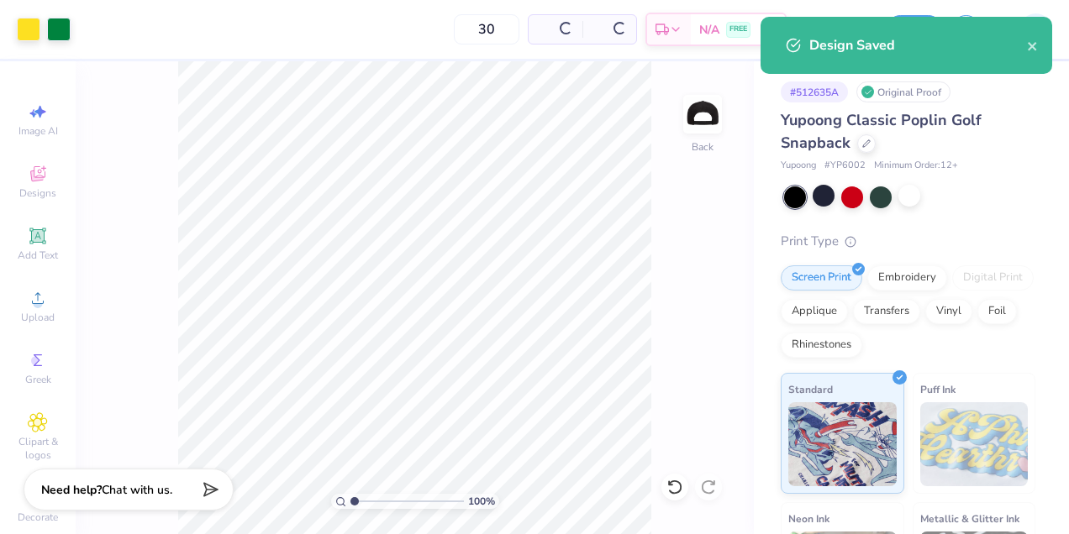
type input "$19.62"
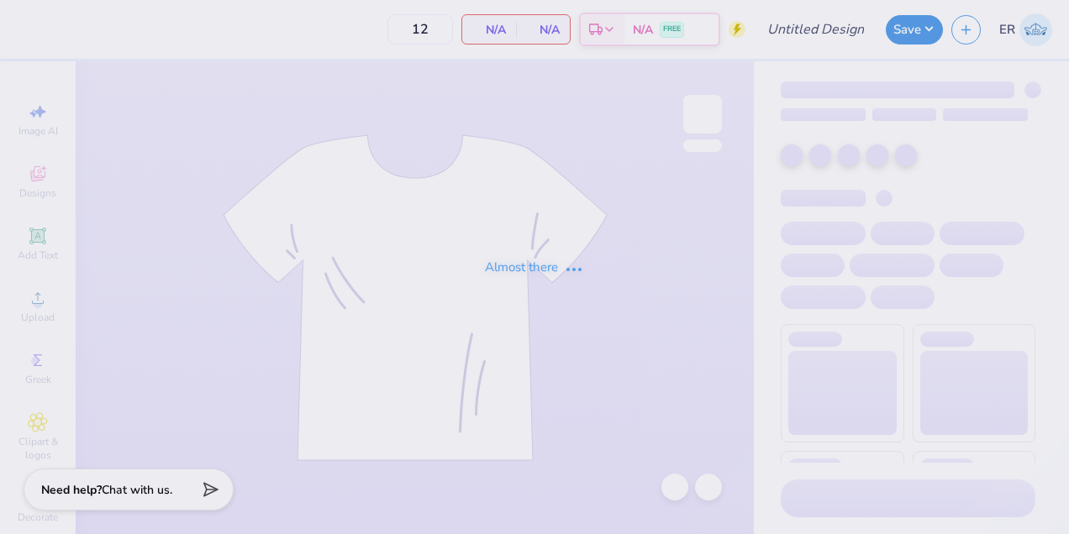
type input "Baylor Wake Design 1"
type input "30"
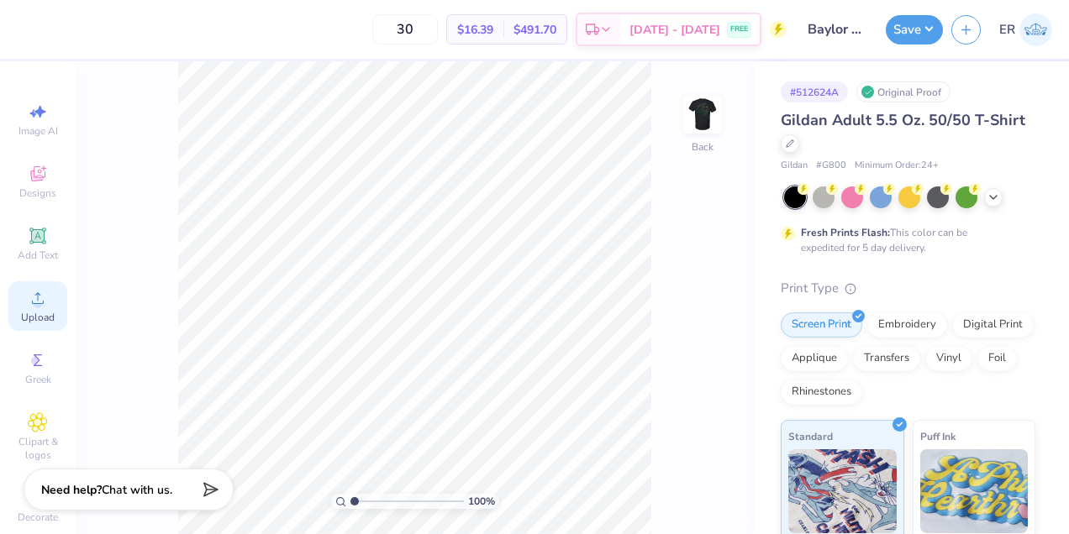
click at [38, 294] on icon at bounding box center [38, 298] width 12 height 12
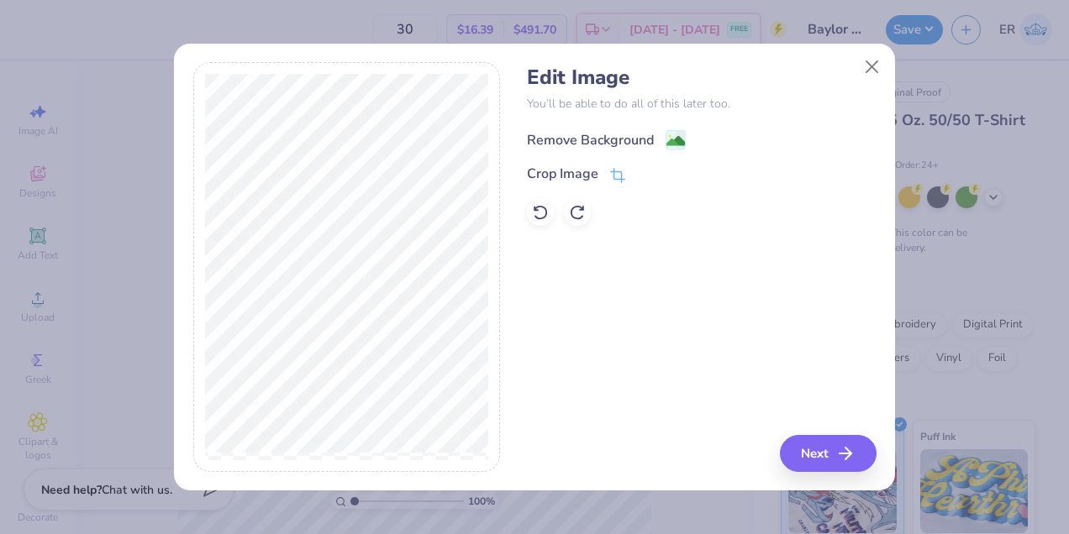
click at [613, 132] on div "Remove Background" at bounding box center [590, 140] width 127 height 20
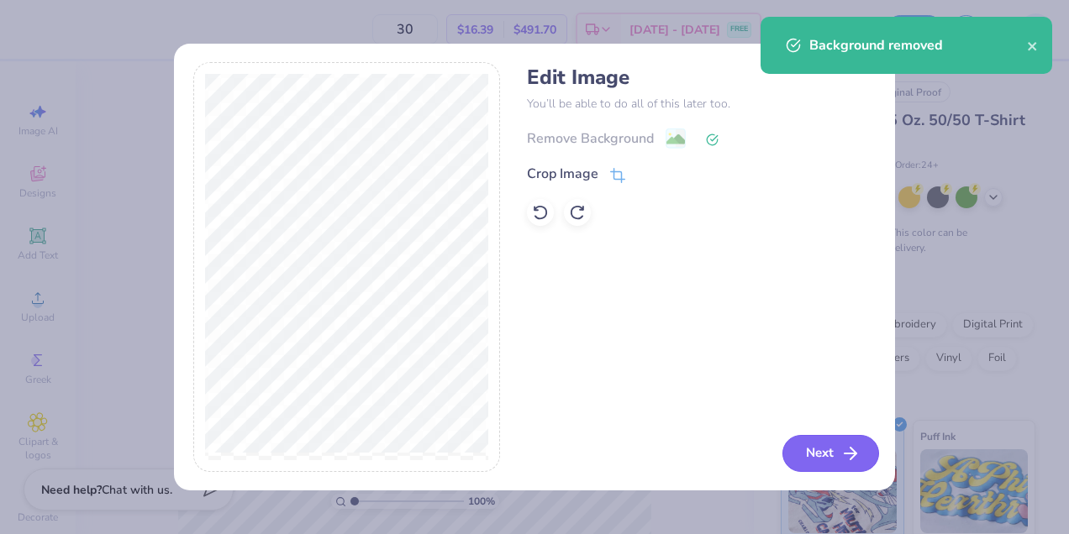
click at [835, 450] on button "Next" at bounding box center [830, 453] width 97 height 37
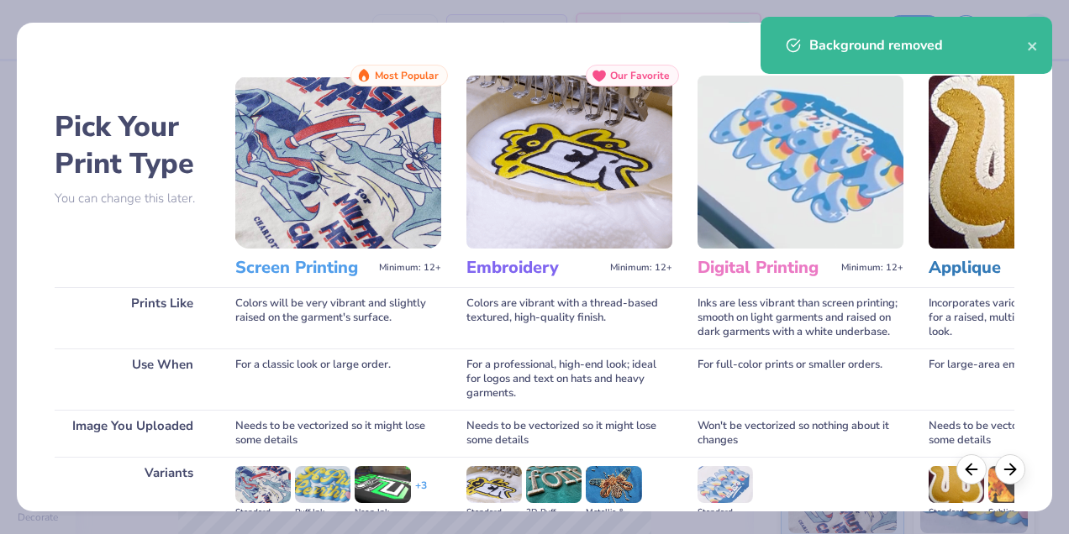
scroll to position [219, 0]
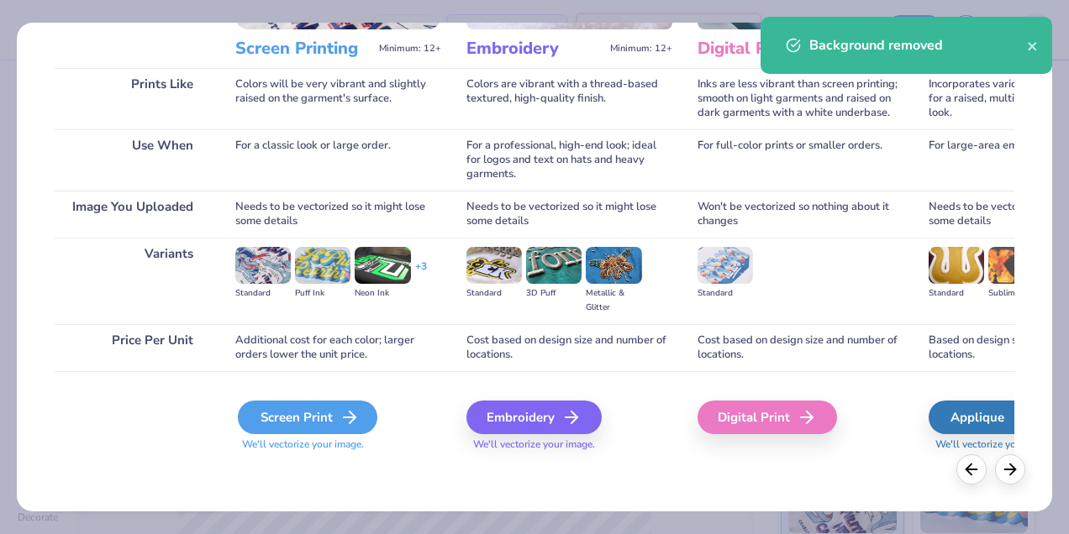
click at [335, 420] on div "Screen Print" at bounding box center [307, 418] width 139 height 34
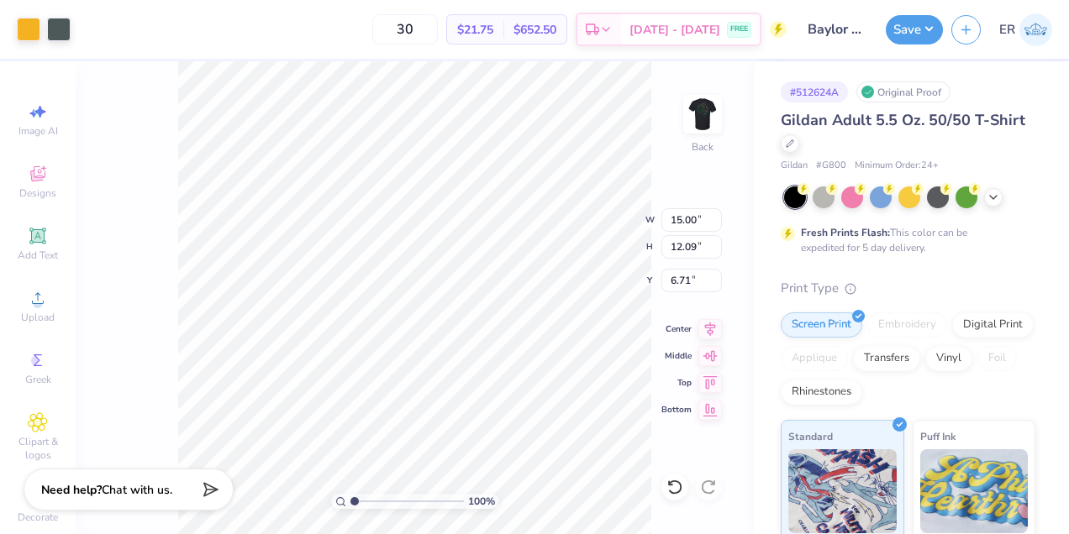
type input "5.10"
type input "4.11"
type input "3.00"
type input "4.27"
type input "3.44"
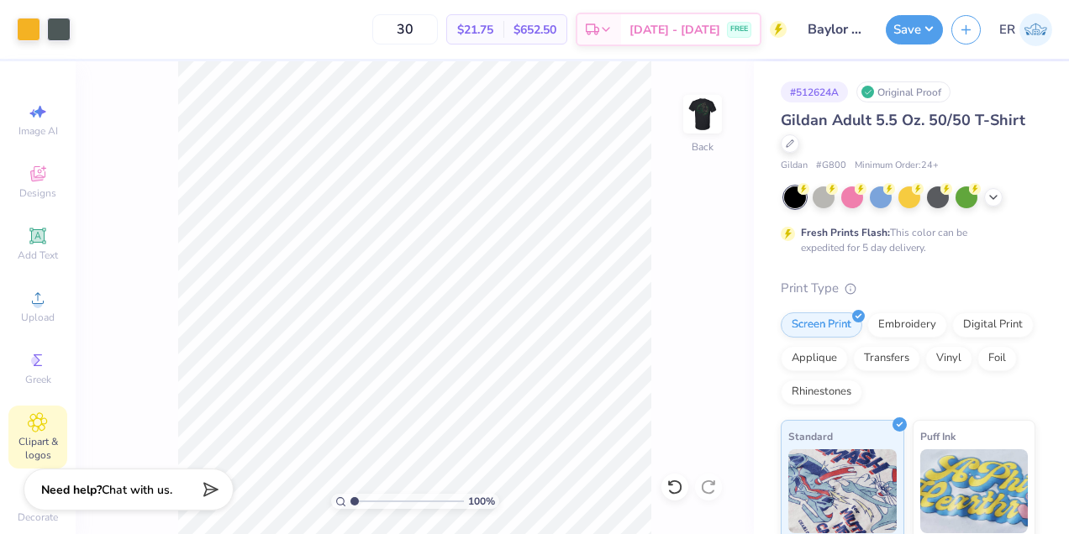
scroll to position [30, 0]
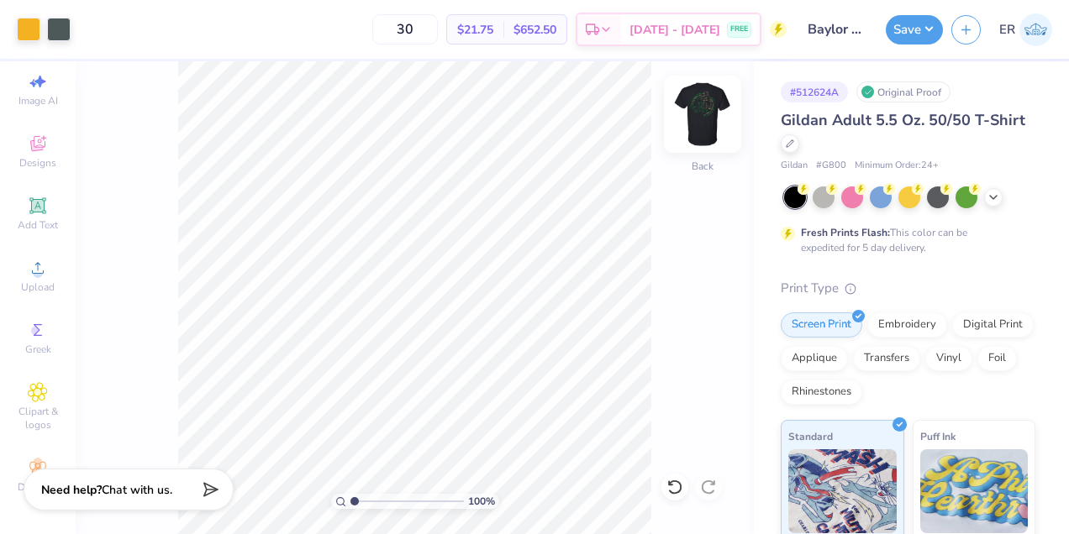
click at [702, 104] on img at bounding box center [702, 114] width 67 height 67
click at [21, 26] on div at bounding box center [29, 28] width 24 height 24
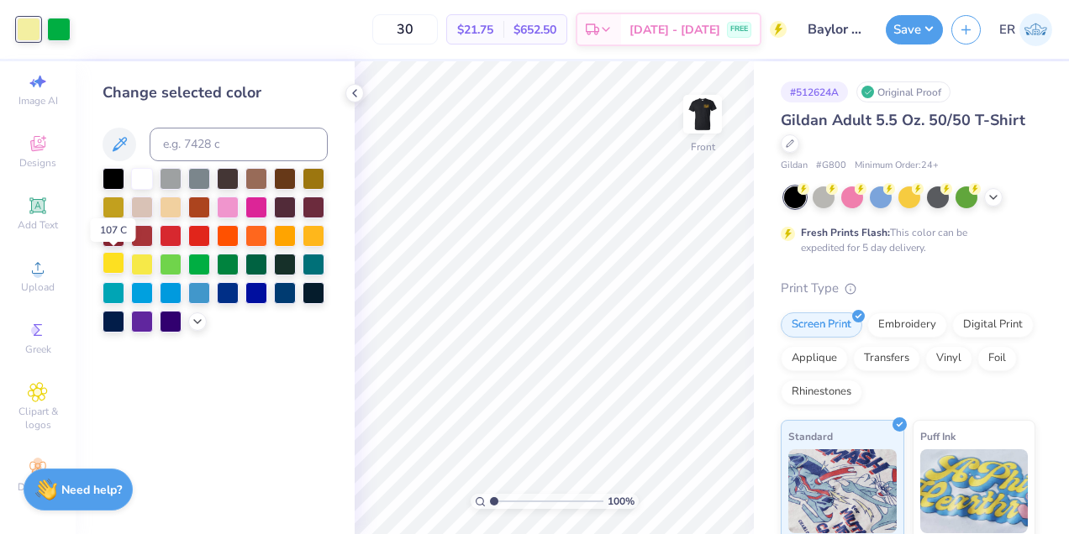
click at [114, 259] on div at bounding box center [114, 263] width 22 height 22
click at [356, 91] on icon at bounding box center [354, 93] width 13 height 13
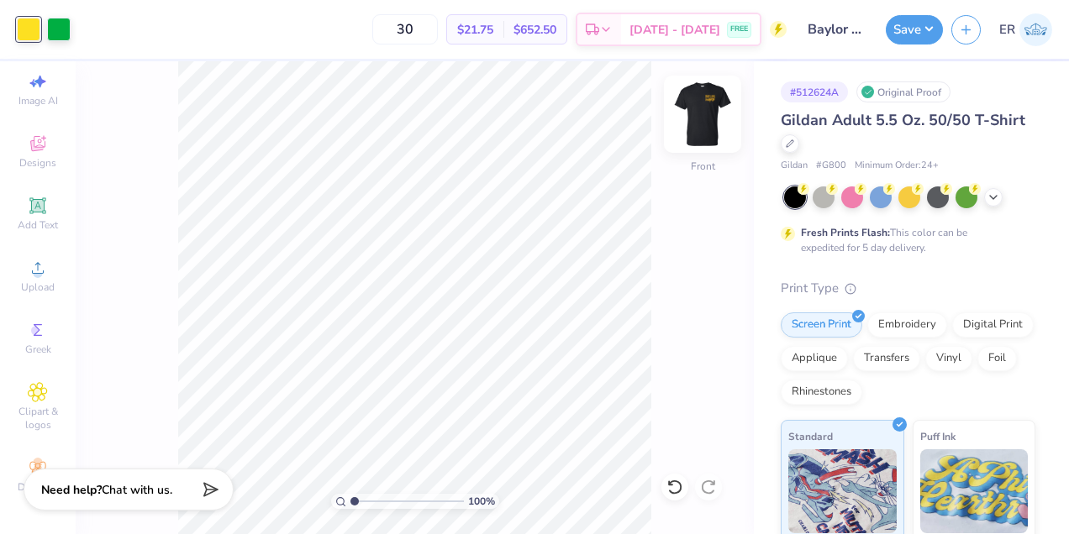
click at [704, 108] on img at bounding box center [702, 114] width 67 height 67
click at [62, 29] on div at bounding box center [59, 28] width 24 height 24
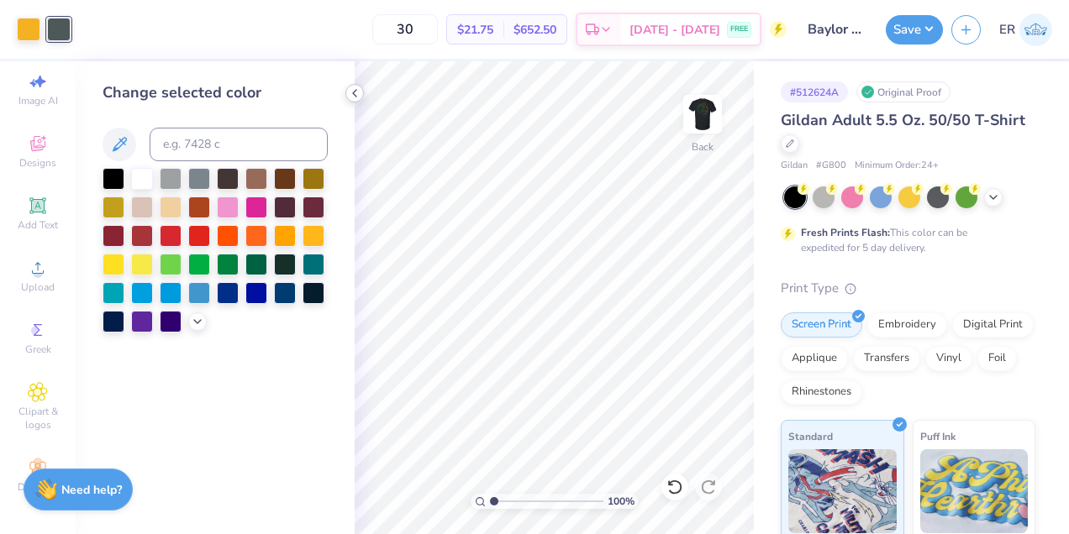
click at [357, 101] on div at bounding box center [354, 93] width 18 height 18
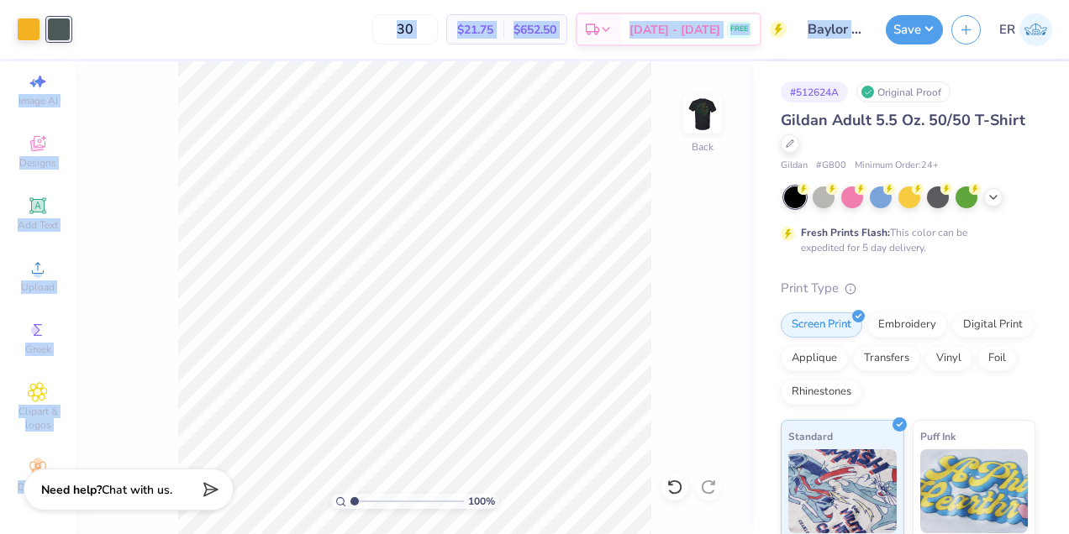
drag, startPoint x: 71, startPoint y: 34, endPoint x: 163, endPoint y: 79, distance: 103.0
click at [163, 79] on div "Art colors 30 $21.75 Per Item $652.50 Total Est. Delivery Sep 7 - 10 FREE Desig…" at bounding box center [534, 267] width 1069 height 534
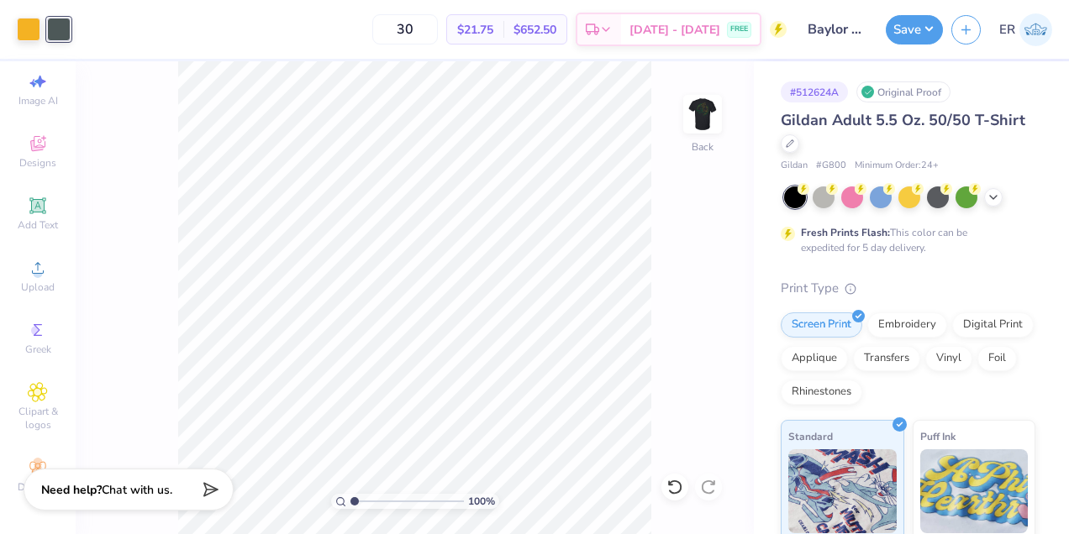
click at [165, 74] on div "100 % Back" at bounding box center [415, 297] width 678 height 473
click at [55, 35] on div at bounding box center [59, 28] width 24 height 24
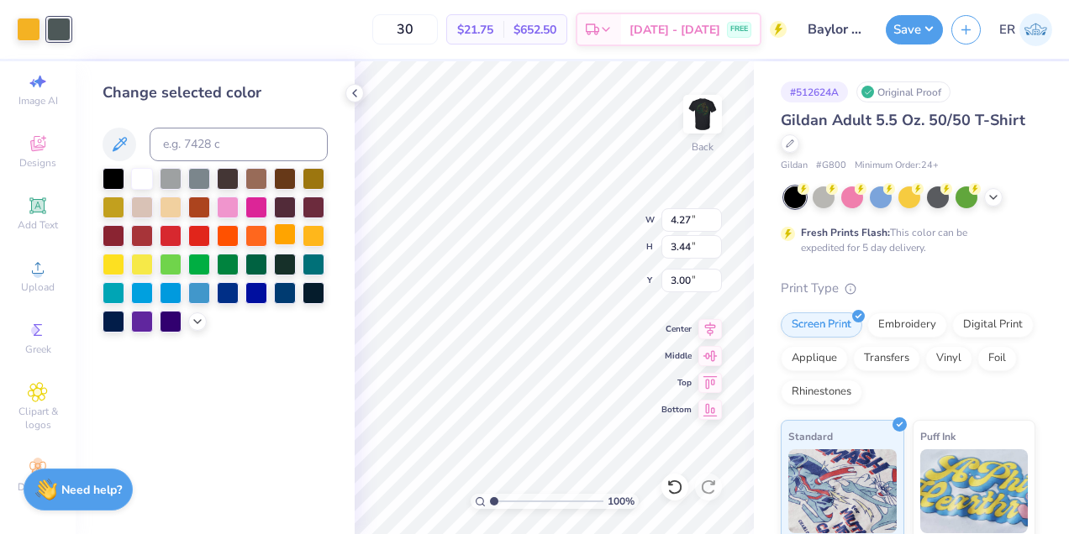
click at [286, 232] on div at bounding box center [285, 235] width 22 height 22
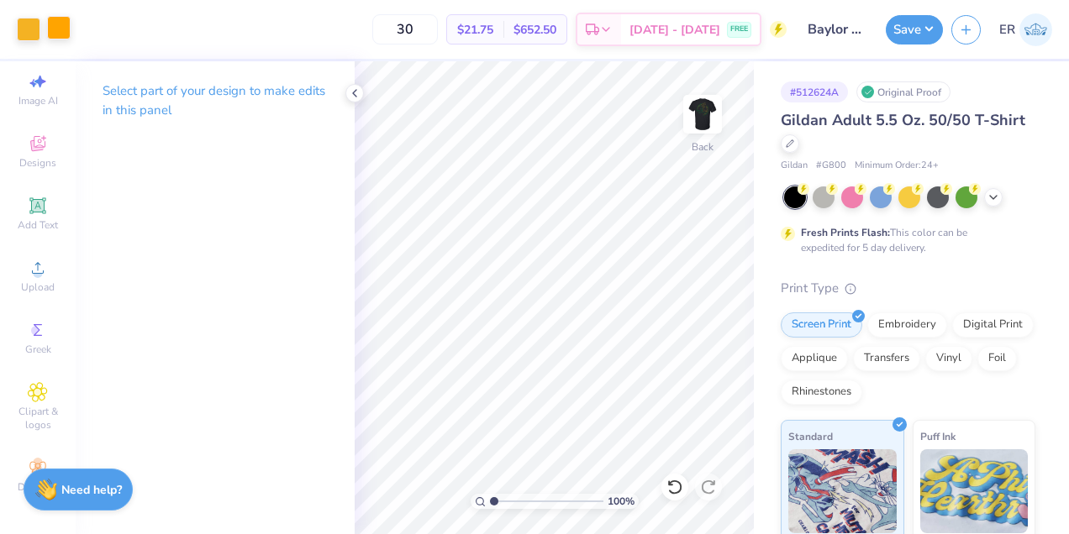
click at [51, 36] on div at bounding box center [59, 28] width 24 height 24
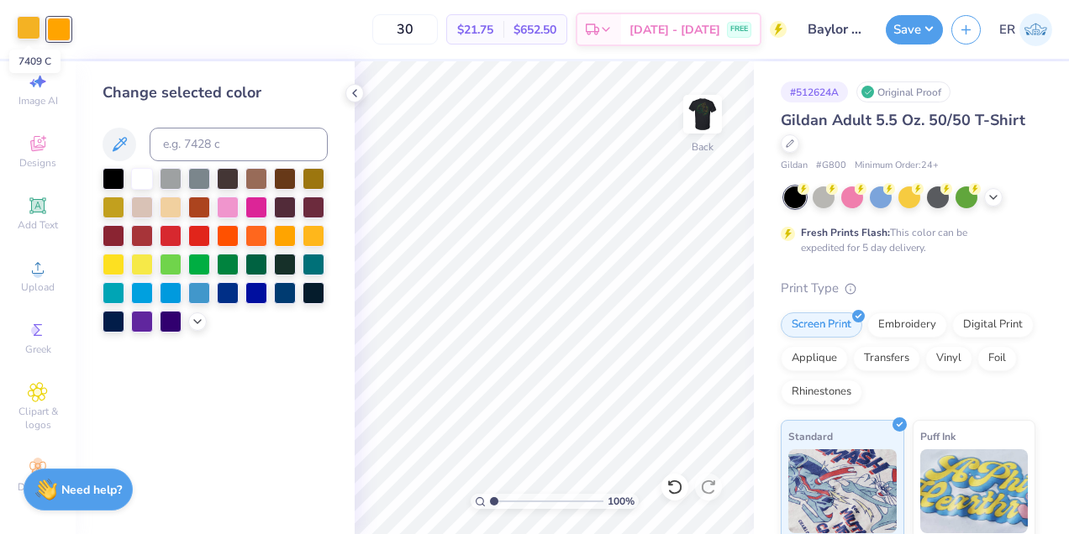
click at [29, 33] on div at bounding box center [29, 28] width 24 height 24
click at [66, 35] on div at bounding box center [59, 28] width 24 height 24
click at [210, 145] on input at bounding box center [239, 145] width 178 height 34
type input "7409"
click at [349, 93] on icon at bounding box center [354, 93] width 13 height 13
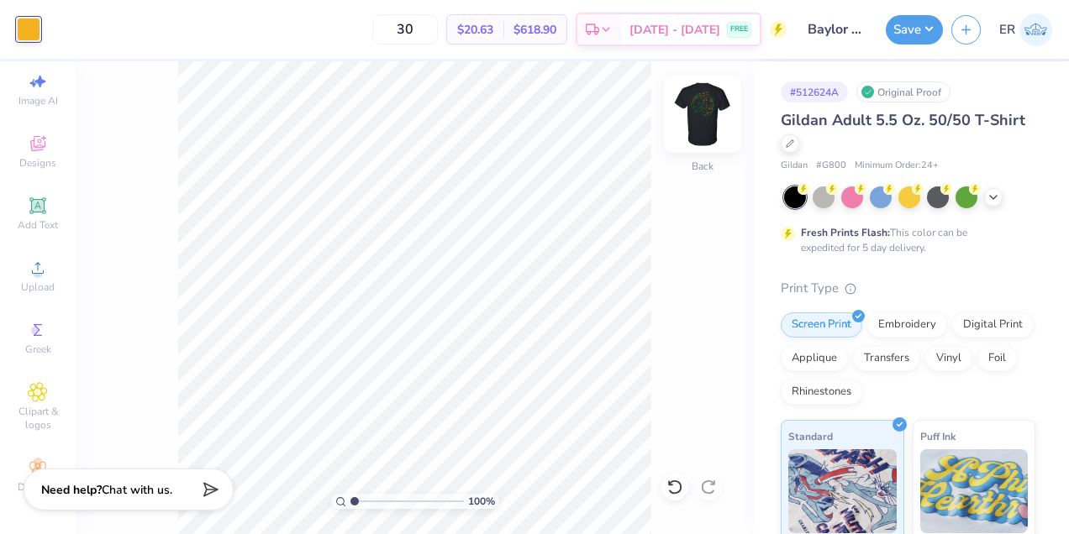
click at [713, 115] on img at bounding box center [702, 114] width 67 height 67
click at [23, 23] on div at bounding box center [29, 28] width 24 height 24
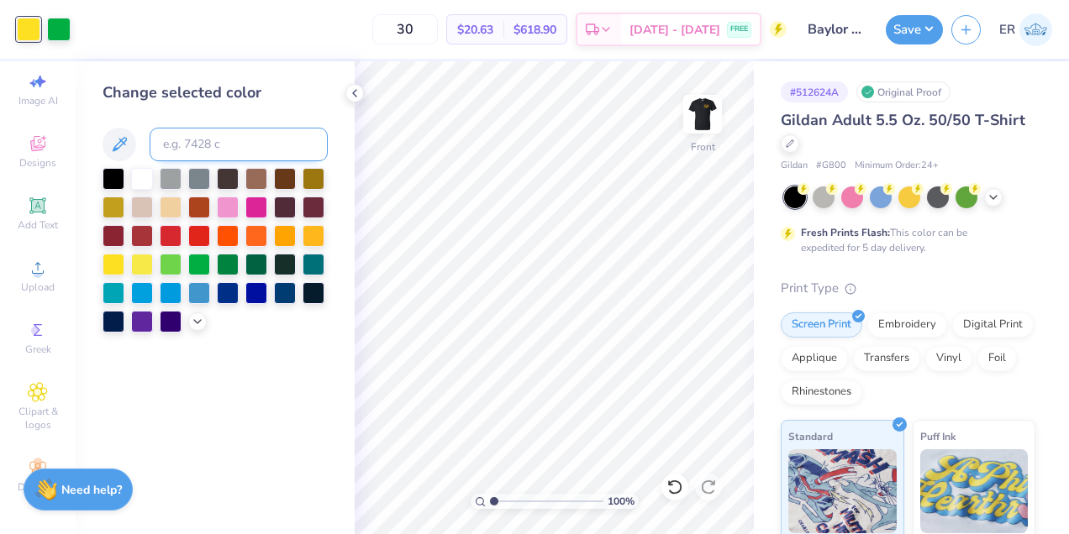
click at [258, 137] on input at bounding box center [239, 145] width 178 height 34
type input "7409"
click at [113, 262] on div at bounding box center [114, 263] width 22 height 22
click at [355, 85] on div at bounding box center [354, 93] width 18 height 18
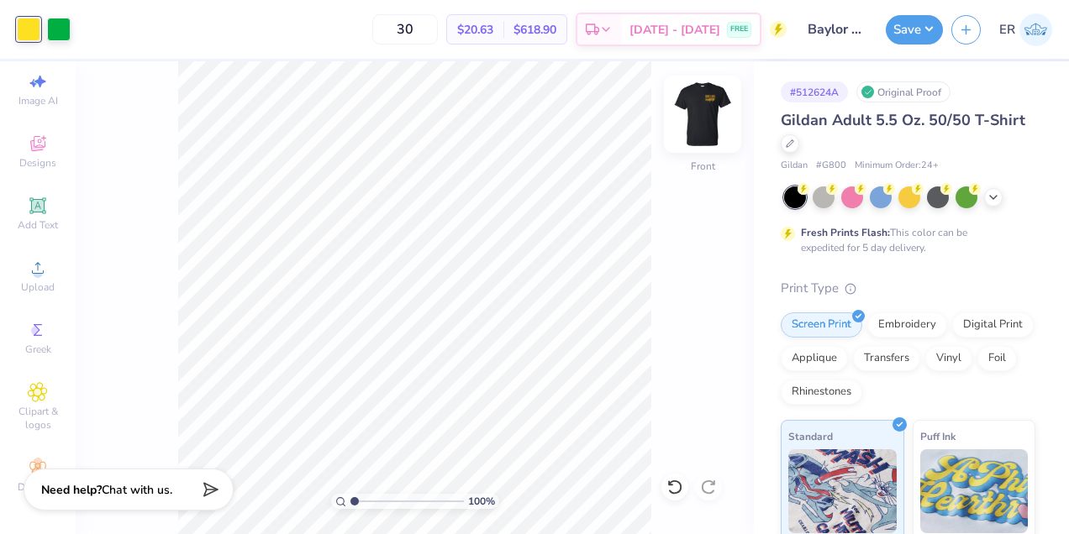
click at [699, 114] on img at bounding box center [702, 114] width 67 height 67
click at [36, 26] on div at bounding box center [29, 28] width 24 height 24
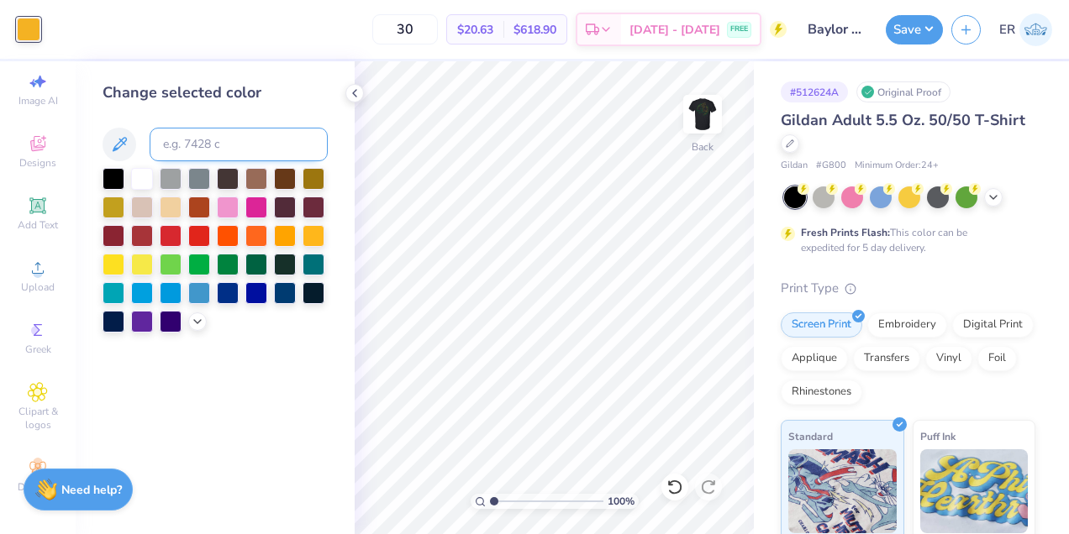
click at [280, 145] on input at bounding box center [239, 145] width 178 height 34
type input "107"
click at [363, 92] on div at bounding box center [354, 93] width 18 height 18
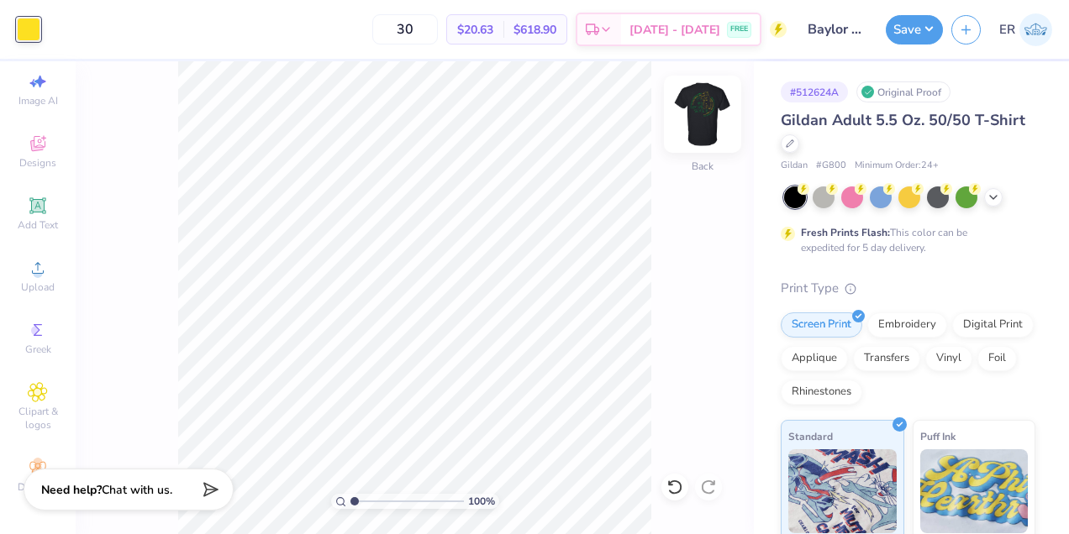
click at [707, 108] on img at bounding box center [702, 114] width 67 height 67
click at [700, 113] on img at bounding box center [702, 114] width 67 height 67
click at [927, 29] on button "Save" at bounding box center [914, 27] width 57 height 29
click at [910, 19] on button "Save" at bounding box center [914, 27] width 57 height 29
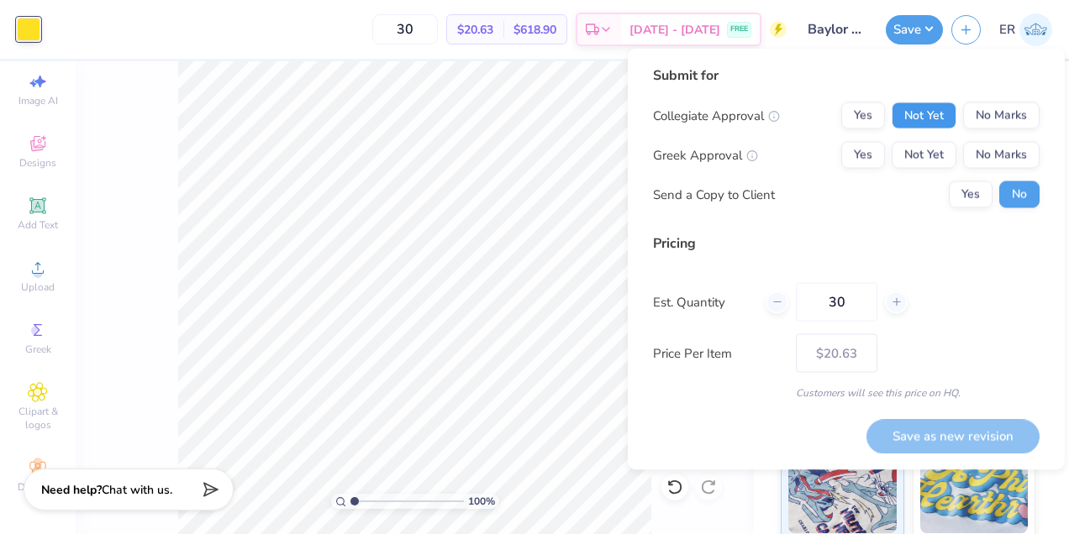
click at [940, 106] on button "Not Yet" at bounding box center [924, 116] width 65 height 27
click at [995, 145] on button "No Marks" at bounding box center [1001, 155] width 76 height 27
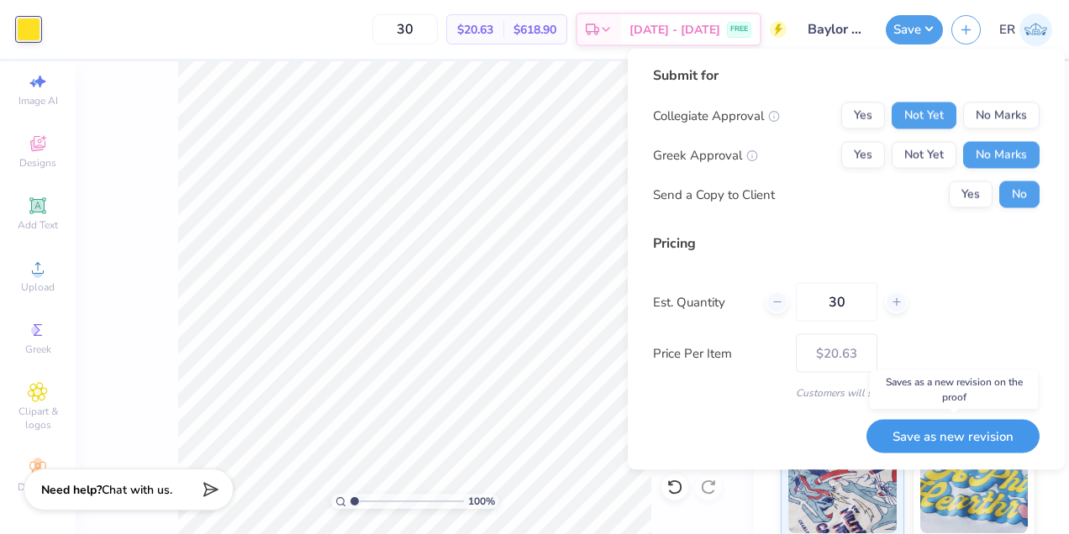
click at [943, 427] on button "Save as new revision" at bounding box center [952, 436] width 173 height 34
type input "$20.63"
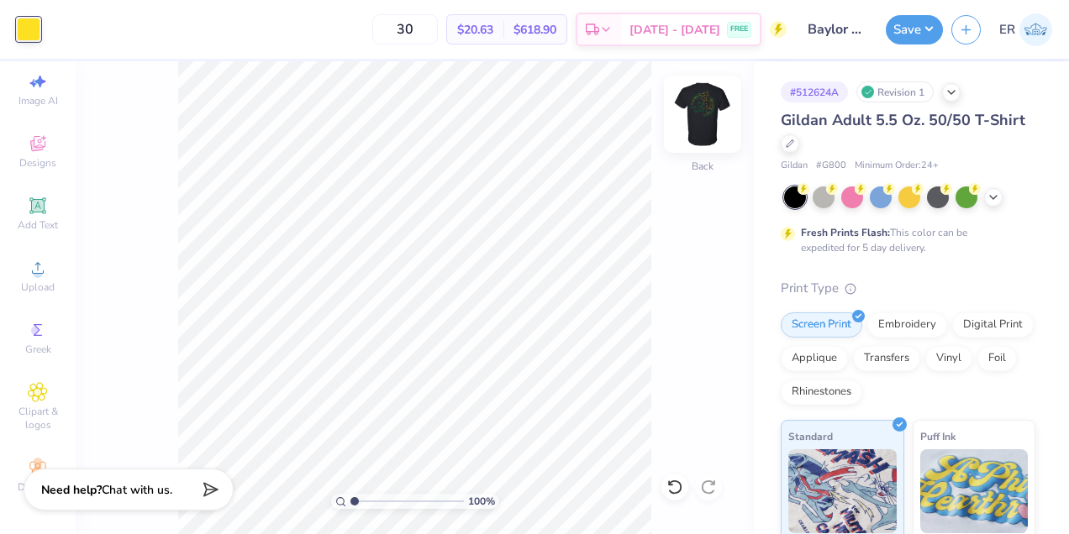
click at [722, 107] on img at bounding box center [702, 114] width 67 height 67
click at [711, 112] on img at bounding box center [702, 114] width 67 height 67
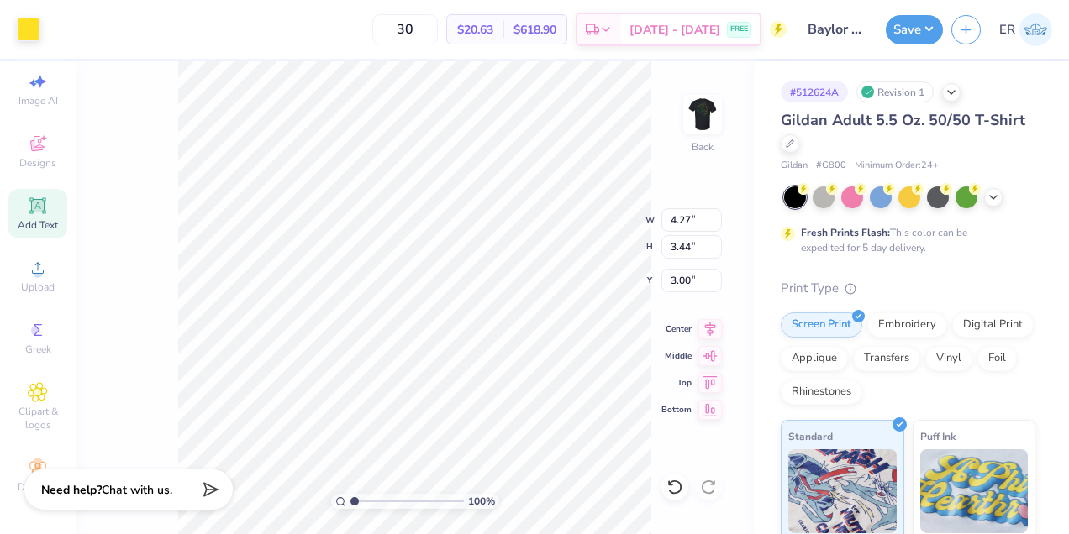
click at [47, 208] on icon at bounding box center [38, 206] width 20 height 20
type input "5.64"
type input "1.63"
type input "11.93"
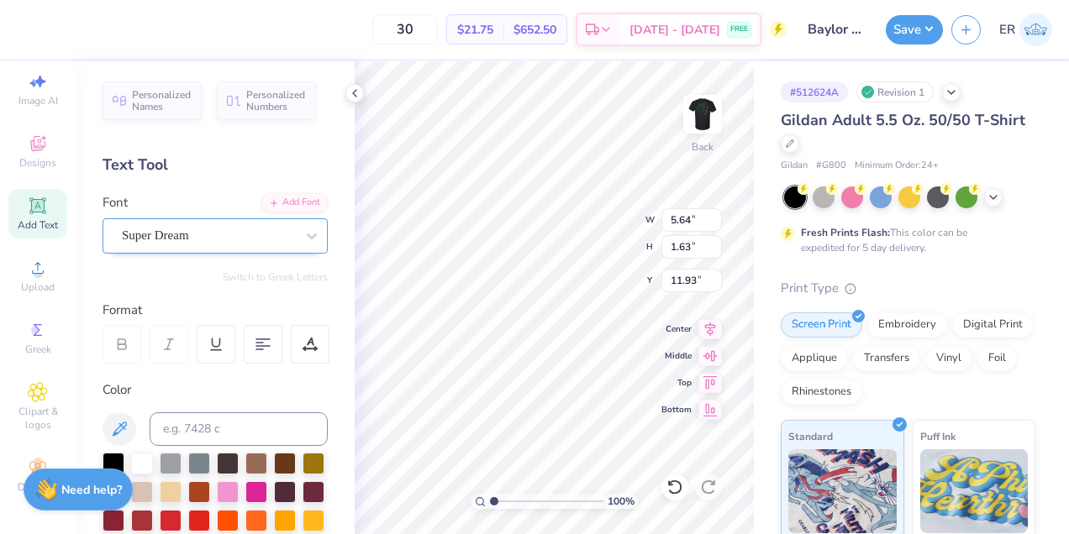
click at [179, 226] on div "Super Dream" at bounding box center [208, 236] width 176 height 26
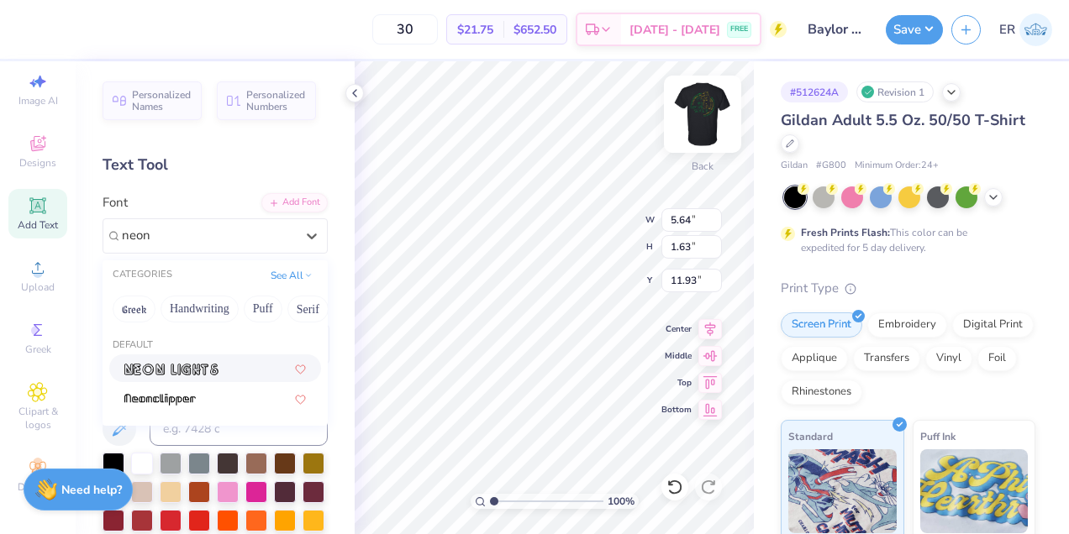
type input "neon"
click at [687, 119] on img at bounding box center [702, 114] width 67 height 67
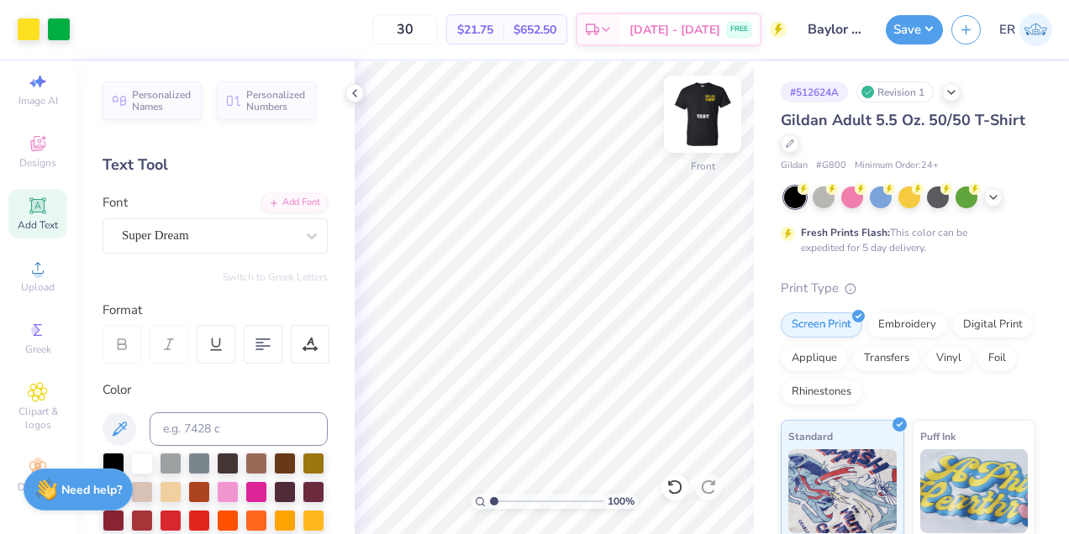
click at [700, 120] on img at bounding box center [702, 114] width 67 height 67
click at [352, 89] on icon at bounding box center [354, 93] width 13 height 13
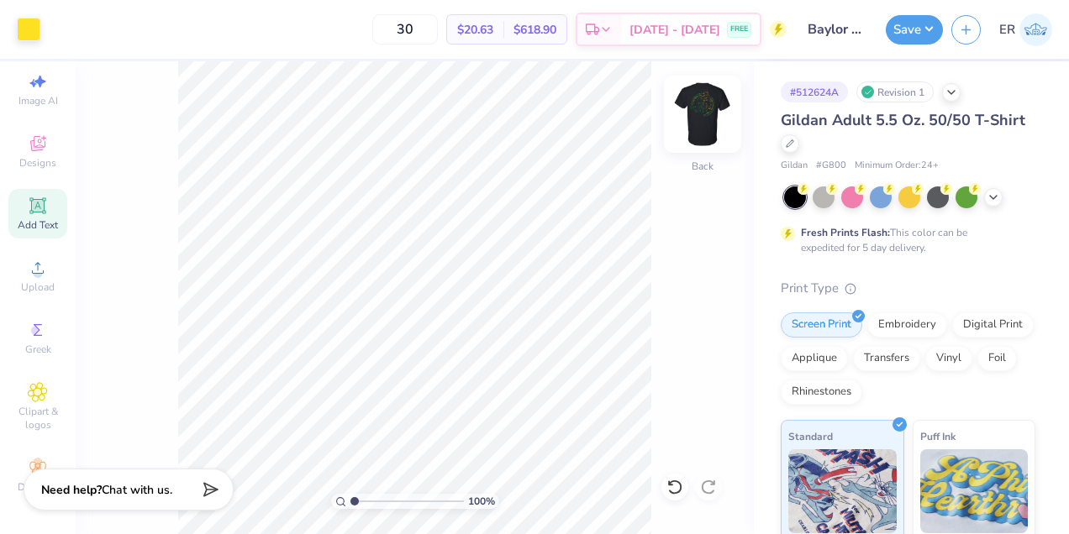
click at [717, 140] on img at bounding box center [702, 114] width 67 height 67
click at [708, 124] on img at bounding box center [702, 114] width 67 height 67
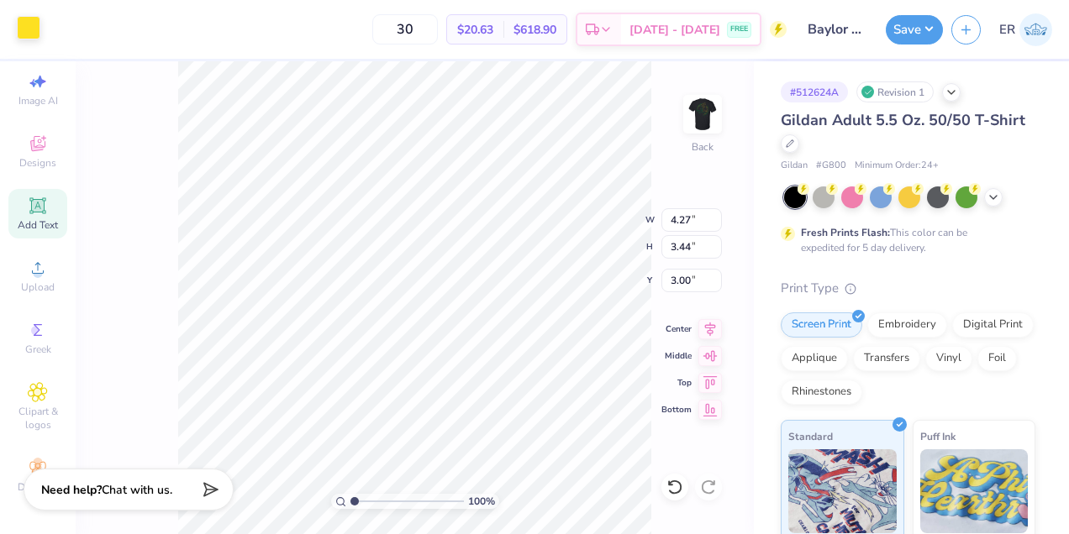
click at [17, 24] on div at bounding box center [29, 28] width 24 height 24
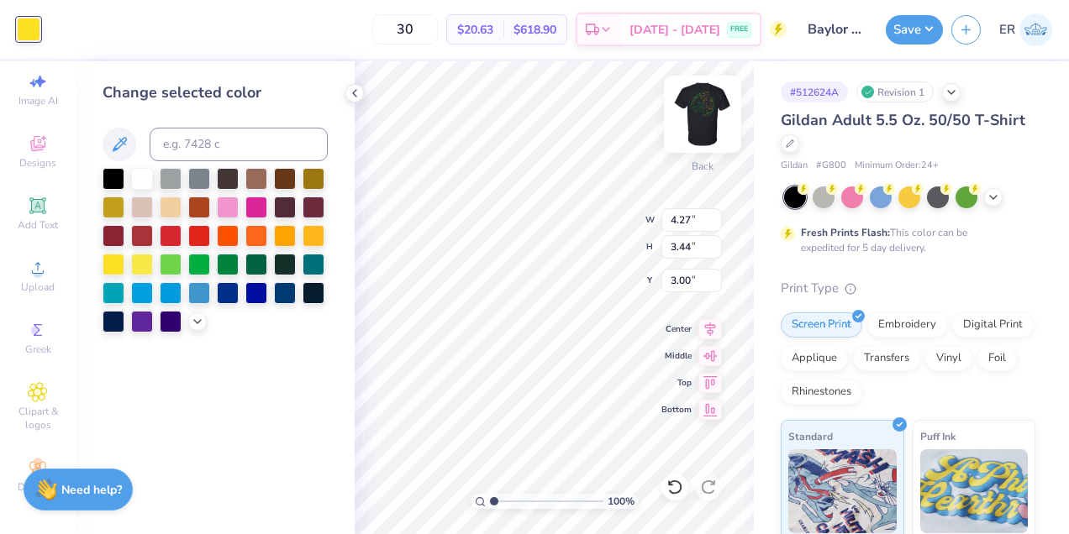
click at [693, 118] on img at bounding box center [702, 114] width 67 height 67
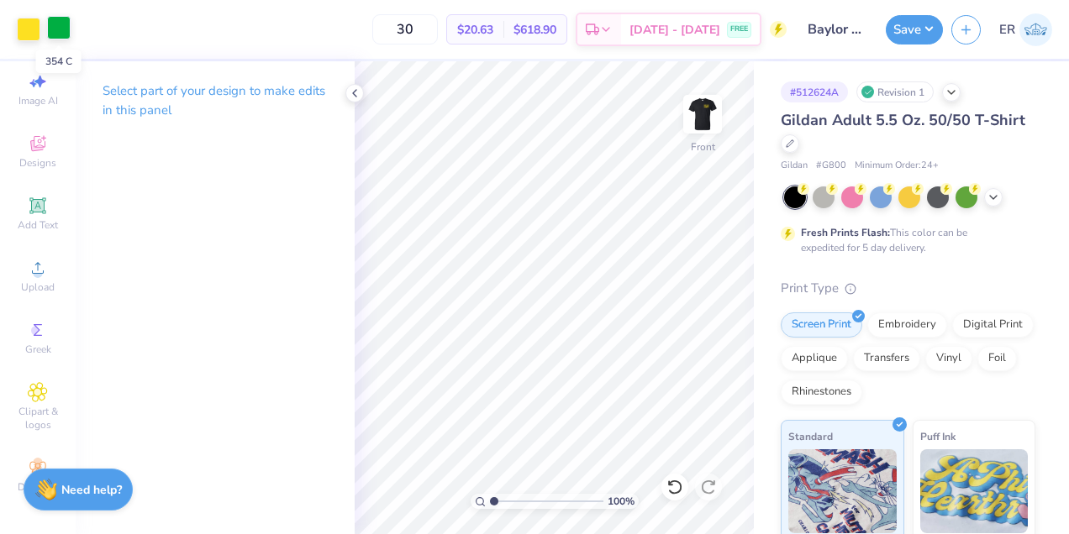
click at [65, 35] on div at bounding box center [59, 28] width 24 height 24
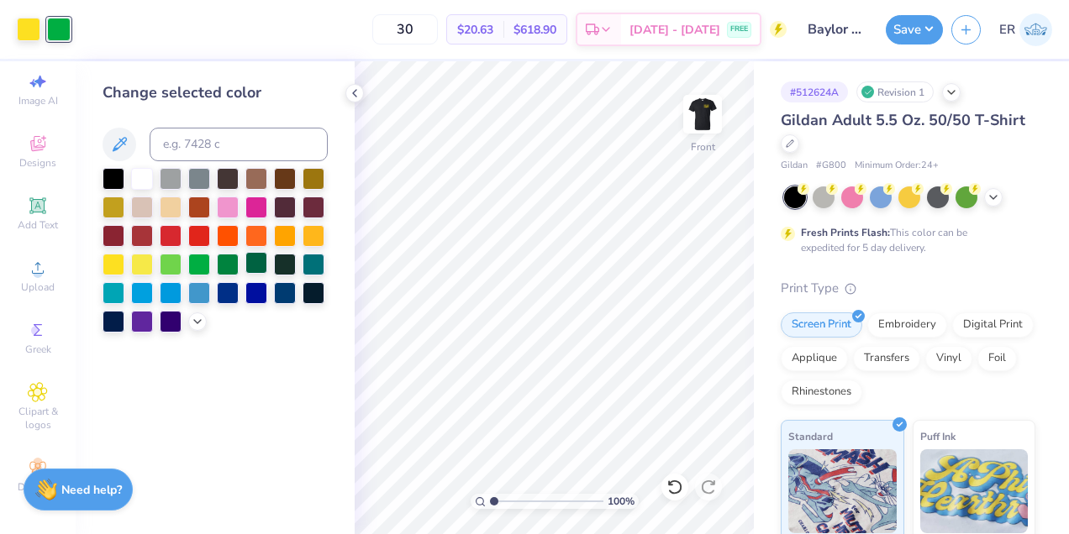
click at [251, 268] on div at bounding box center [256, 263] width 22 height 22
click at [229, 263] on div at bounding box center [228, 263] width 22 height 22
click at [706, 117] on img at bounding box center [702, 114] width 67 height 67
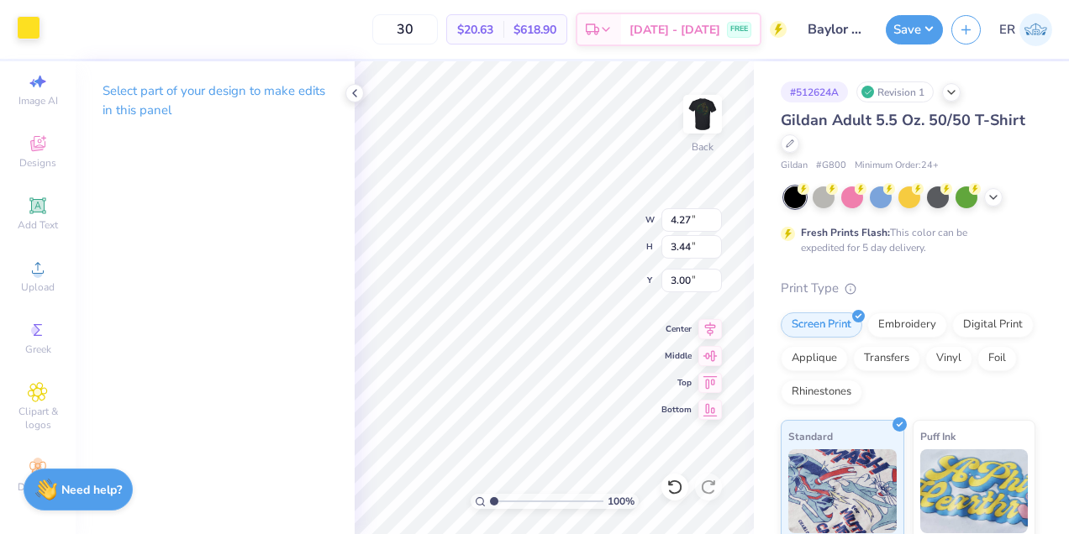
click at [25, 23] on div at bounding box center [29, 28] width 24 height 24
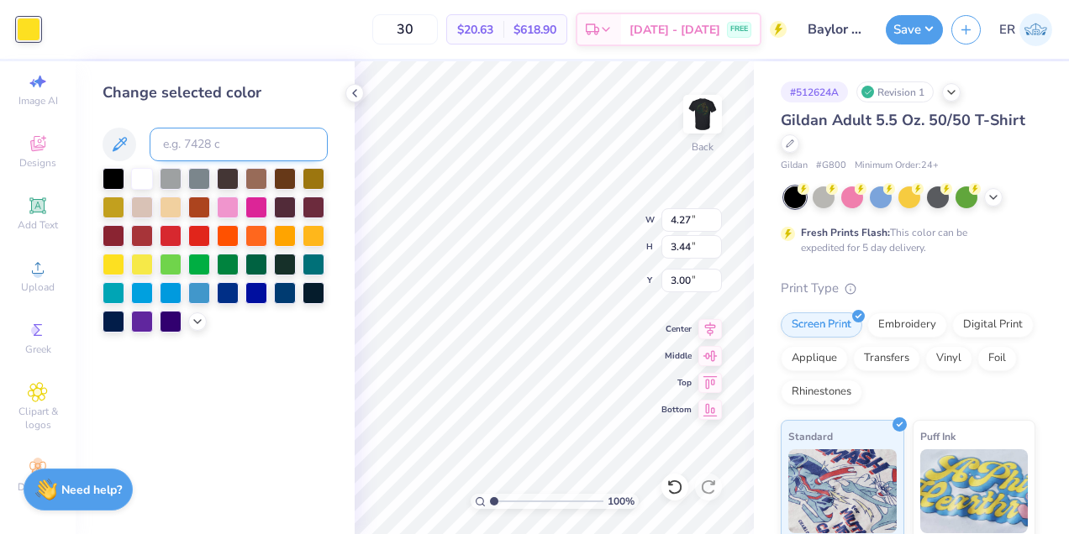
click at [260, 145] on input at bounding box center [239, 145] width 178 height 34
type input "348"
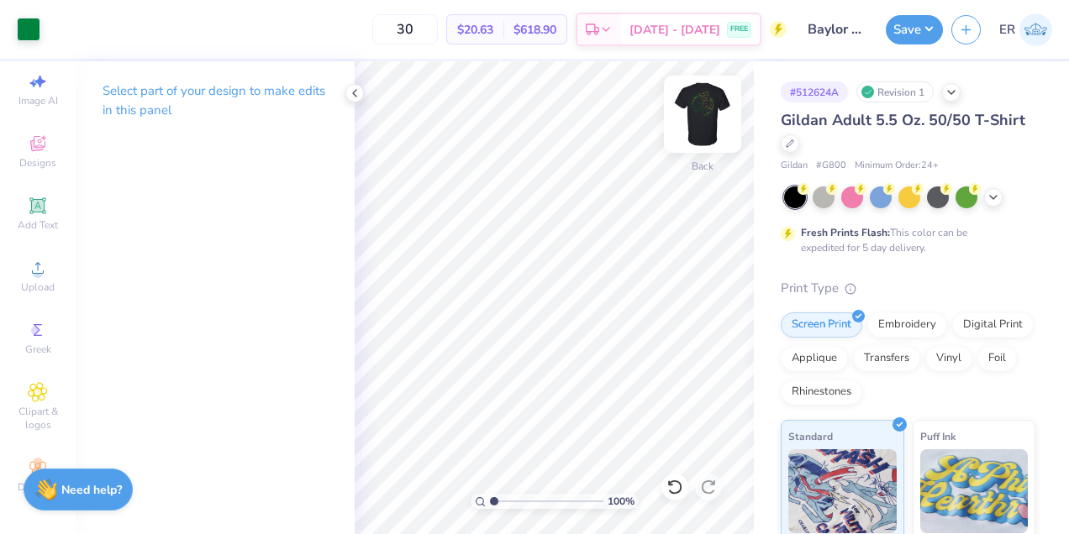
click at [709, 110] on img at bounding box center [702, 114] width 67 height 67
click at [709, 110] on img at bounding box center [703, 114] width 34 height 34
click at [349, 90] on icon at bounding box center [354, 93] width 13 height 13
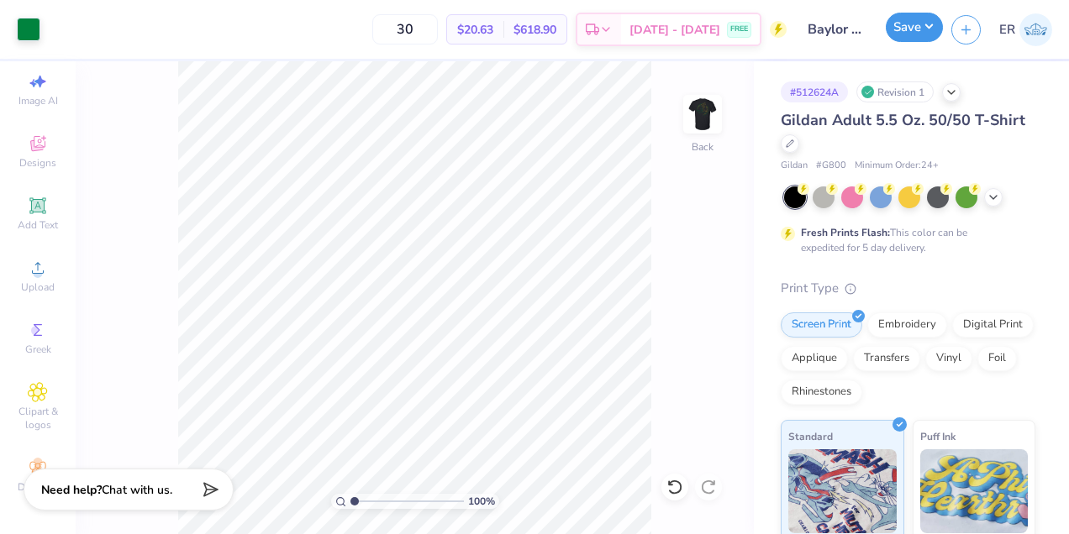
click at [935, 19] on button "Save" at bounding box center [914, 27] width 57 height 29
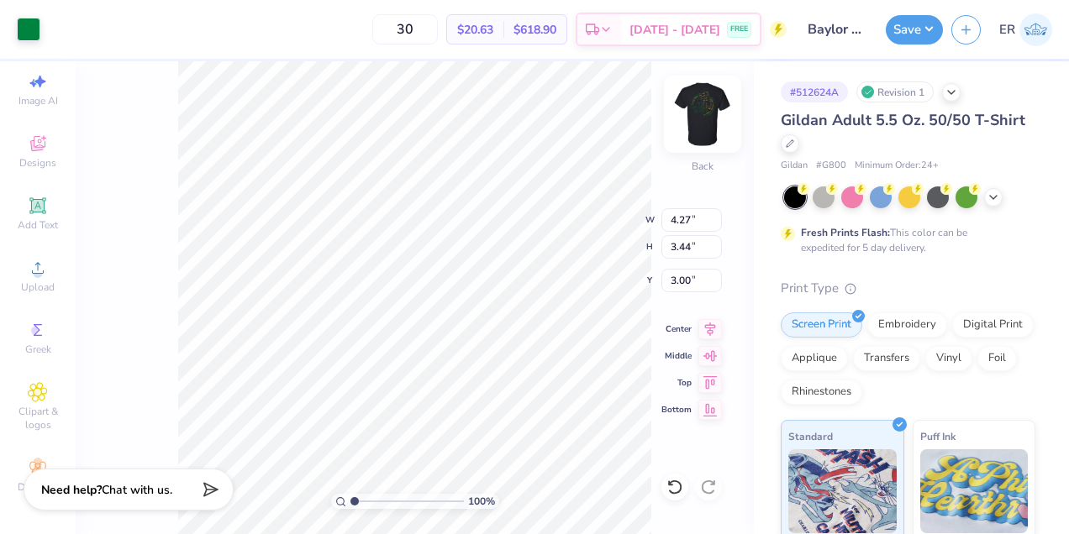
click at [687, 134] on img at bounding box center [702, 114] width 67 height 67
